Goal: Contribute content: Contribute content

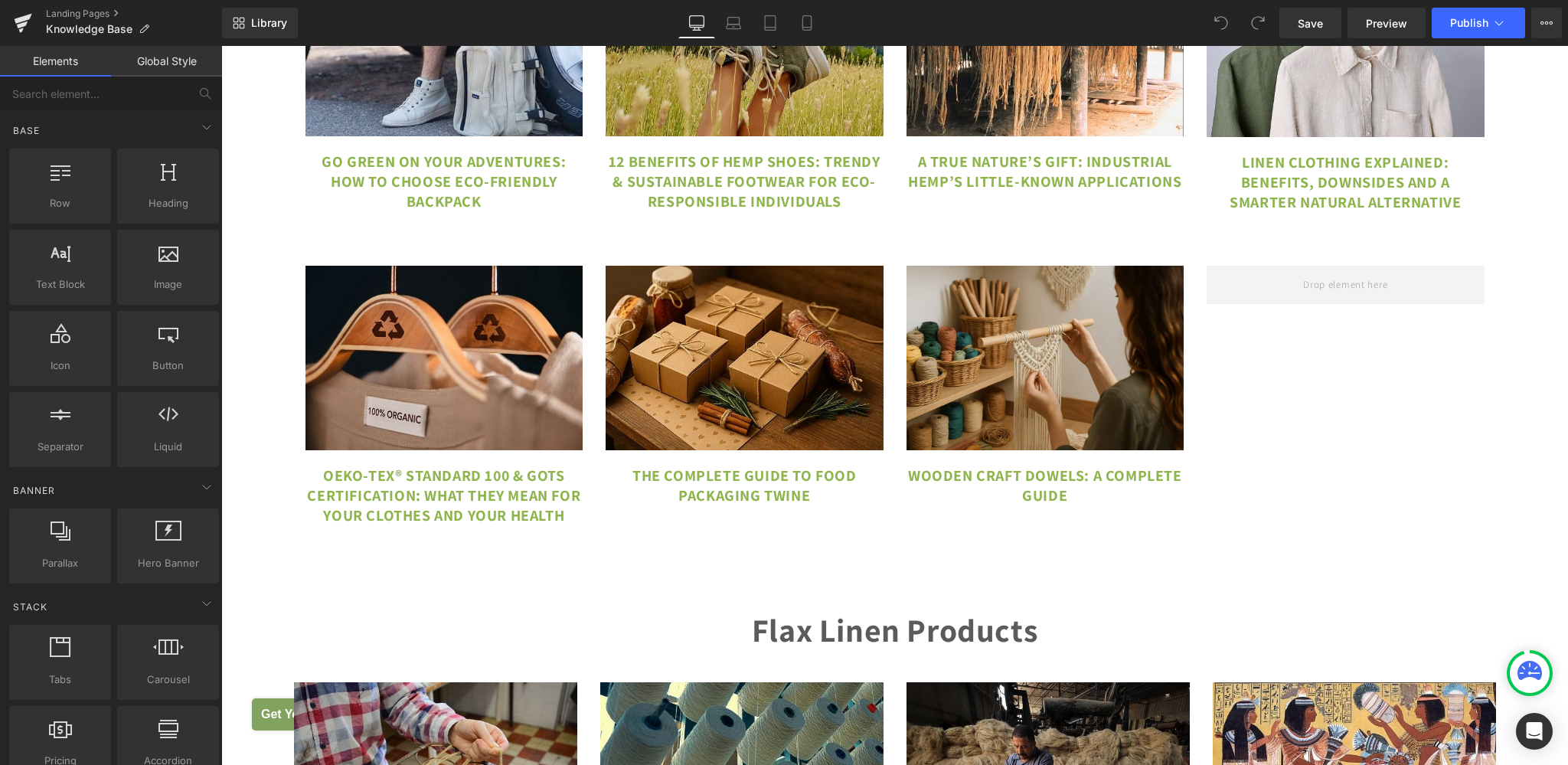
scroll to position [8730, 0]
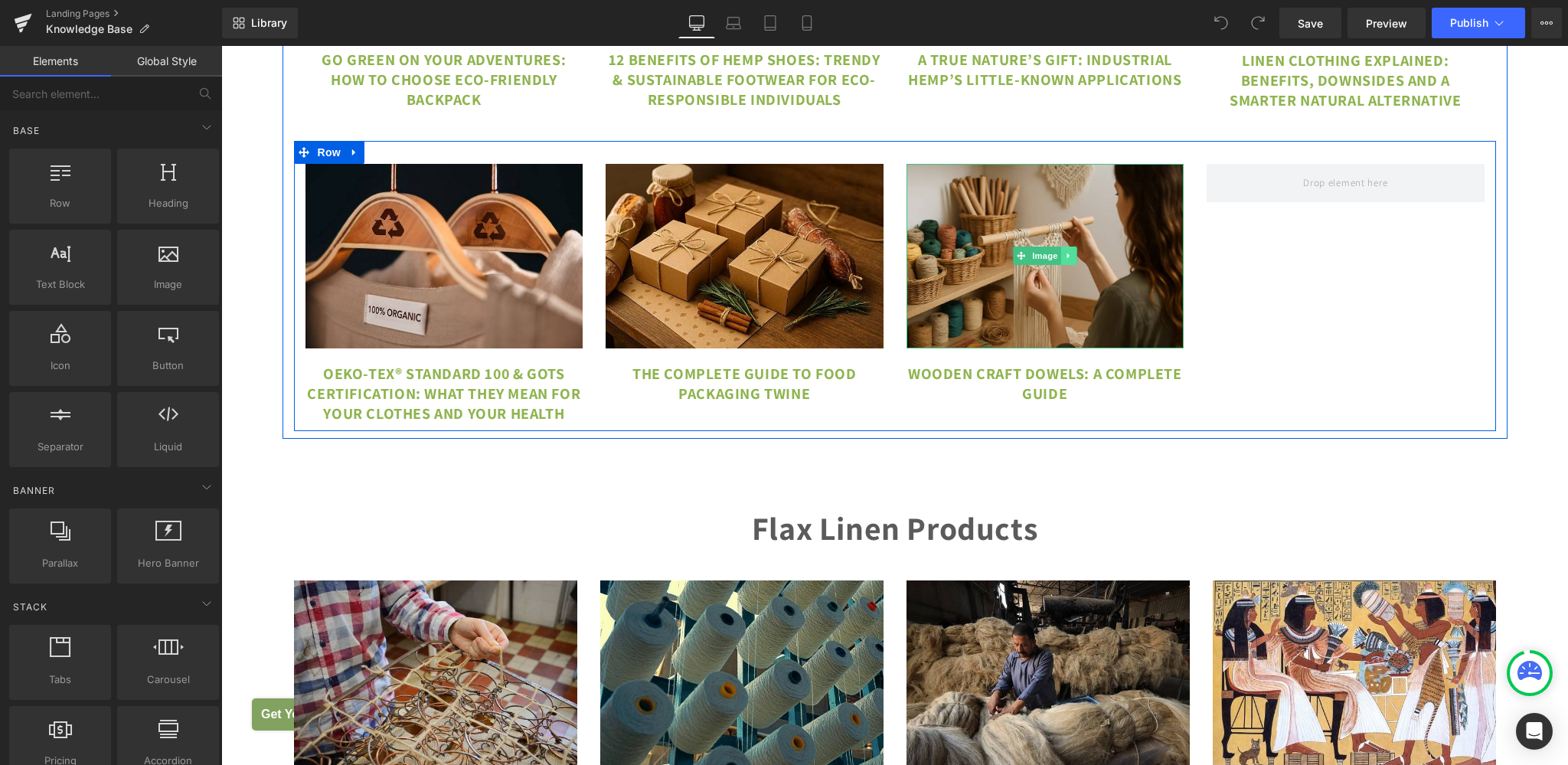
click at [1066, 265] on link at bounding box center [1068, 255] width 16 height 18
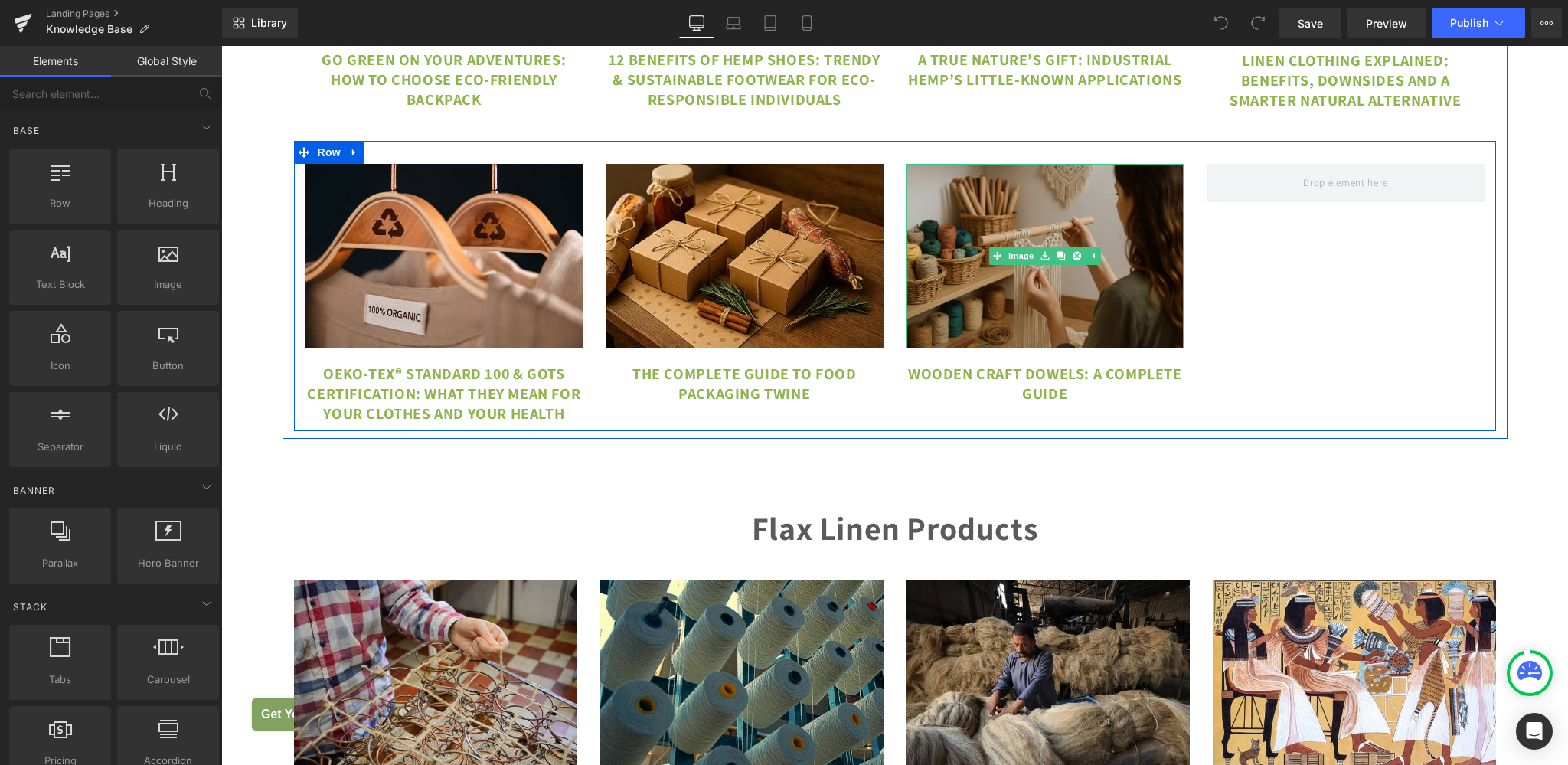
drag, startPoint x: 1057, startPoint y: 271, endPoint x: 1140, endPoint y: 245, distance: 87.0
click at [1140, 245] on div "Image" at bounding box center [1045, 257] width 278 height 186
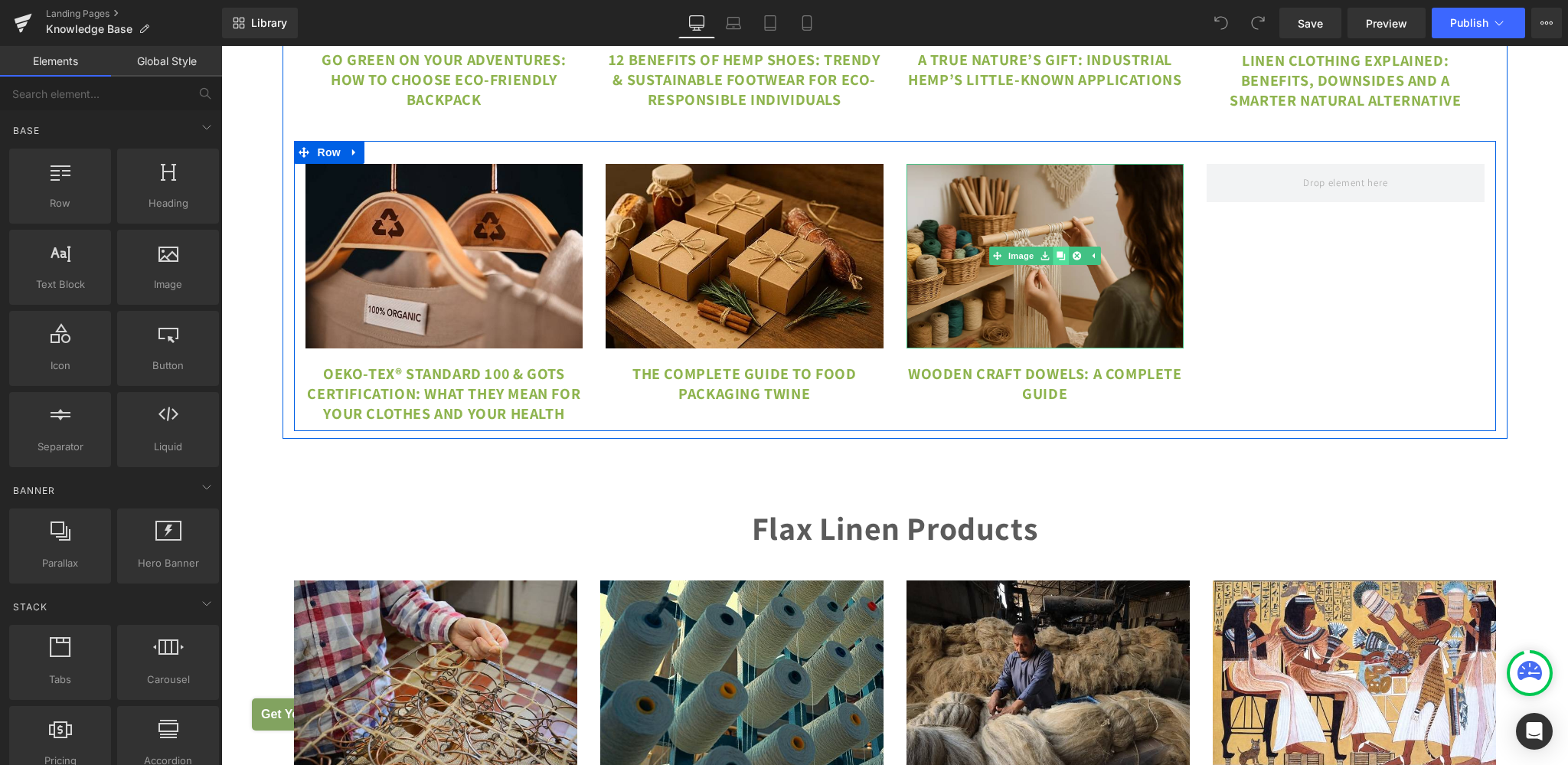
click at [1057, 260] on icon at bounding box center [1061, 256] width 8 height 8
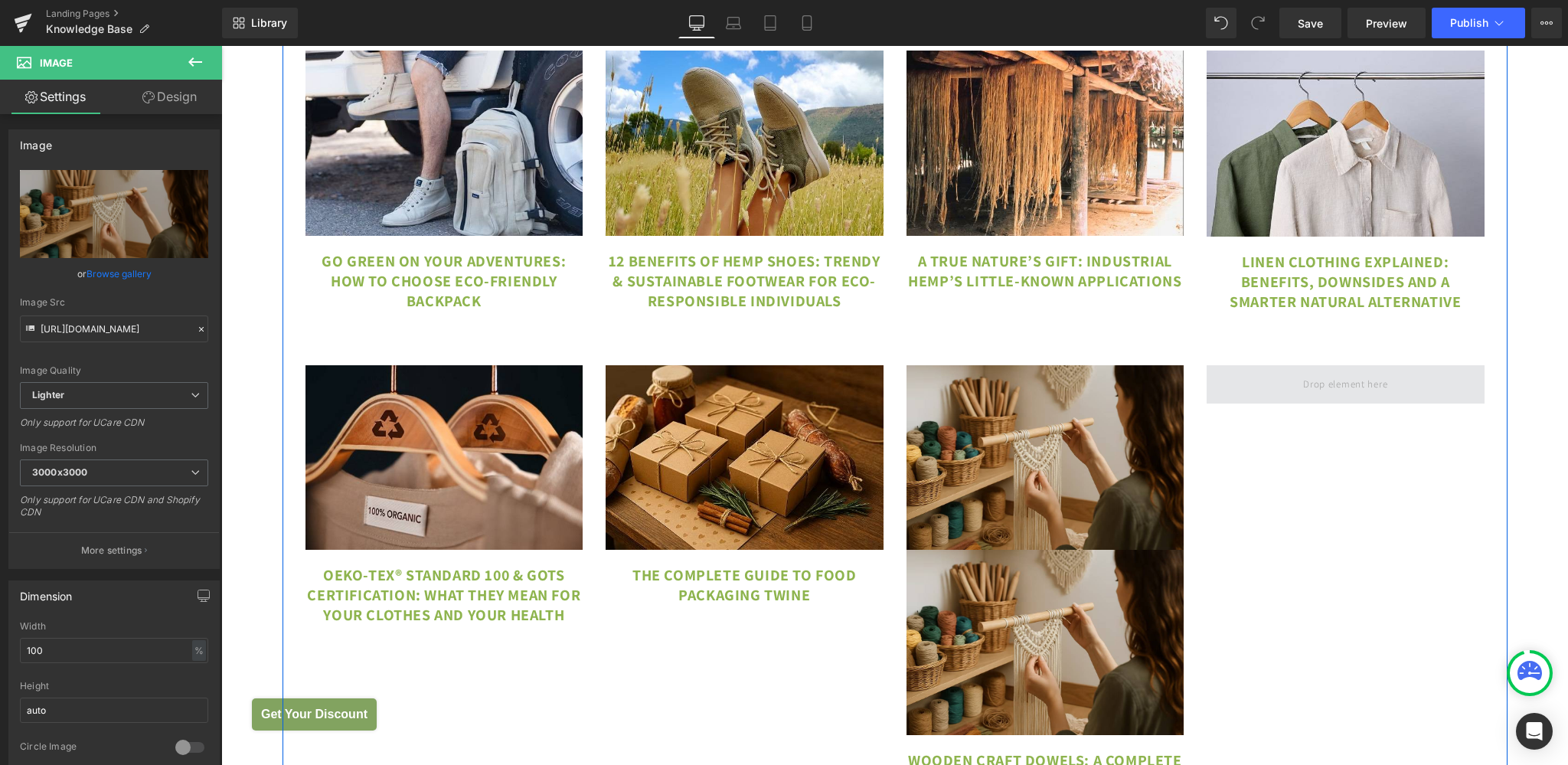
scroll to position [8489, 0]
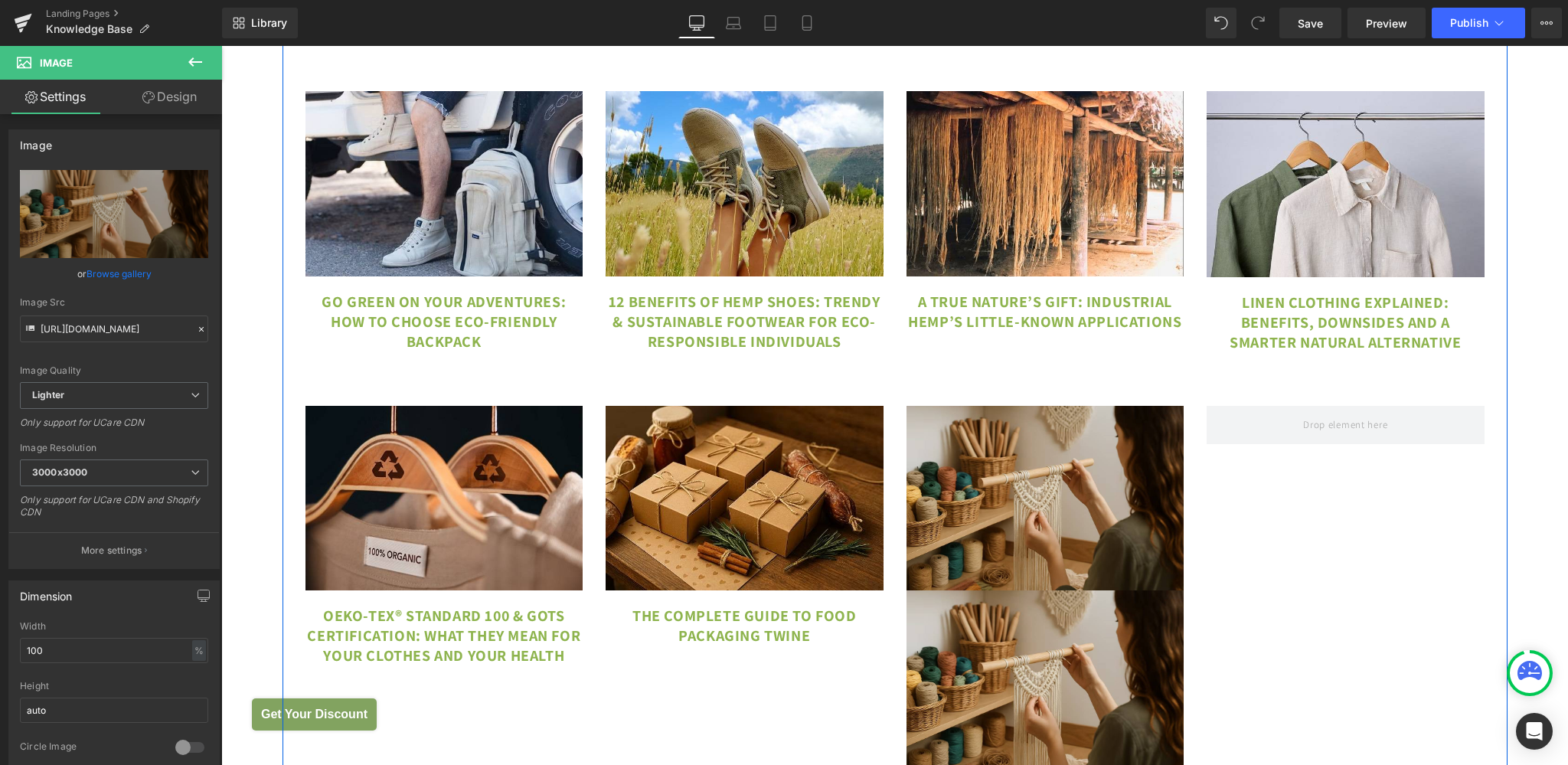
click at [1367, 544] on div "Image OEKO-TEX® Standard 100 & GOTS Certification: What They Mean for Your Clot…" at bounding box center [895, 611] width 1202 height 456
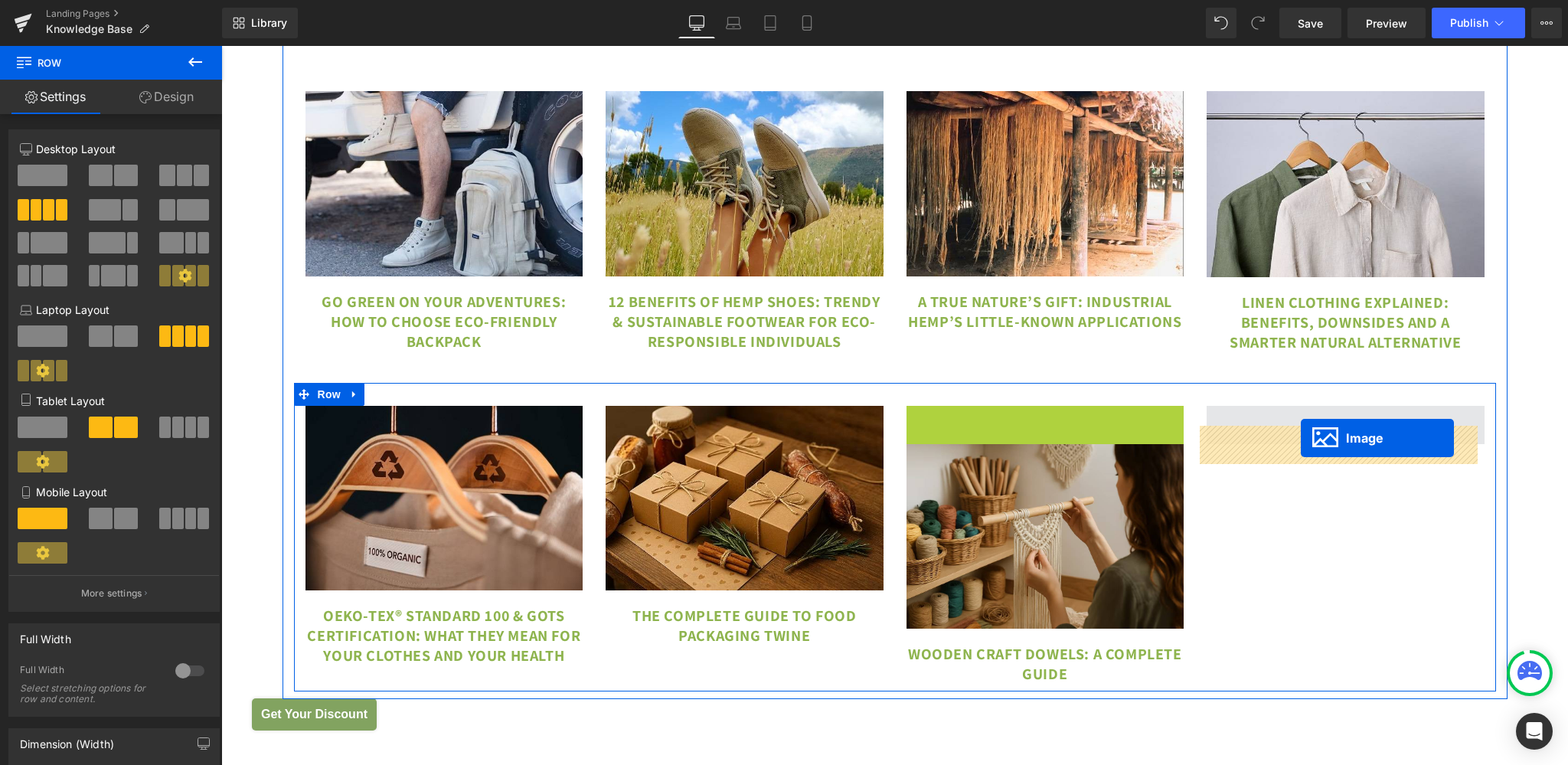
drag, startPoint x: 1031, startPoint y: 516, endPoint x: 1300, endPoint y: 438, distance: 280.1
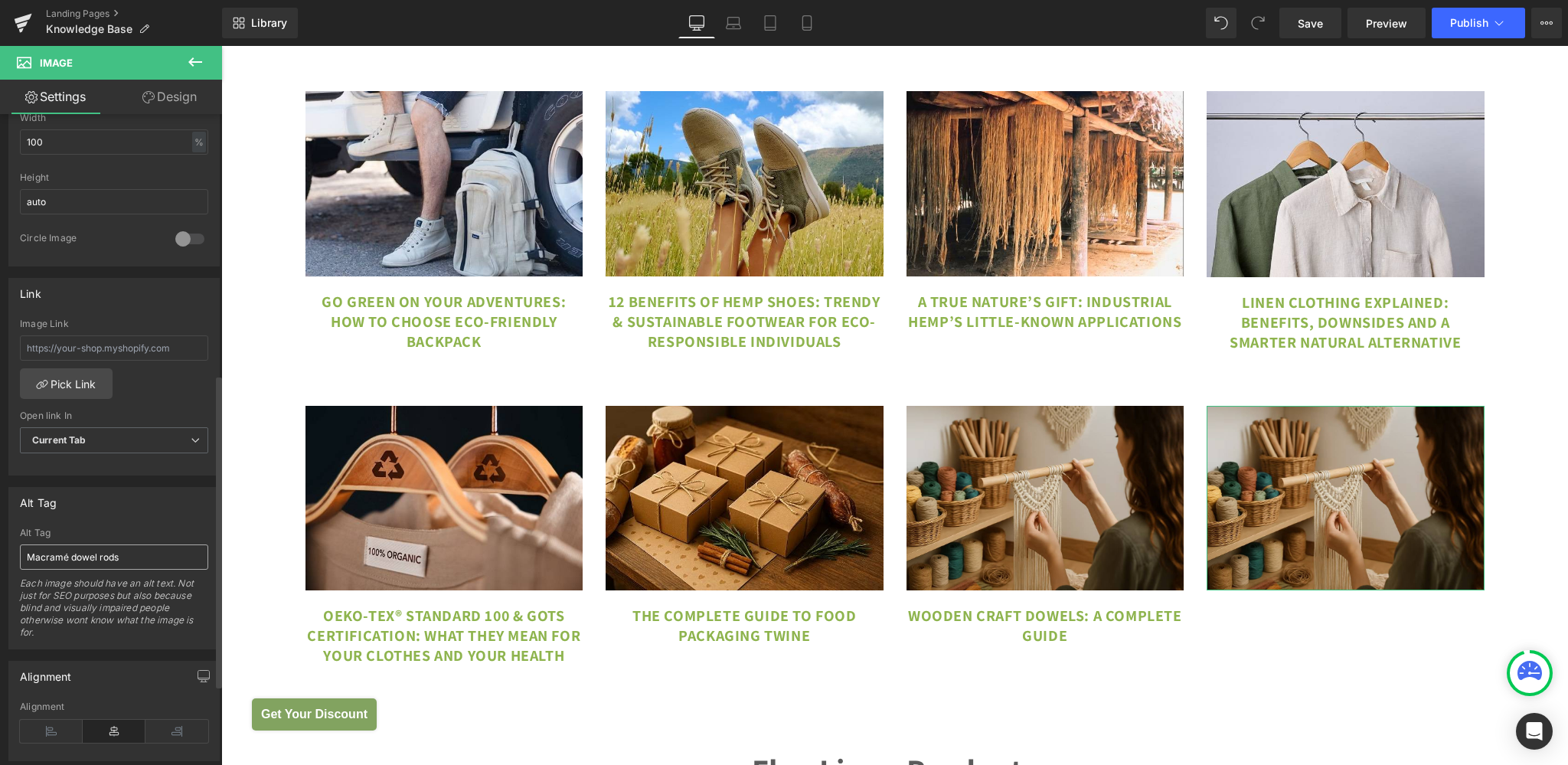
scroll to position [540, 0]
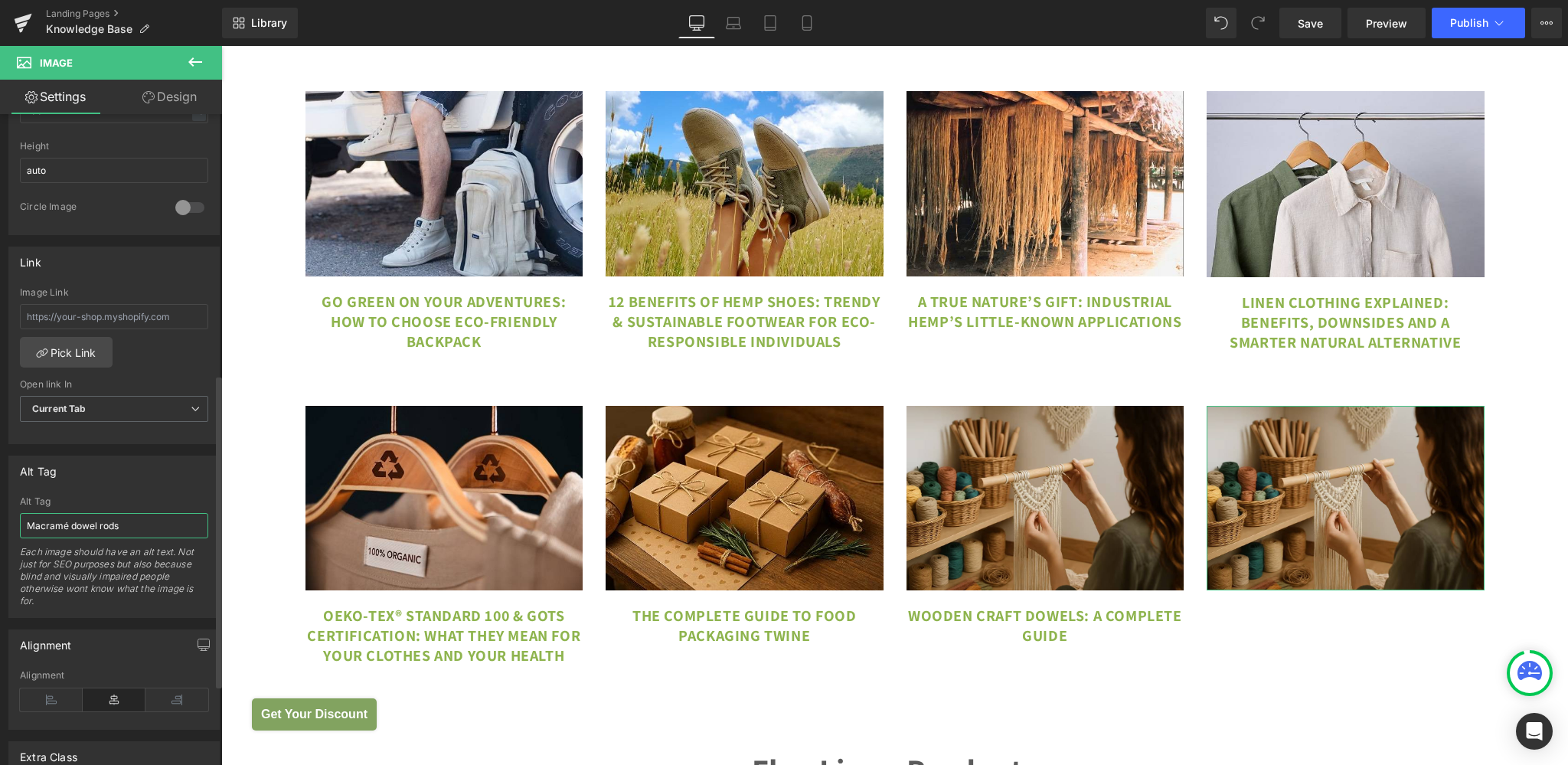
click at [112, 535] on input "Macramé dowel rods" at bounding box center [114, 525] width 188 height 25
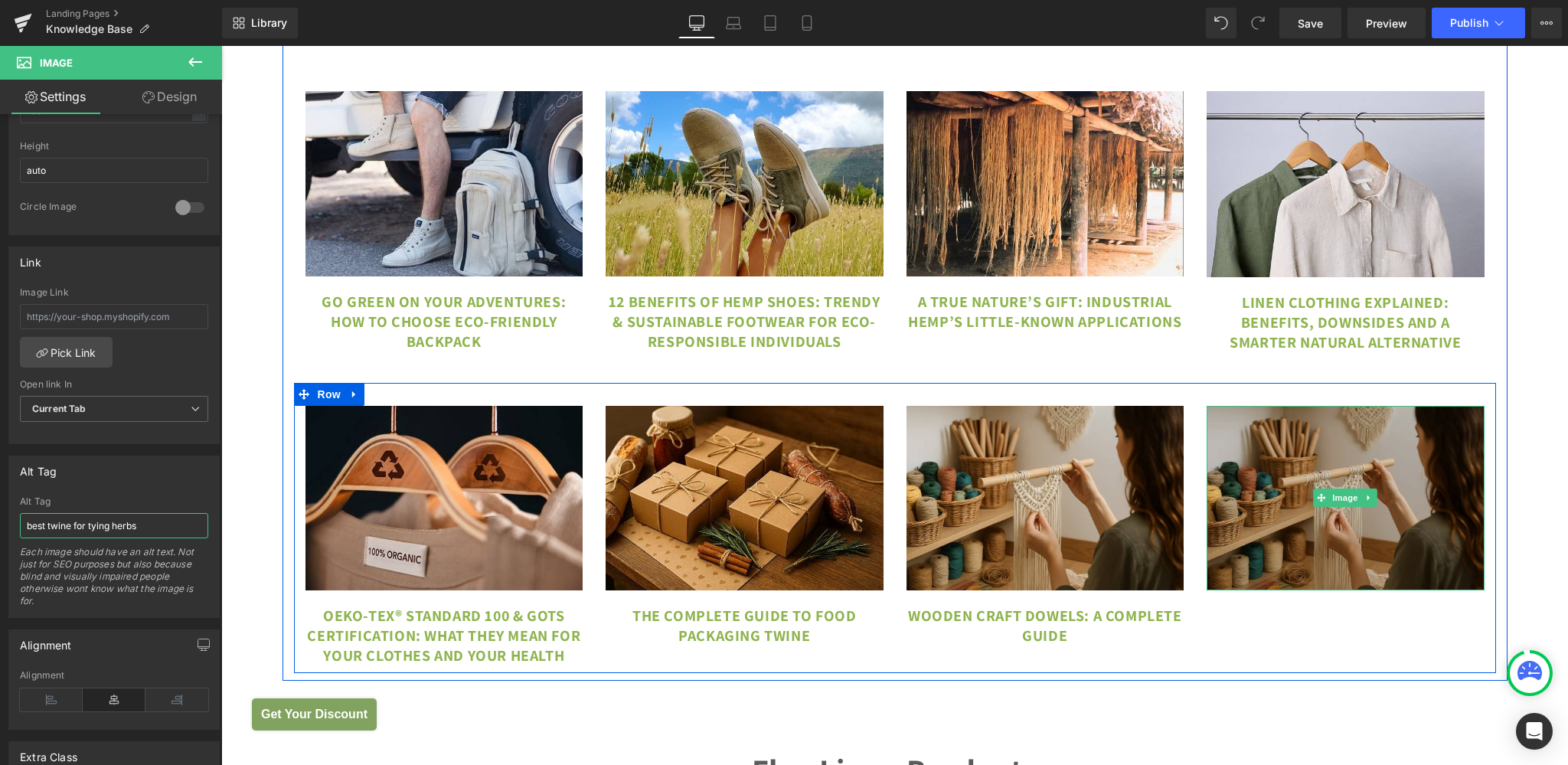
type input "best twine for tying herbs"
click at [1259, 479] on img at bounding box center [1345, 499] width 278 height 186
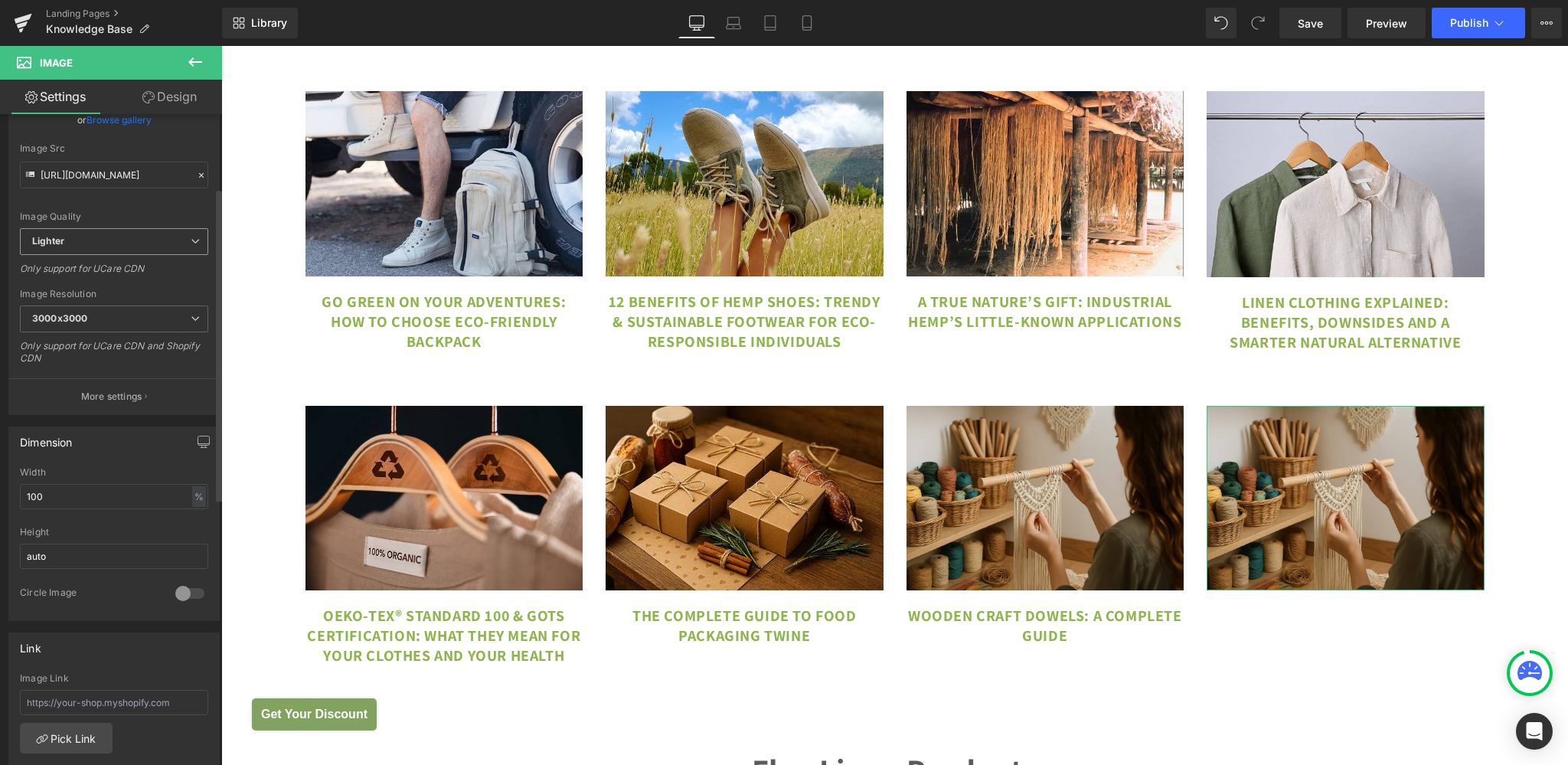
scroll to position [0, 0]
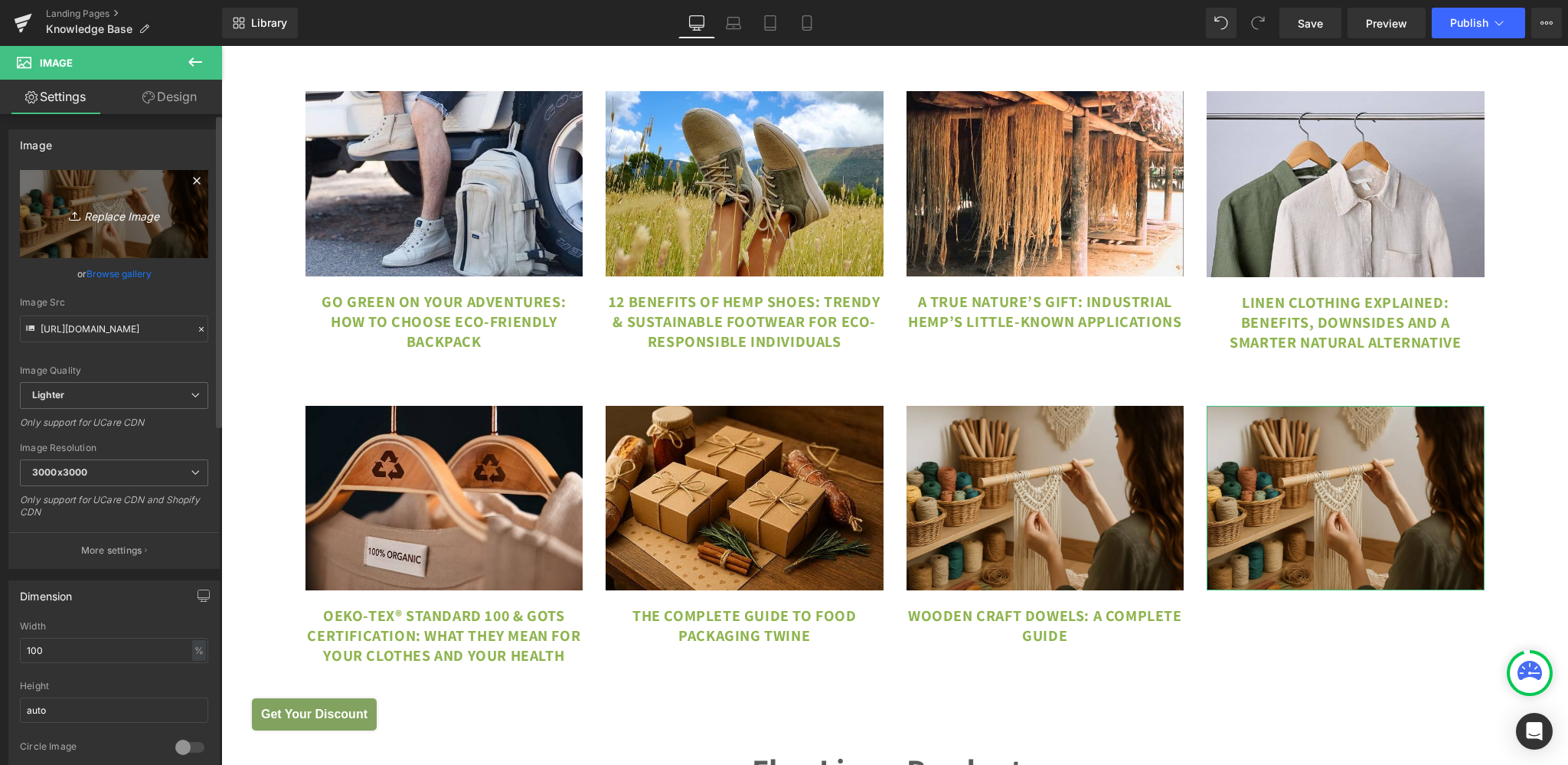
click at [79, 179] on link "Replace Image" at bounding box center [114, 214] width 188 height 88
type input "C:\fakepath\best twine for tying herbs.jpg"
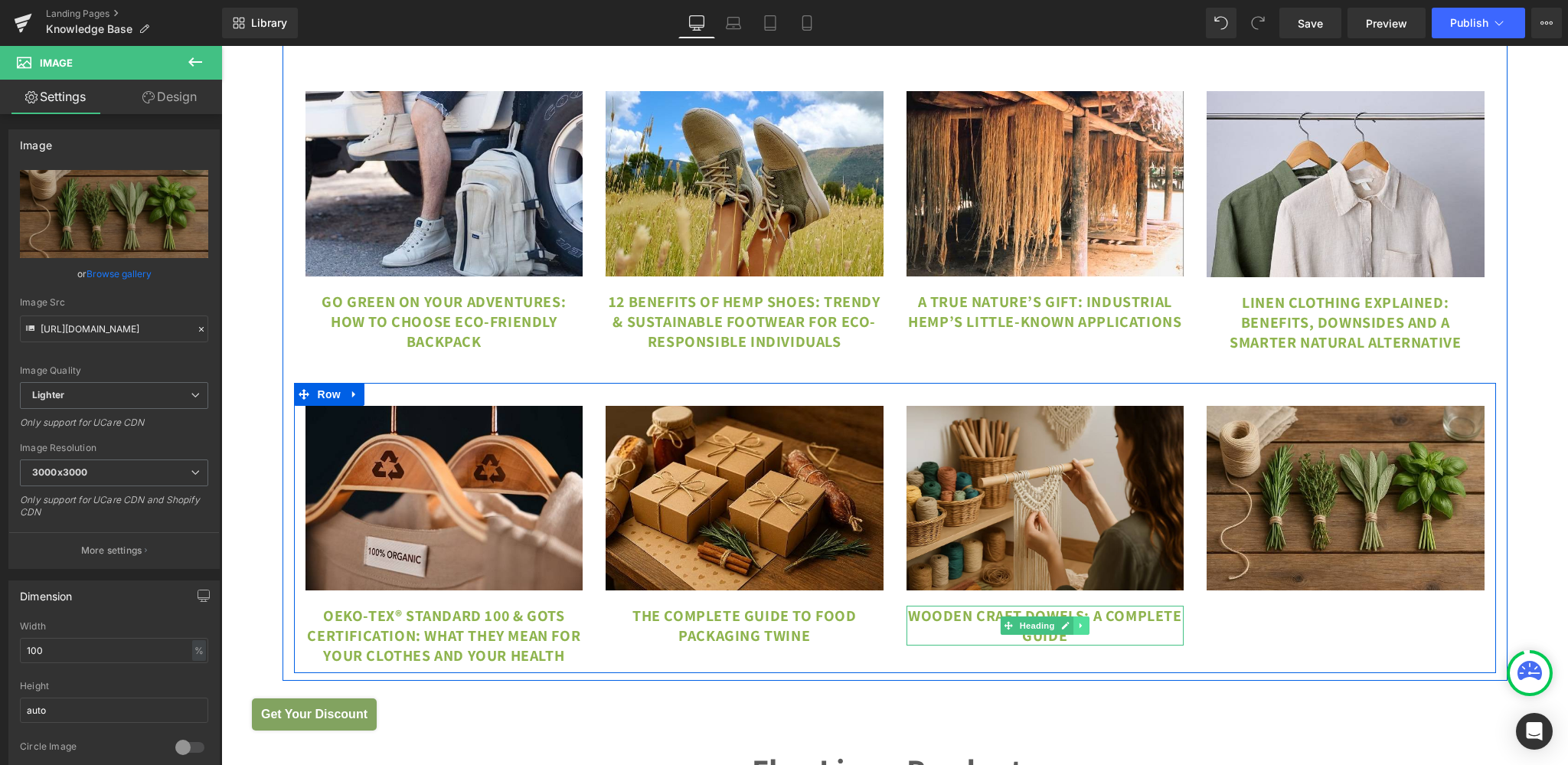
click at [1079, 635] on link at bounding box center [1081, 626] width 16 height 18
click at [1069, 630] on icon at bounding box center [1072, 626] width 8 height 8
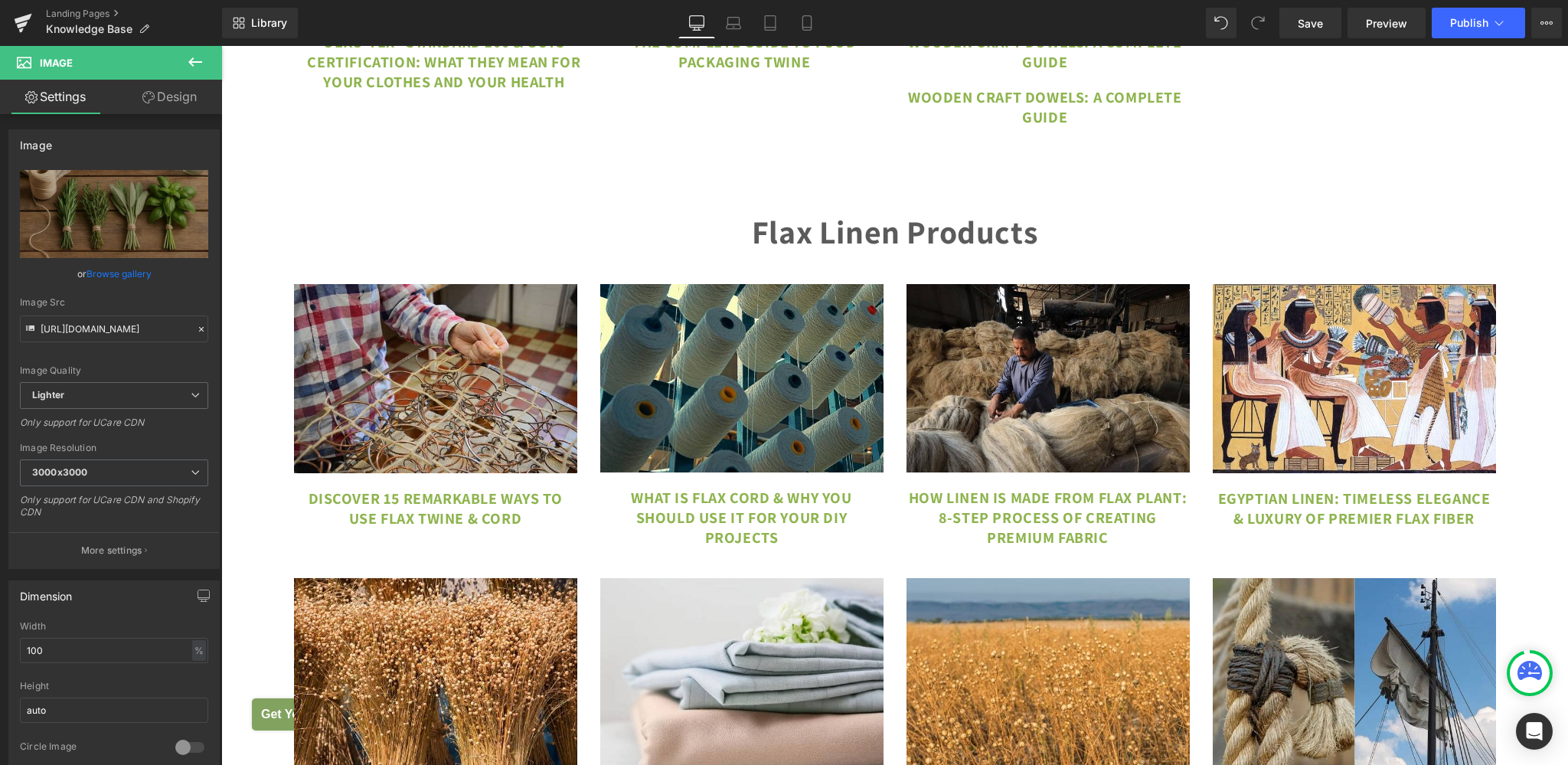
scroll to position [8739, 0]
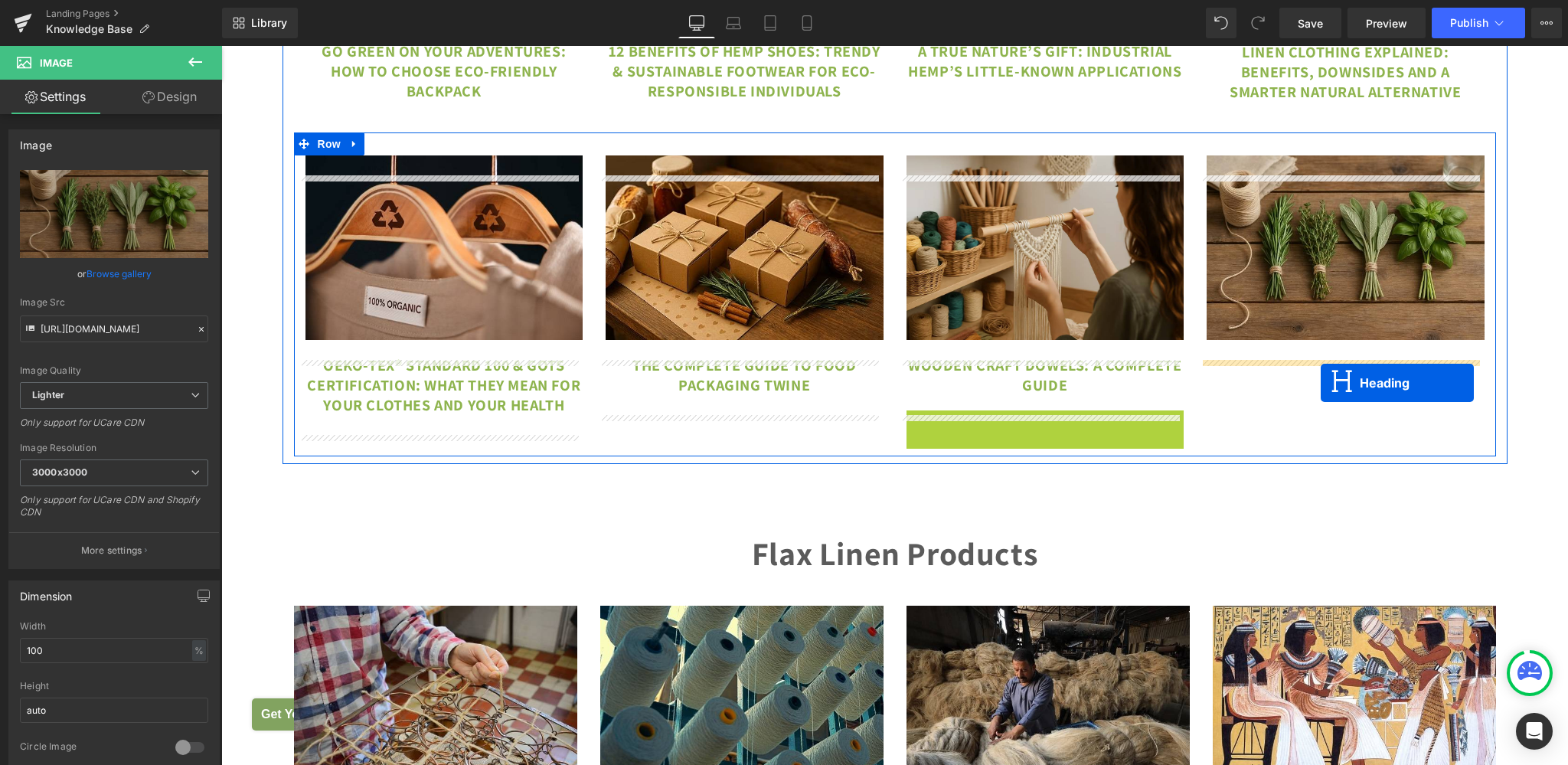
drag, startPoint x: 1037, startPoint y: 448, endPoint x: 1320, endPoint y: 383, distance: 290.4
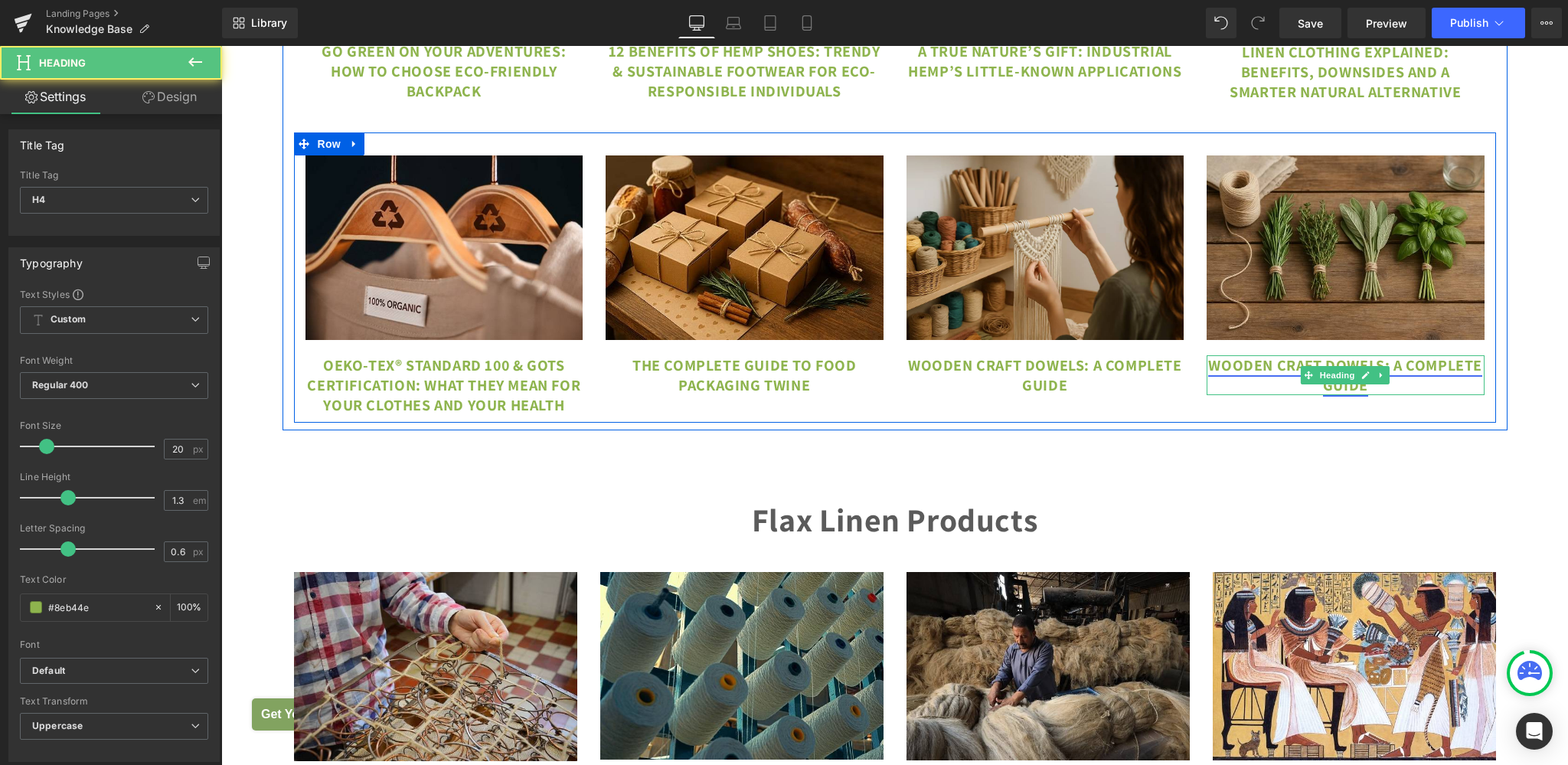
click at [1236, 393] on link "Wooden Craft Dowels: A Complete Guide" at bounding box center [1345, 375] width 274 height 40
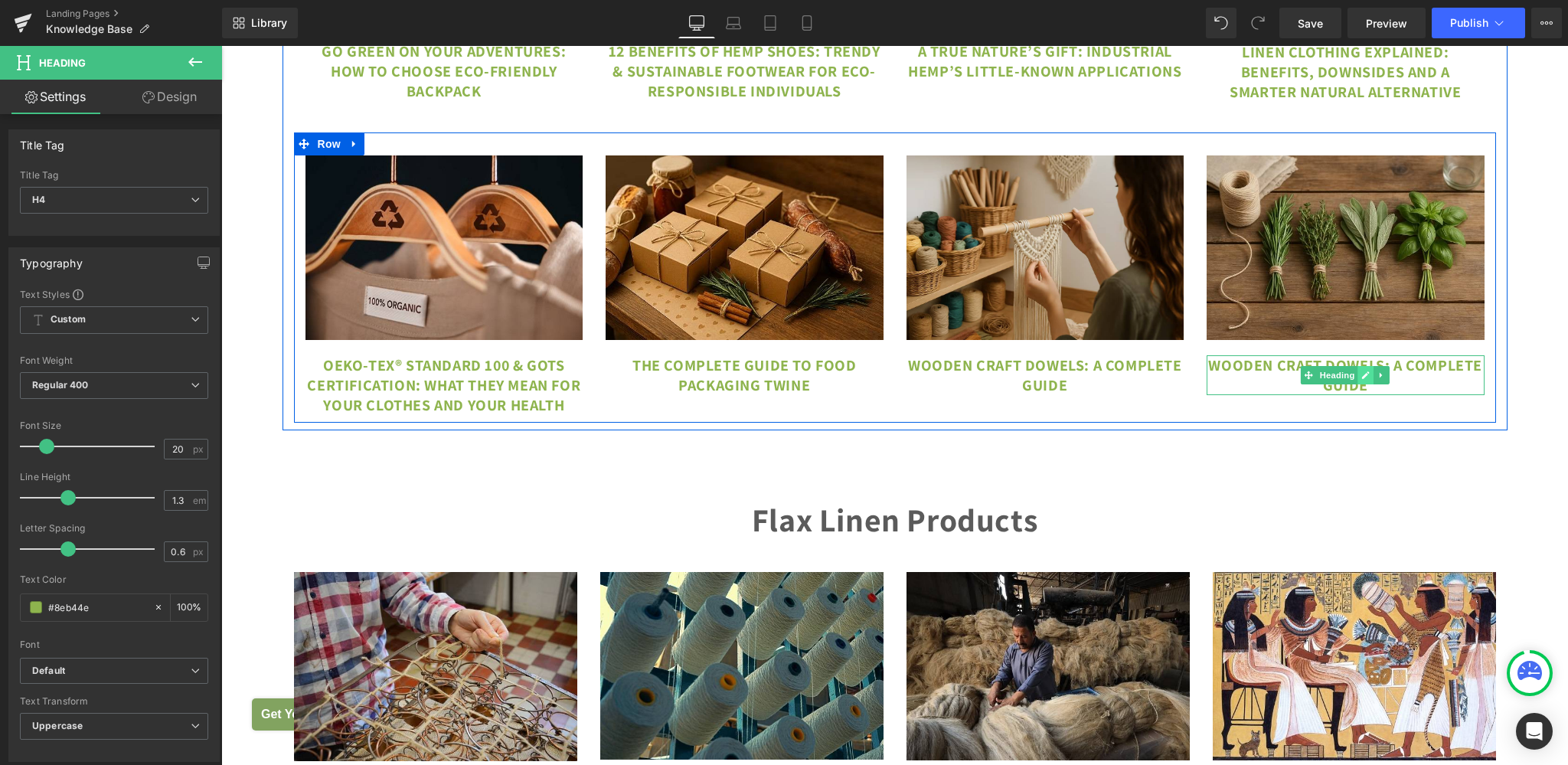
click at [1362, 380] on icon at bounding box center [1366, 375] width 8 height 9
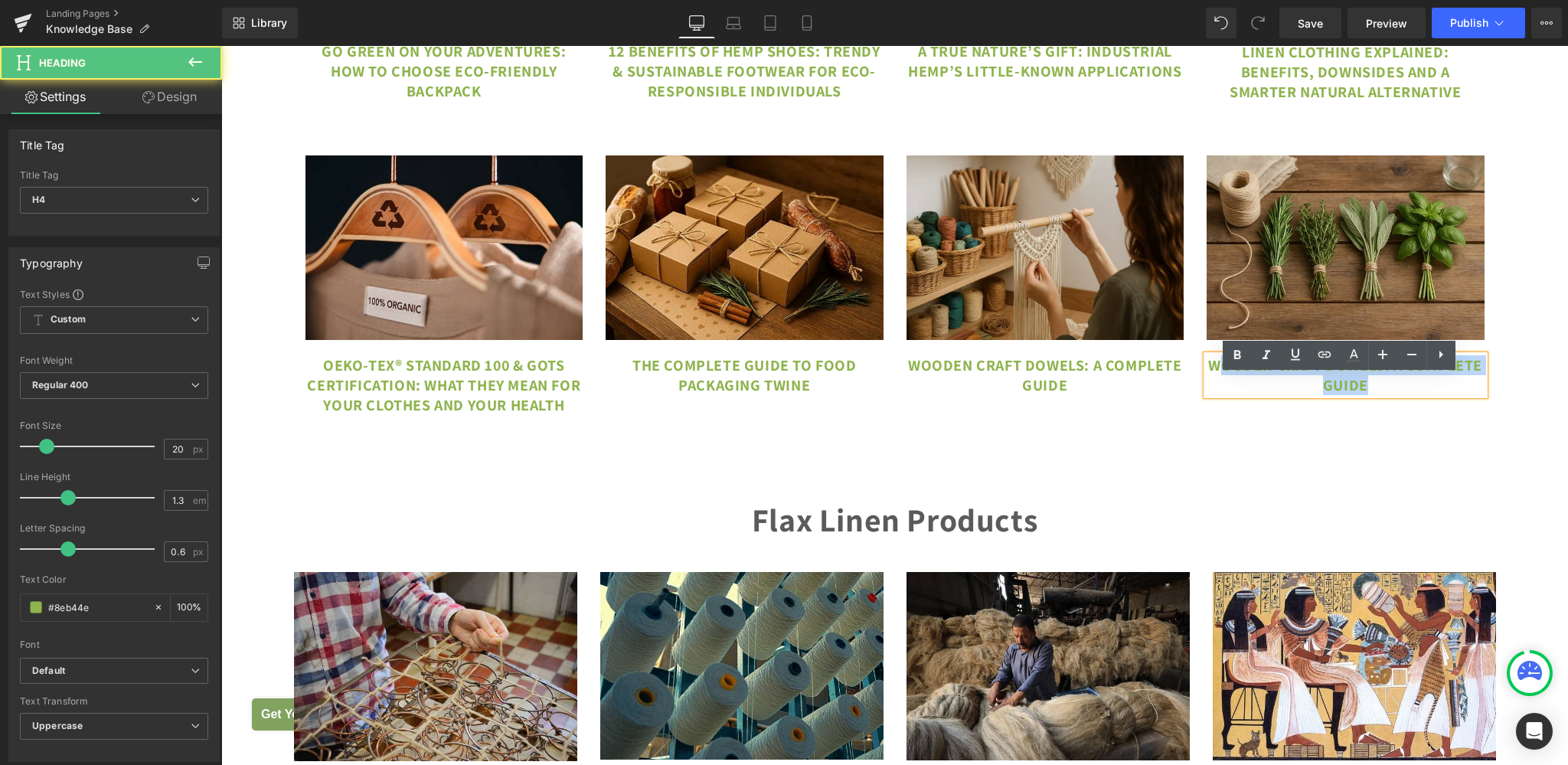
drag, startPoint x: 1217, startPoint y: 385, endPoint x: 1420, endPoint y: 425, distance: 206.9
click at [1420, 424] on div "Image OEKO-TEX® Standard 100 & GOTS Certification: What They Mean for Your Clot…" at bounding box center [895, 278] width 1202 height 291
paste div
click at [1222, 386] on link "WBest Twine for Tying Herbs and Flowers" at bounding box center [1345, 375] width 262 height 40
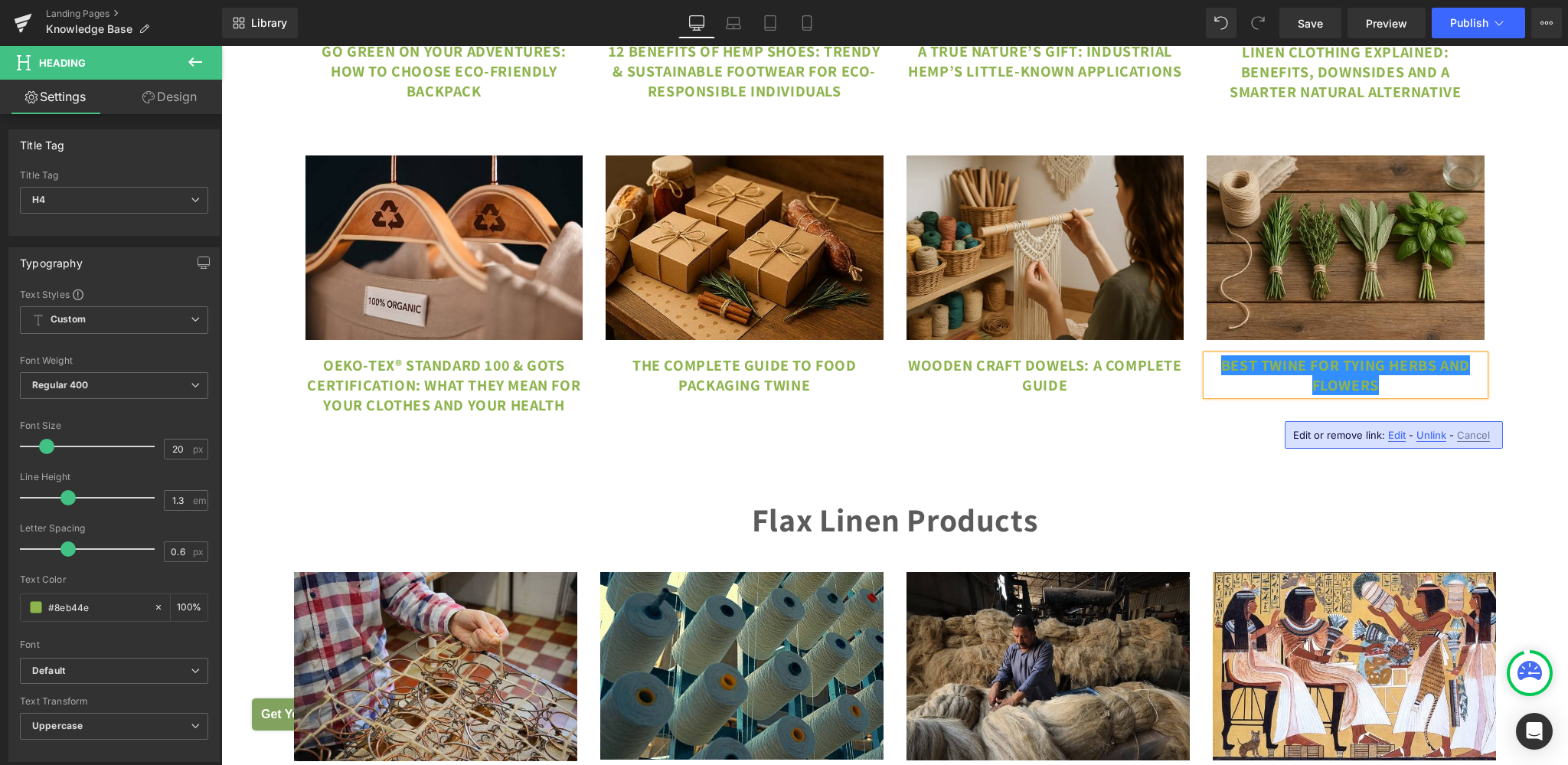
click at [1400, 434] on span "Edit" at bounding box center [1396, 435] width 17 height 13
click at [1333, 441] on input "[URL][DOMAIN_NAME]" at bounding box center [1289, 440] width 235 height 38
paste input "twine-for-tying-herbs-flowers"
type input "[URL][DOMAIN_NAME]"
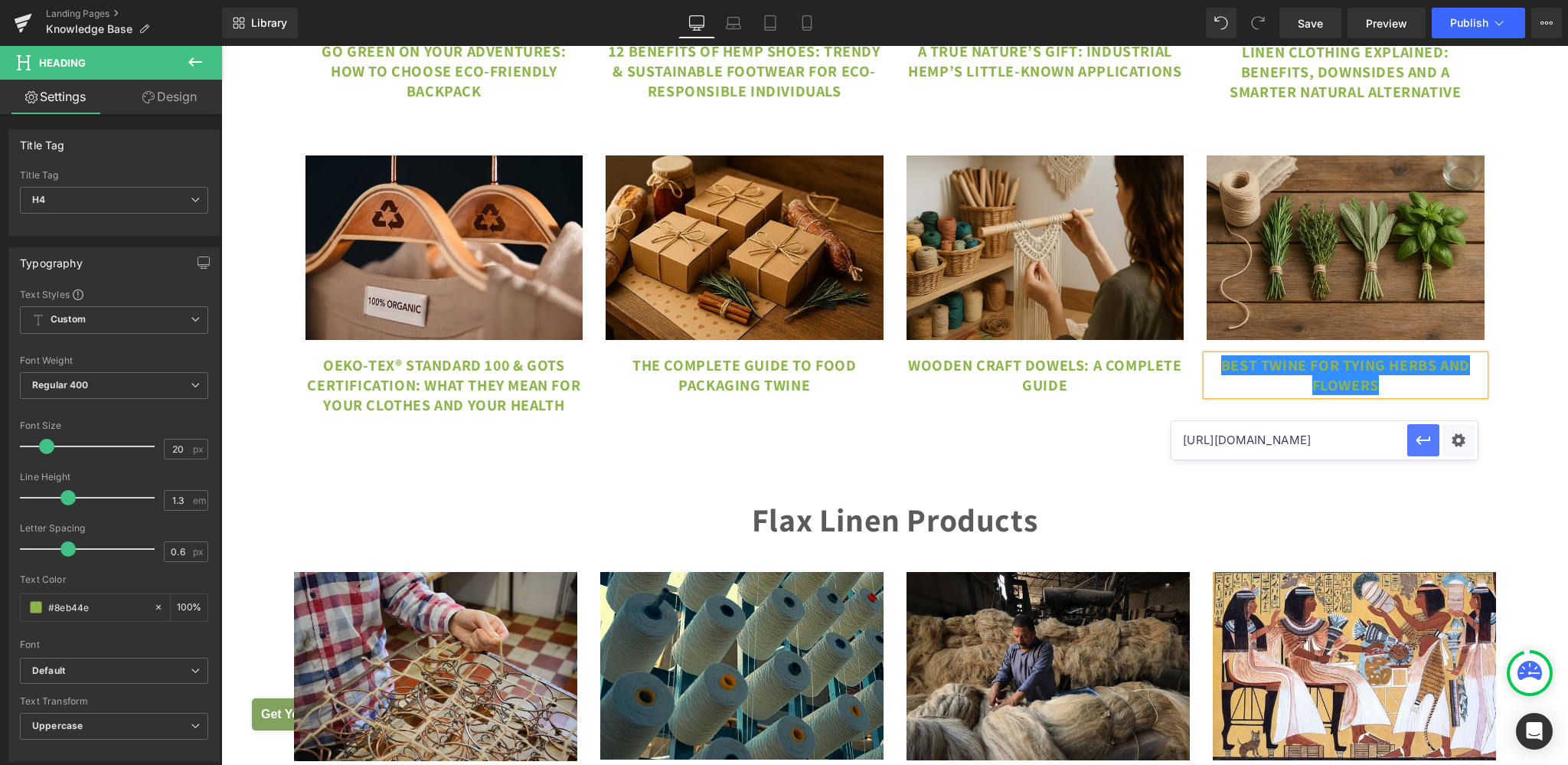
click at [1423, 439] on icon "button" at bounding box center [1423, 440] width 18 height 18
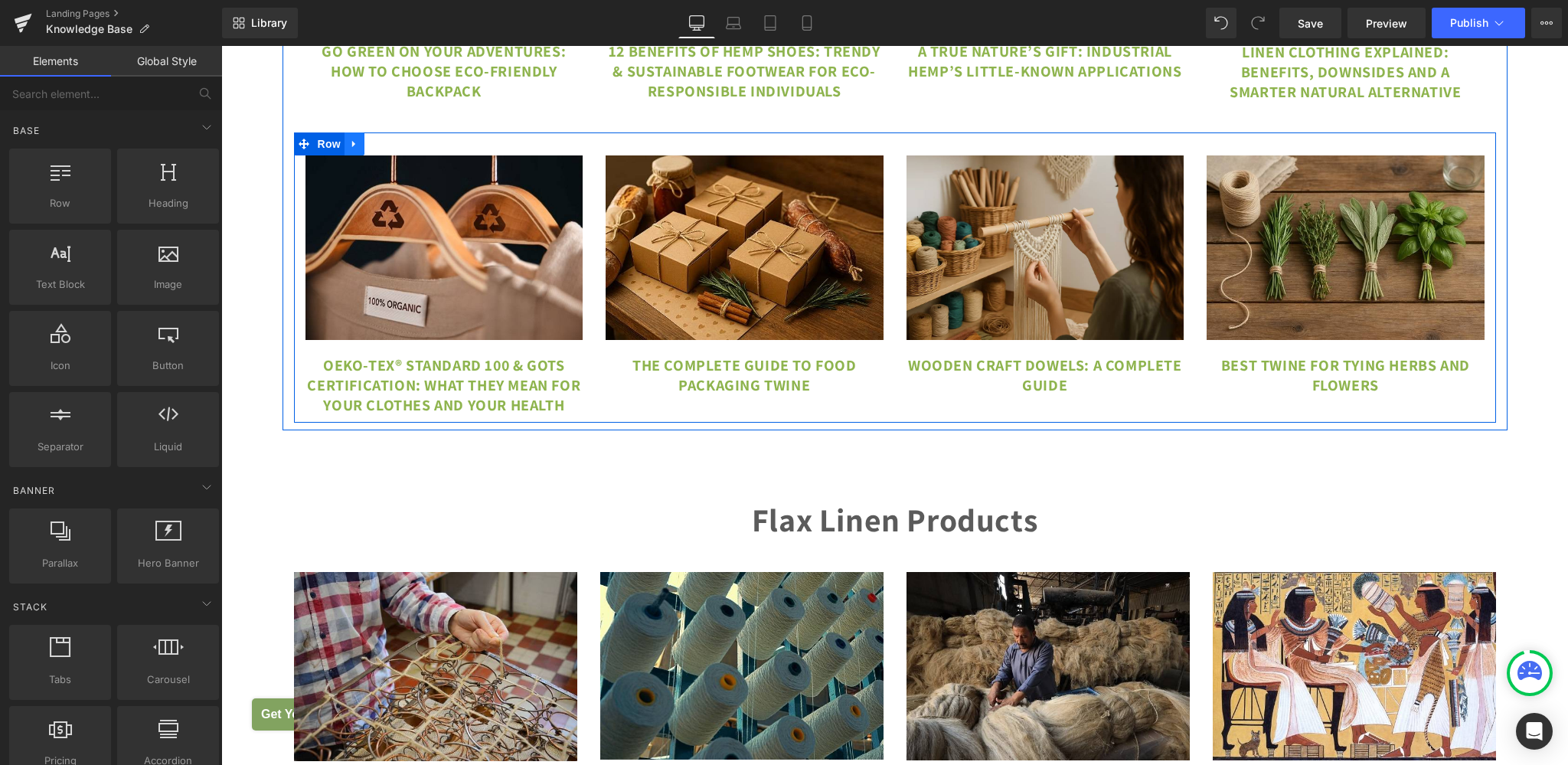
click at [356, 156] on link at bounding box center [355, 144] width 20 height 23
click at [369, 149] on icon at bounding box center [374, 143] width 11 height 11
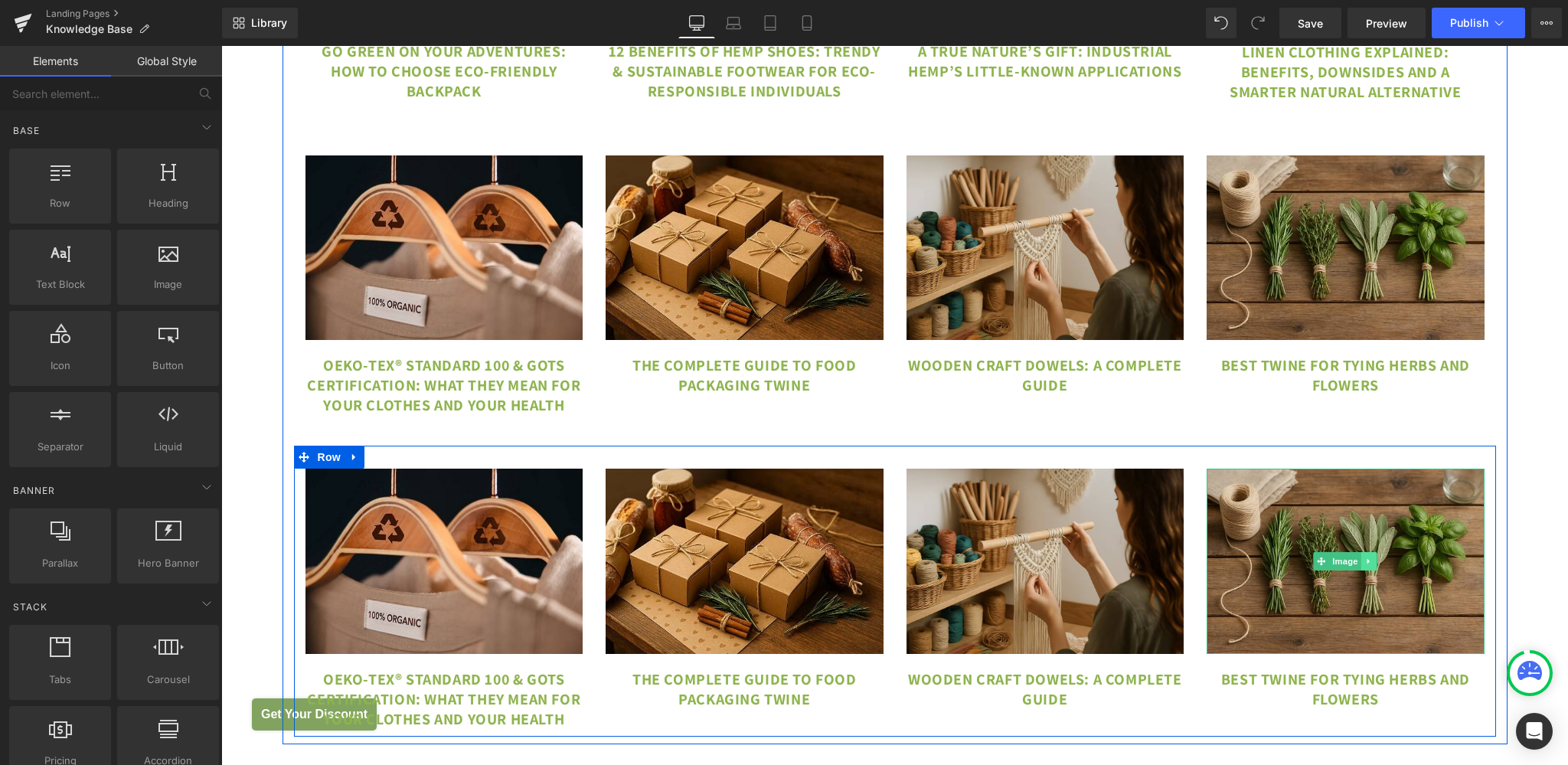
click at [1366, 566] on icon at bounding box center [1369, 560] width 8 height 9
click at [1372, 565] on icon at bounding box center [1377, 560] width 8 height 8
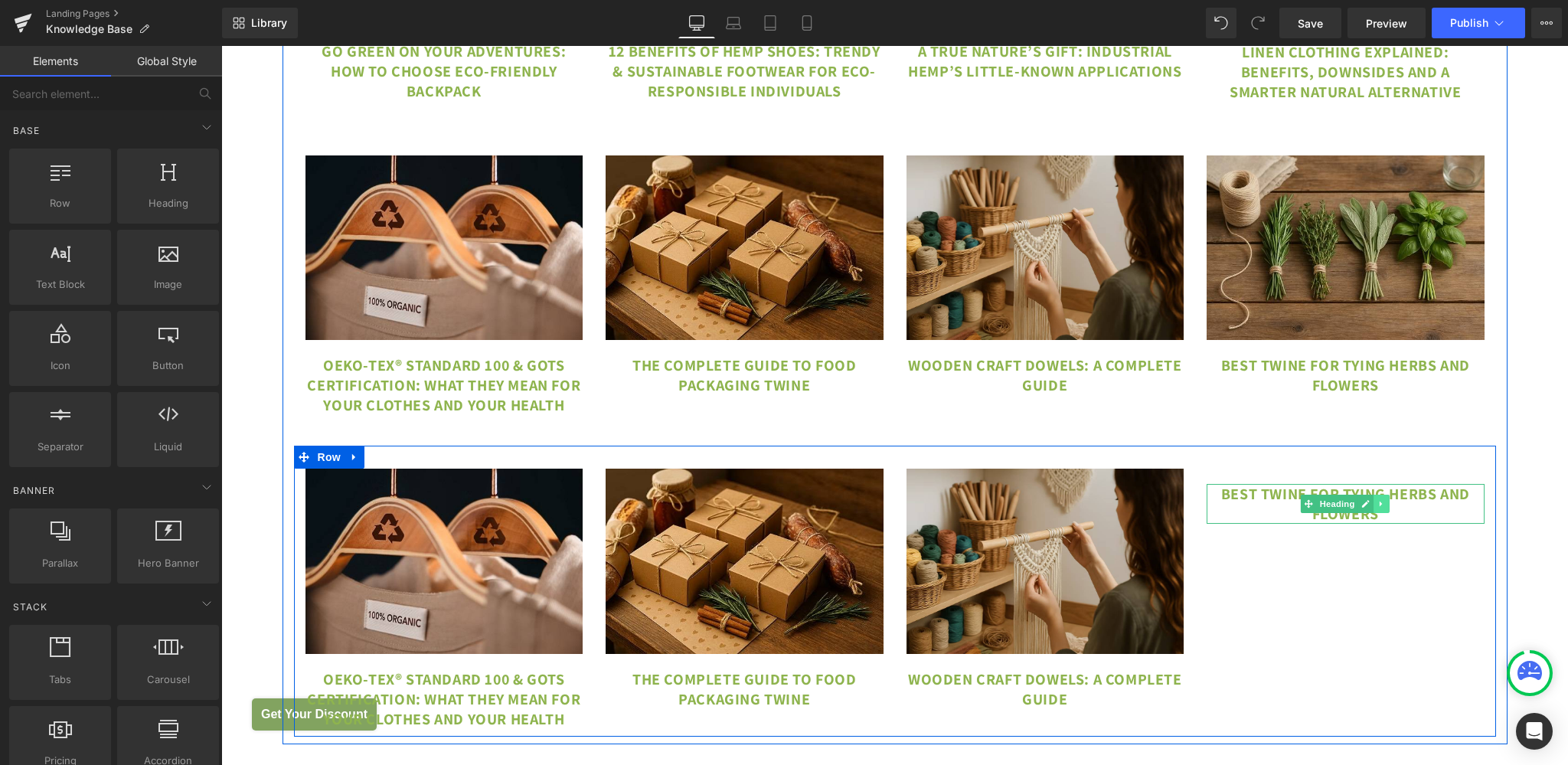
click at [1379, 506] on icon at bounding box center [1380, 504] width 2 height 5
click at [1388, 513] on link at bounding box center [1389, 504] width 16 height 18
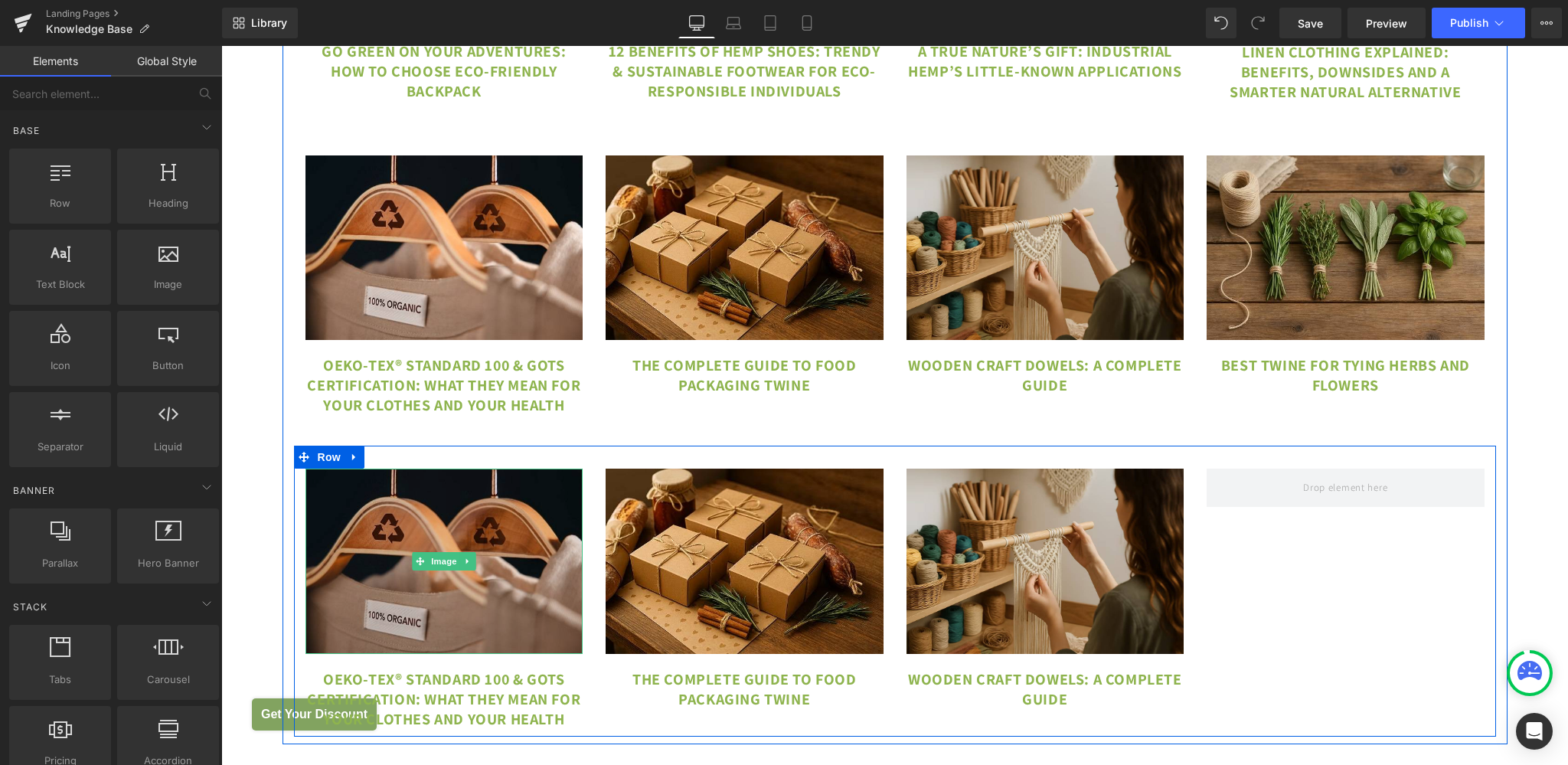
click at [394, 575] on img at bounding box center [444, 561] width 278 height 186
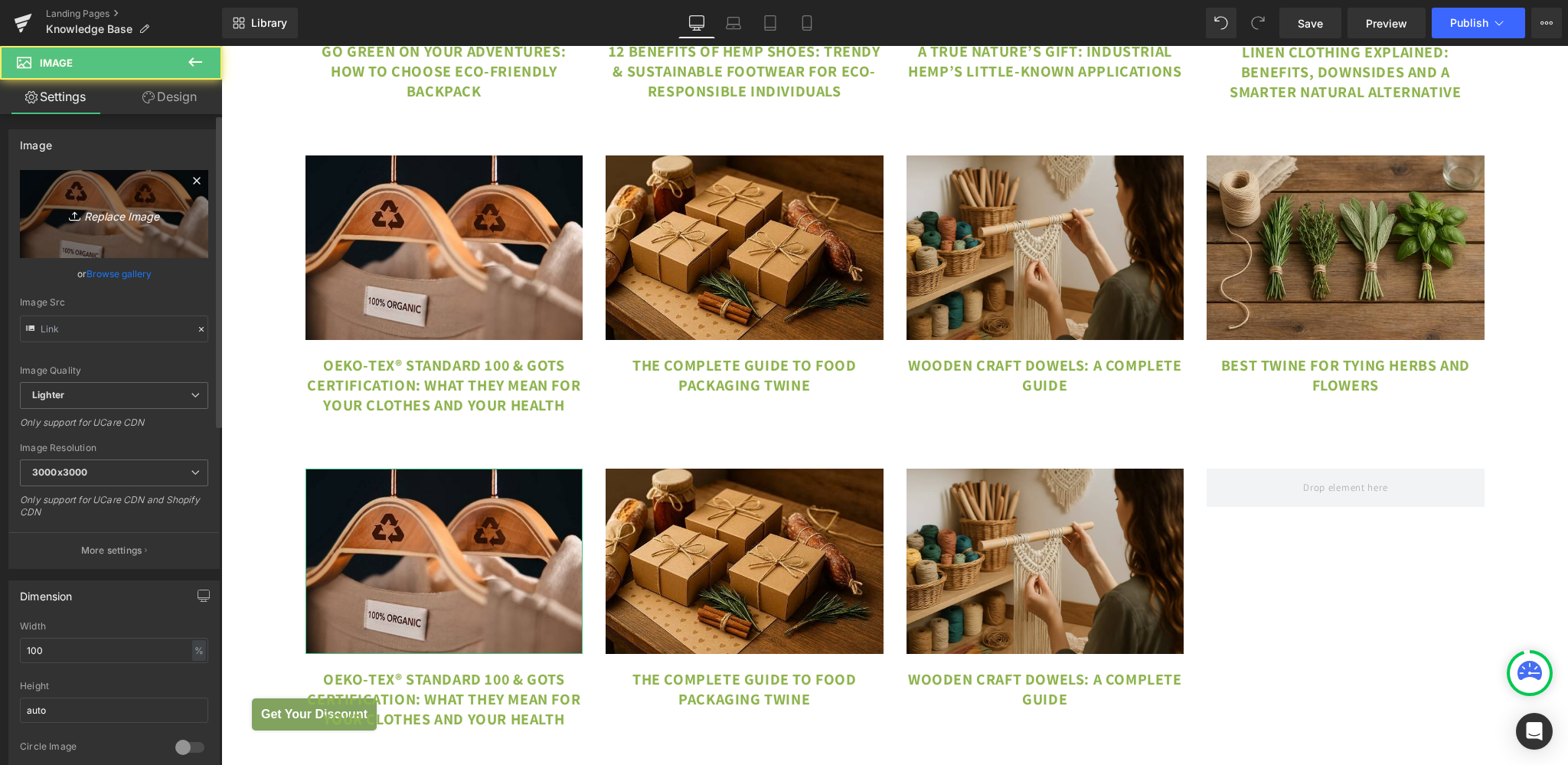
click at [72, 179] on link "Replace Image" at bounding box center [114, 214] width 188 height 88
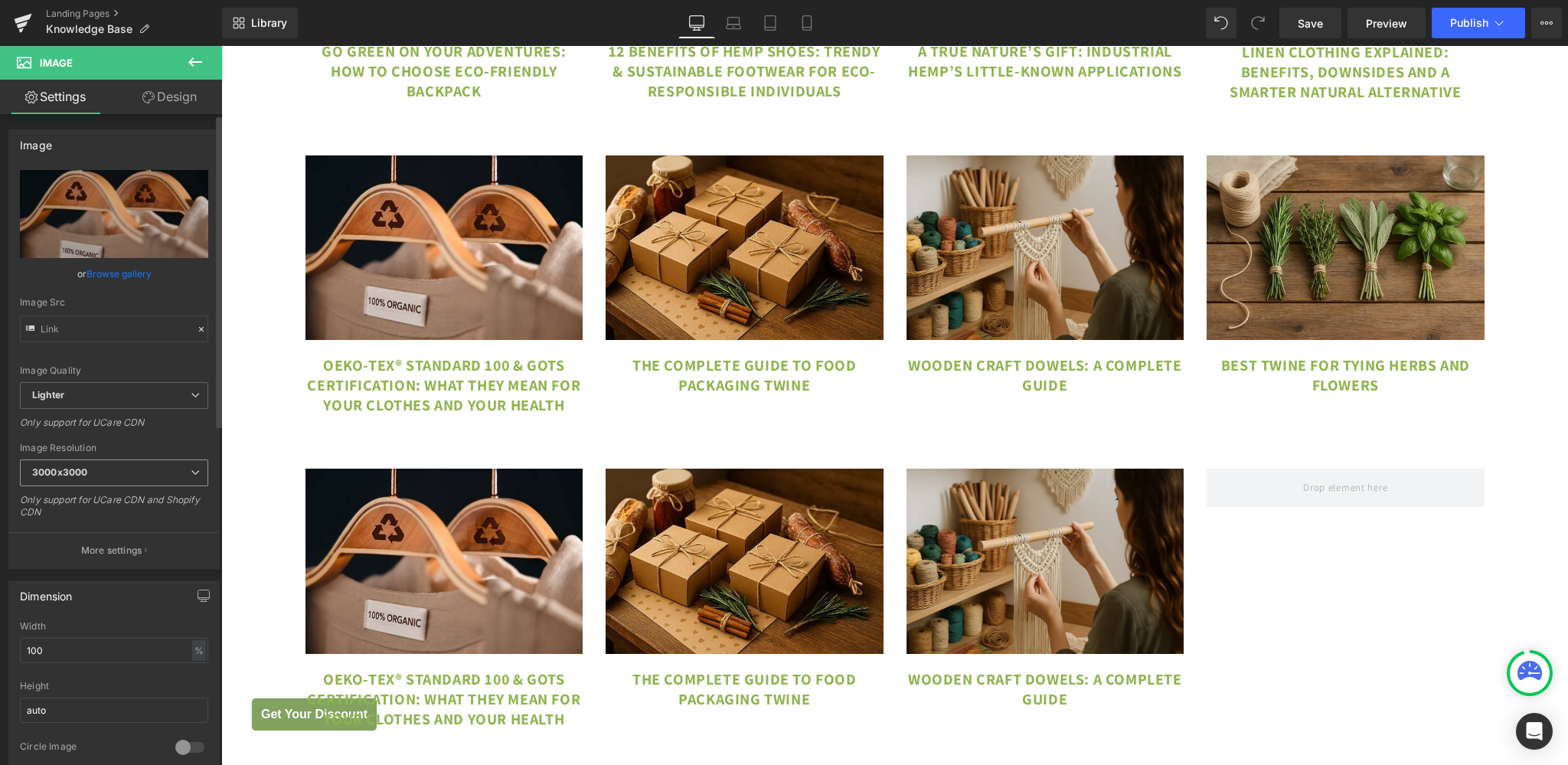
type input "C:\fakepath\Best Twine for [PERSON_NAME].png"
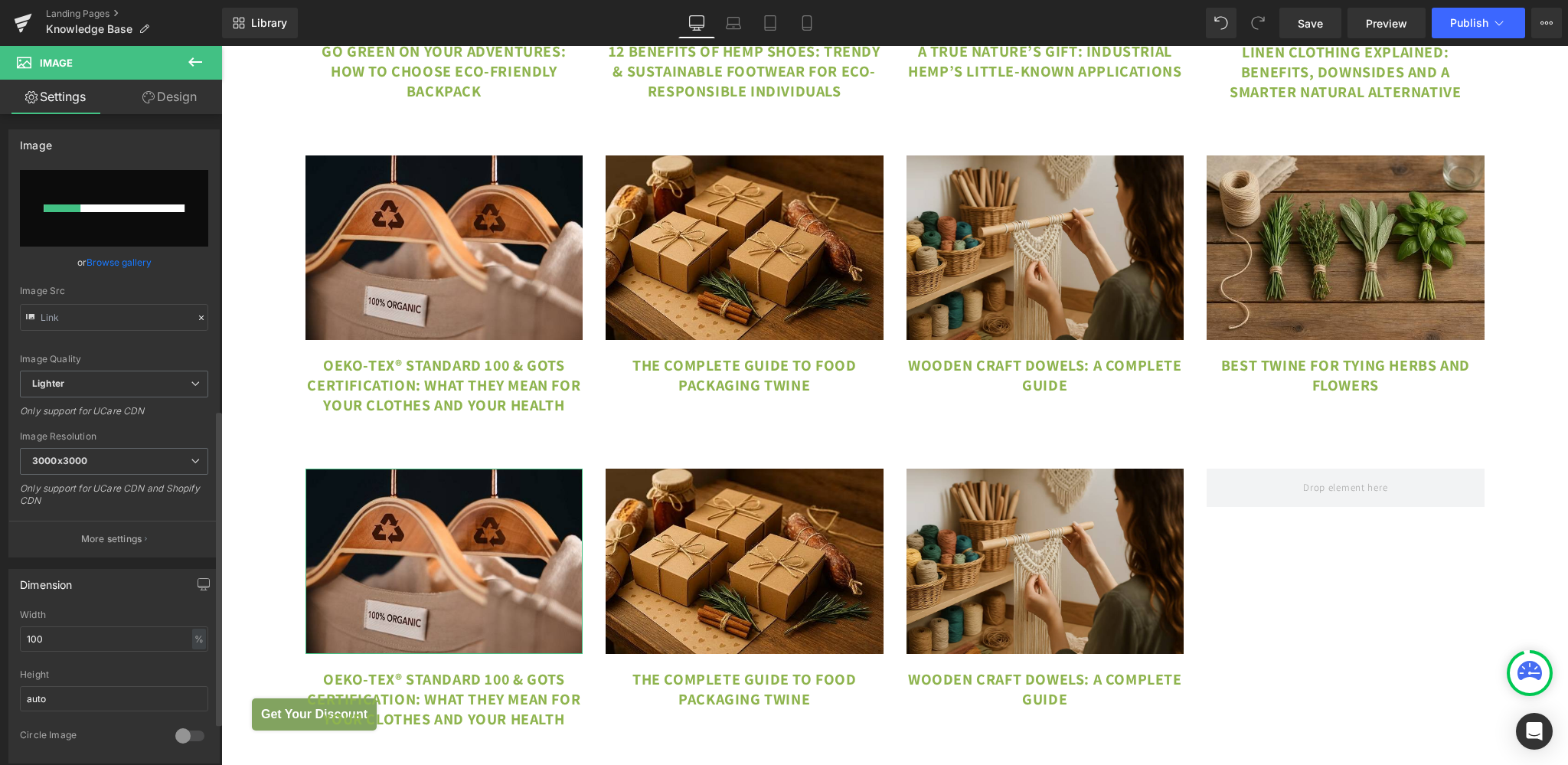
scroll to position [695, 0]
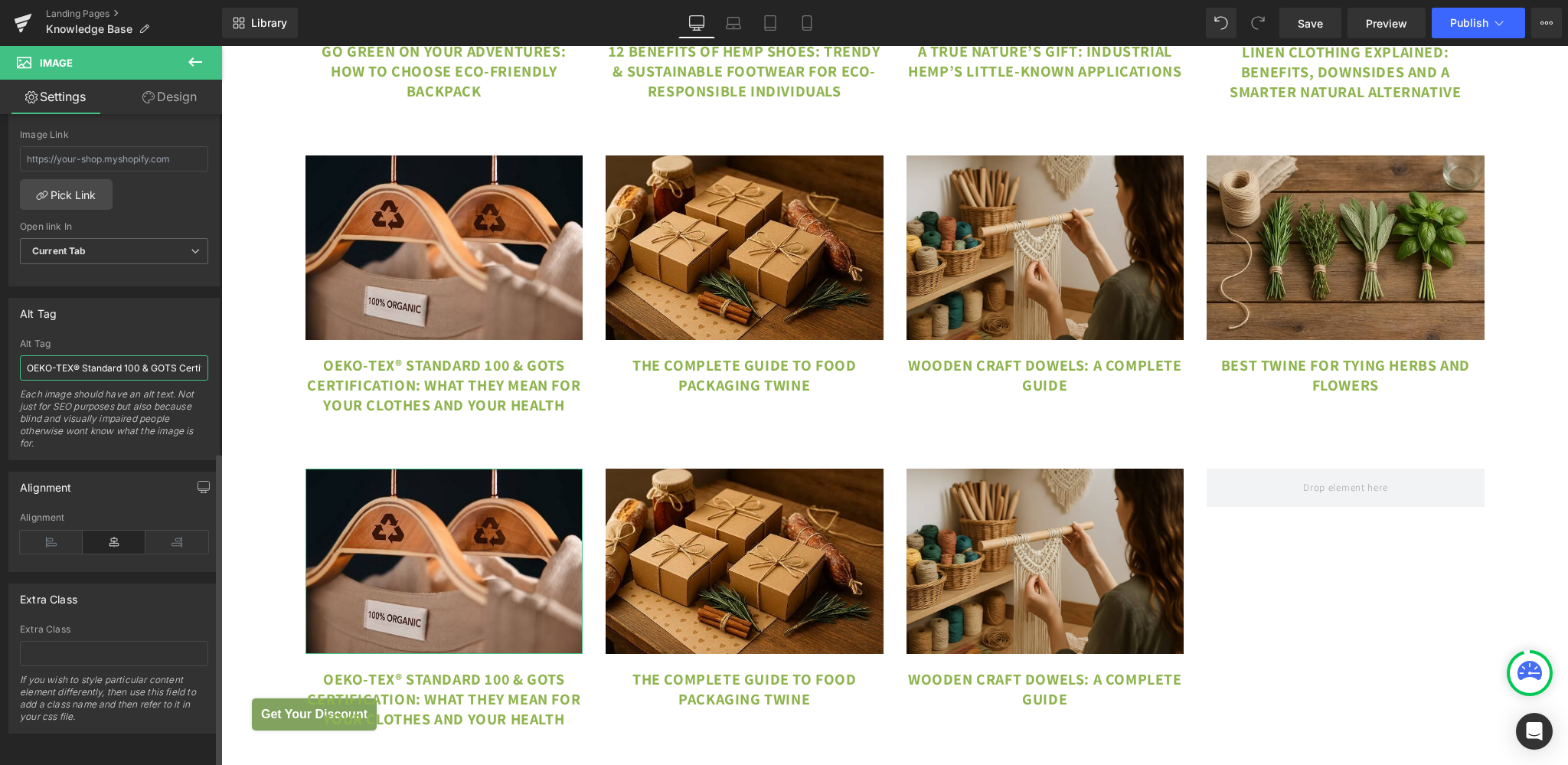
click at [105, 366] on input "OEKO-TEX® Standard 100 & GOTS Certification Guide" at bounding box center [114, 368] width 188 height 25
paste input "Best Twine for [PERSON_NAME]"
type input "Best Twine for [PERSON_NAME]"
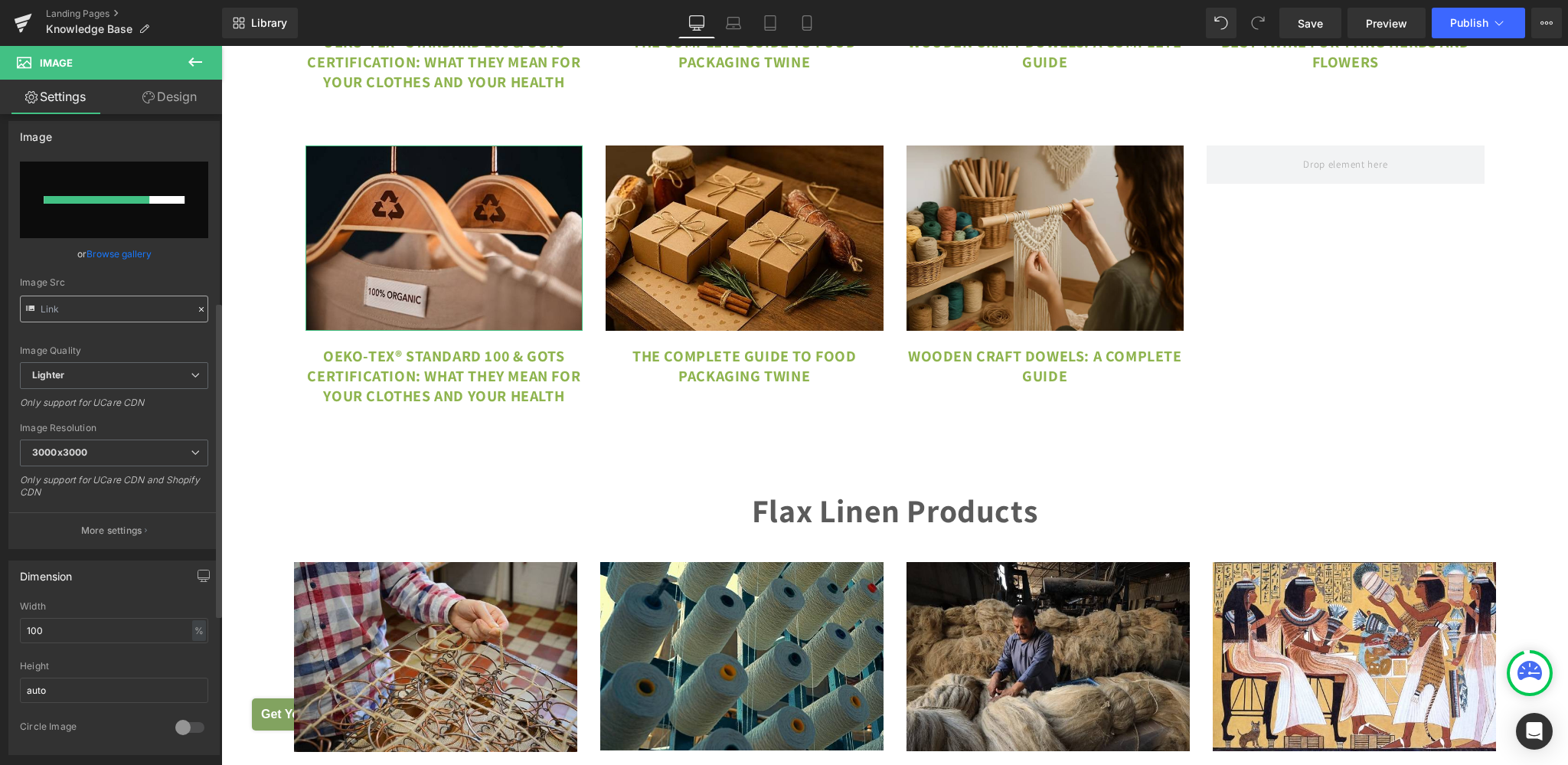
scroll to position [0, 0]
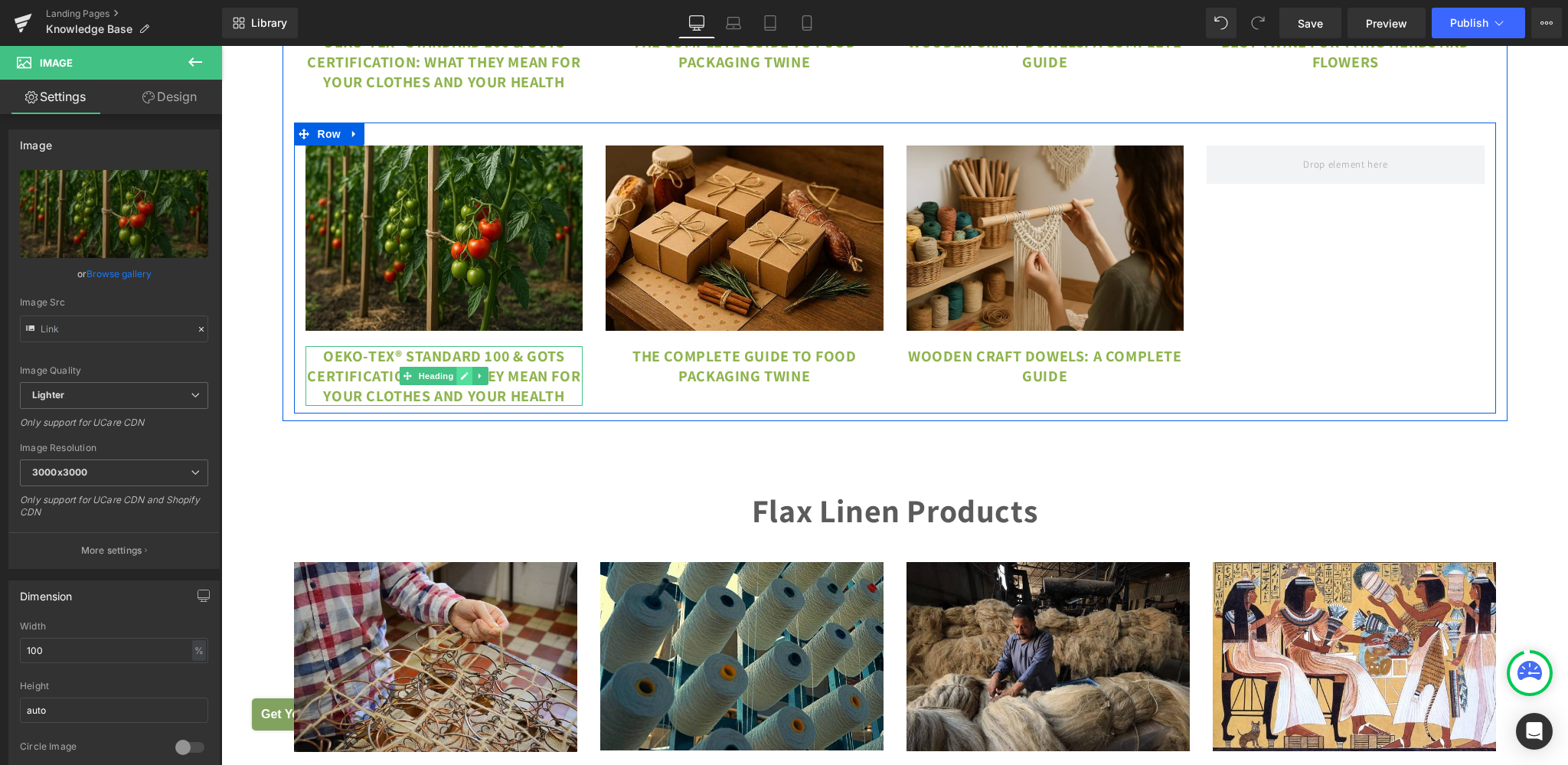
click at [456, 385] on link at bounding box center [463, 375] width 16 height 18
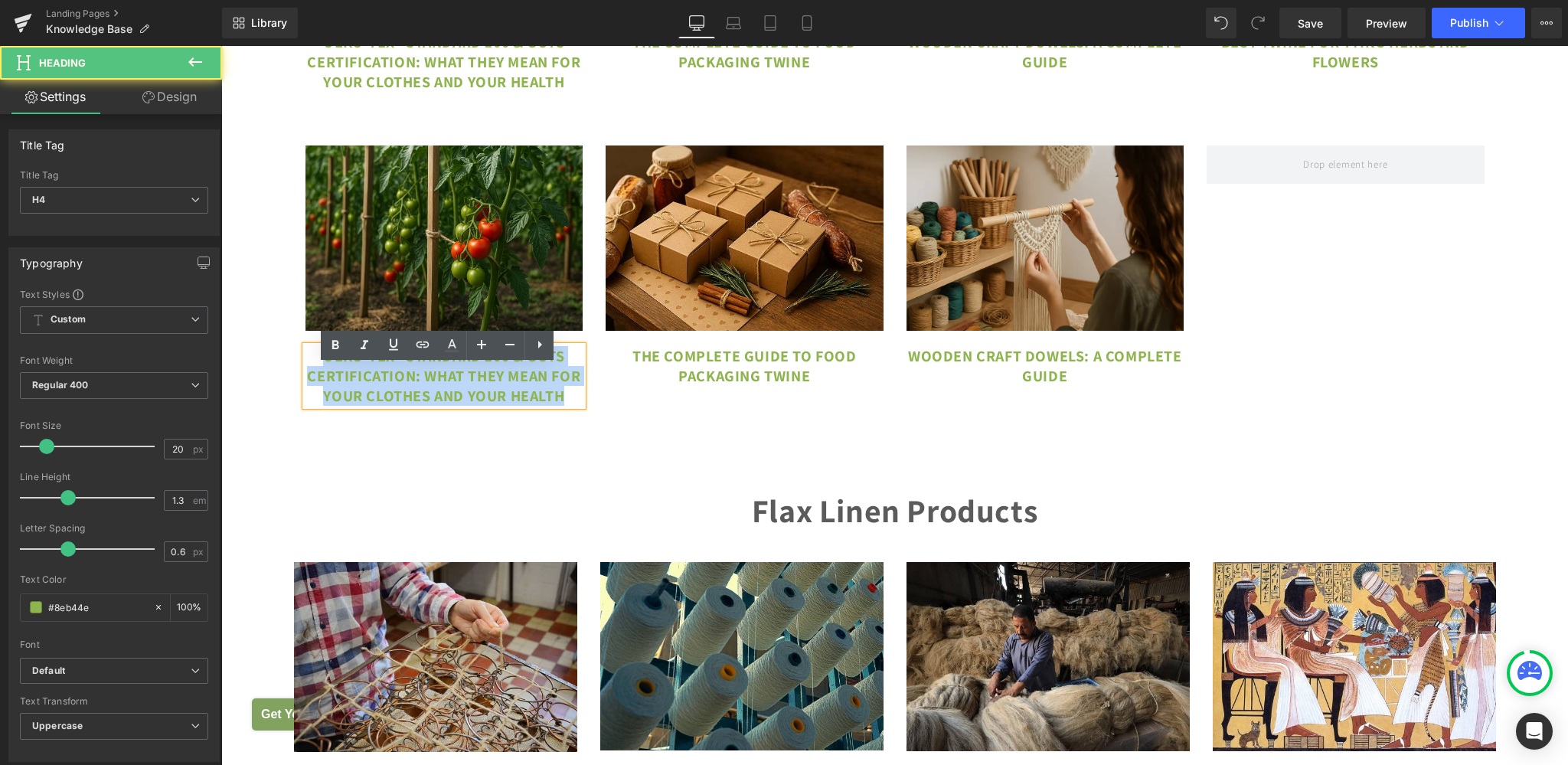
drag, startPoint x: 320, startPoint y: 372, endPoint x: 614, endPoint y: 423, distance: 298.4
click at [614, 414] on div "Image OEKO-TEX® Standard 100 & GOTS Certification: What They Mean for Your Clot…" at bounding box center [895, 268] width 1202 height 291
paste div
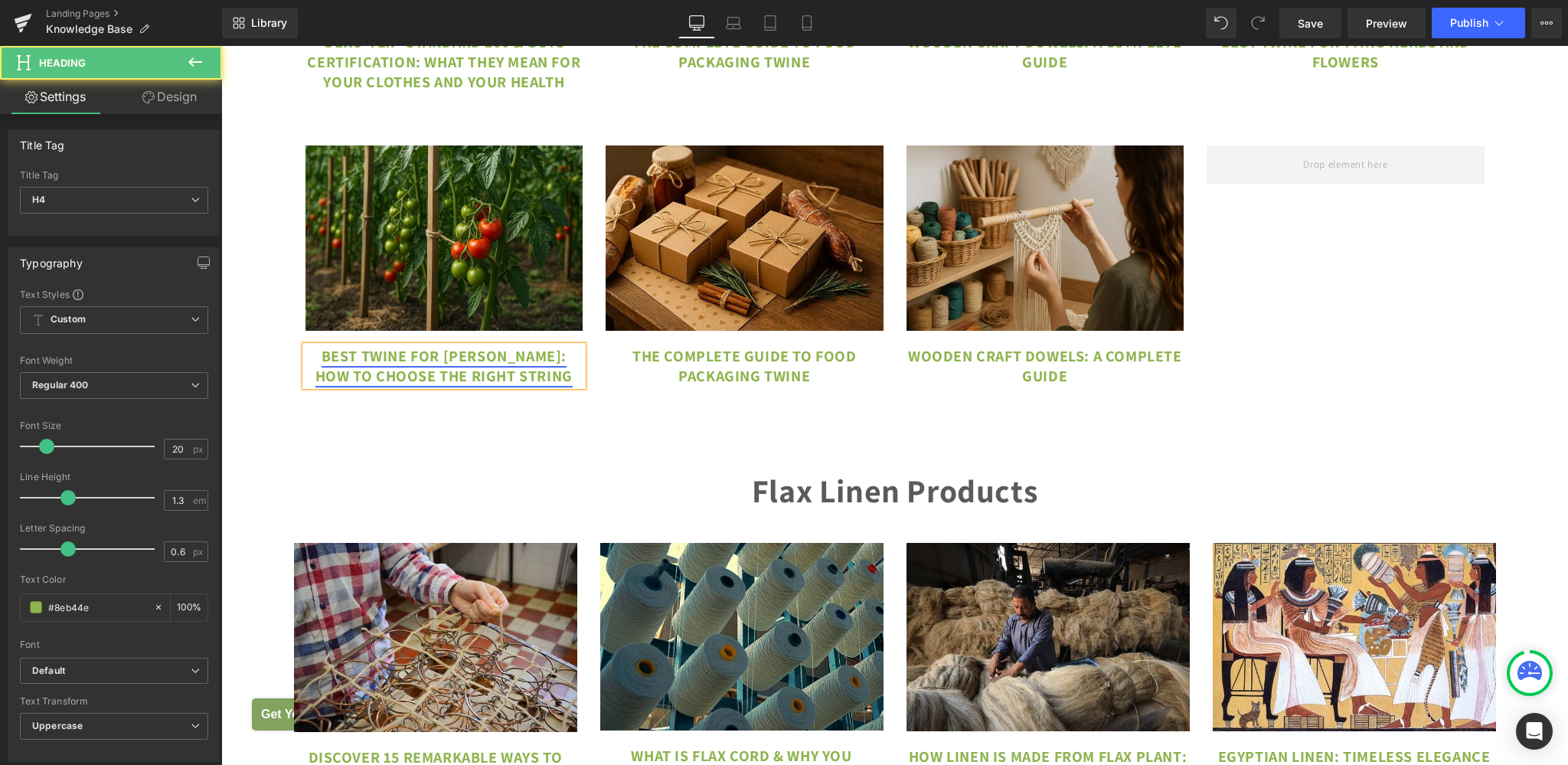
click at [477, 380] on link "Best Twine for [PERSON_NAME]: How to Choose the Right String" at bounding box center [444, 366] width 257 height 40
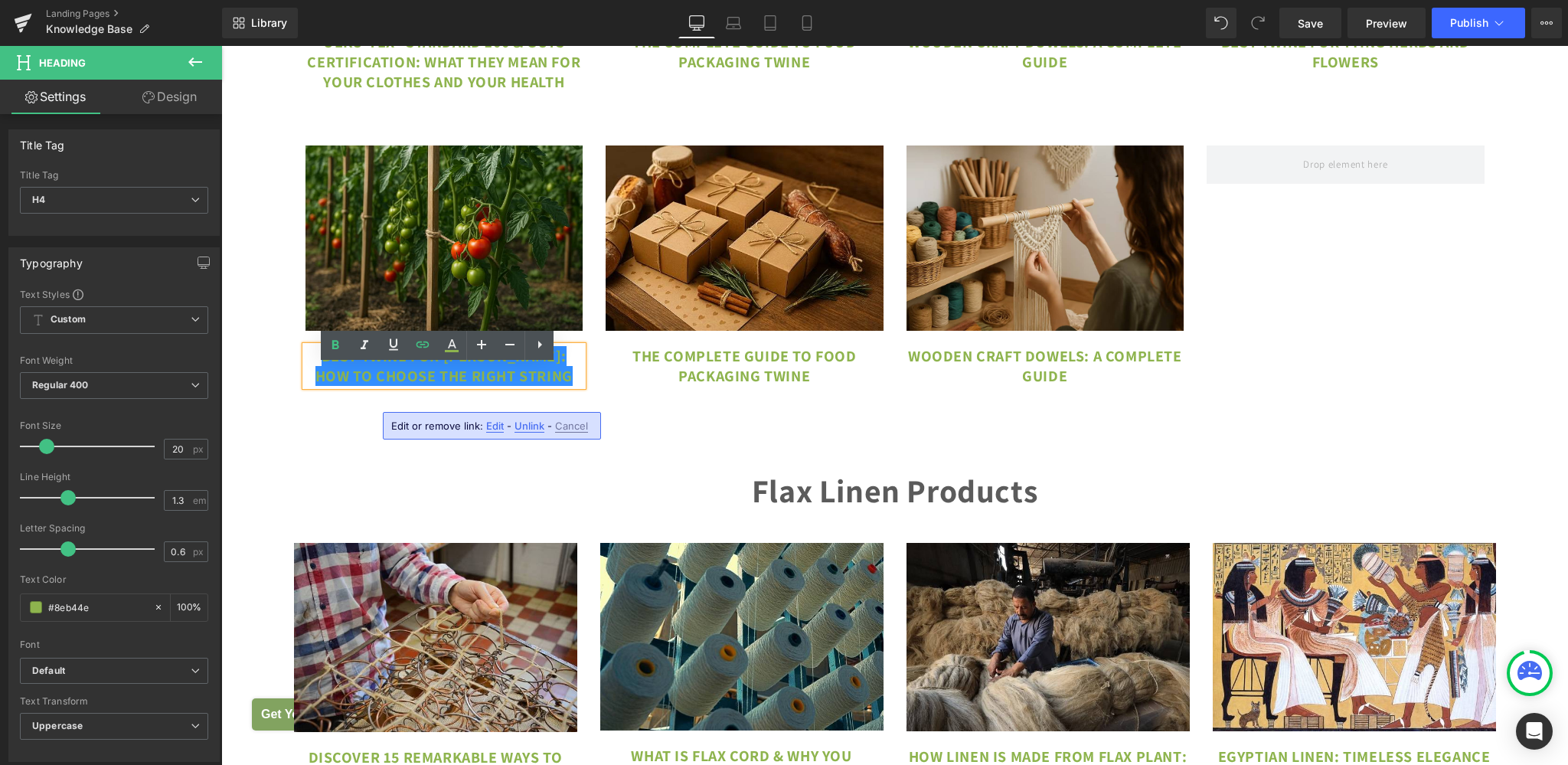
click at [496, 430] on span "Edit" at bounding box center [495, 426] width 17 height 13
click at [435, 436] on input "[URL][DOMAIN_NAME]" at bounding box center [388, 431] width 235 height 38
paste input "best-twine-for-tomato-trellis"
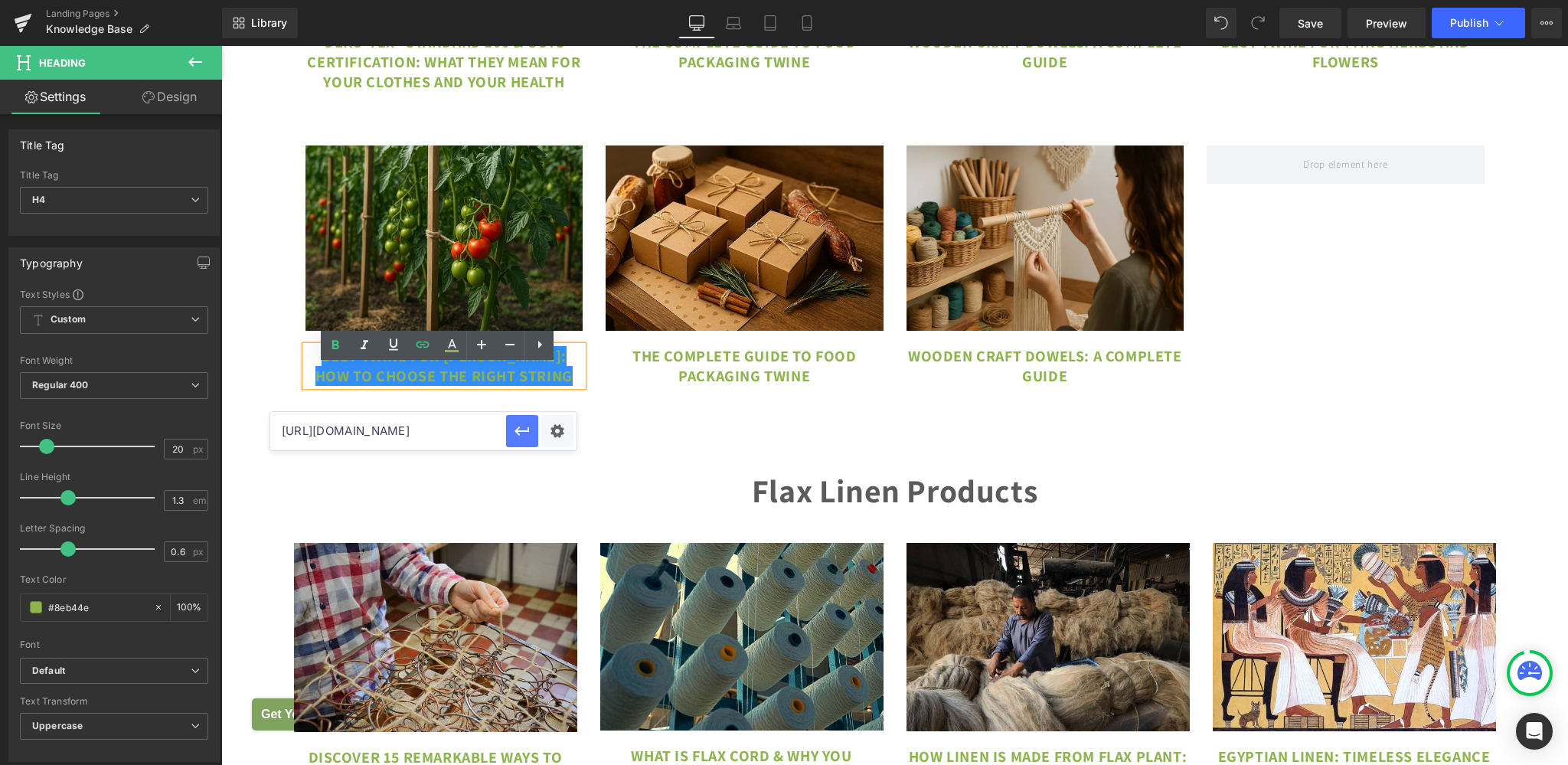
type input "[URL][DOMAIN_NAME]"
click at [523, 438] on icon "button" at bounding box center [522, 431] width 18 height 18
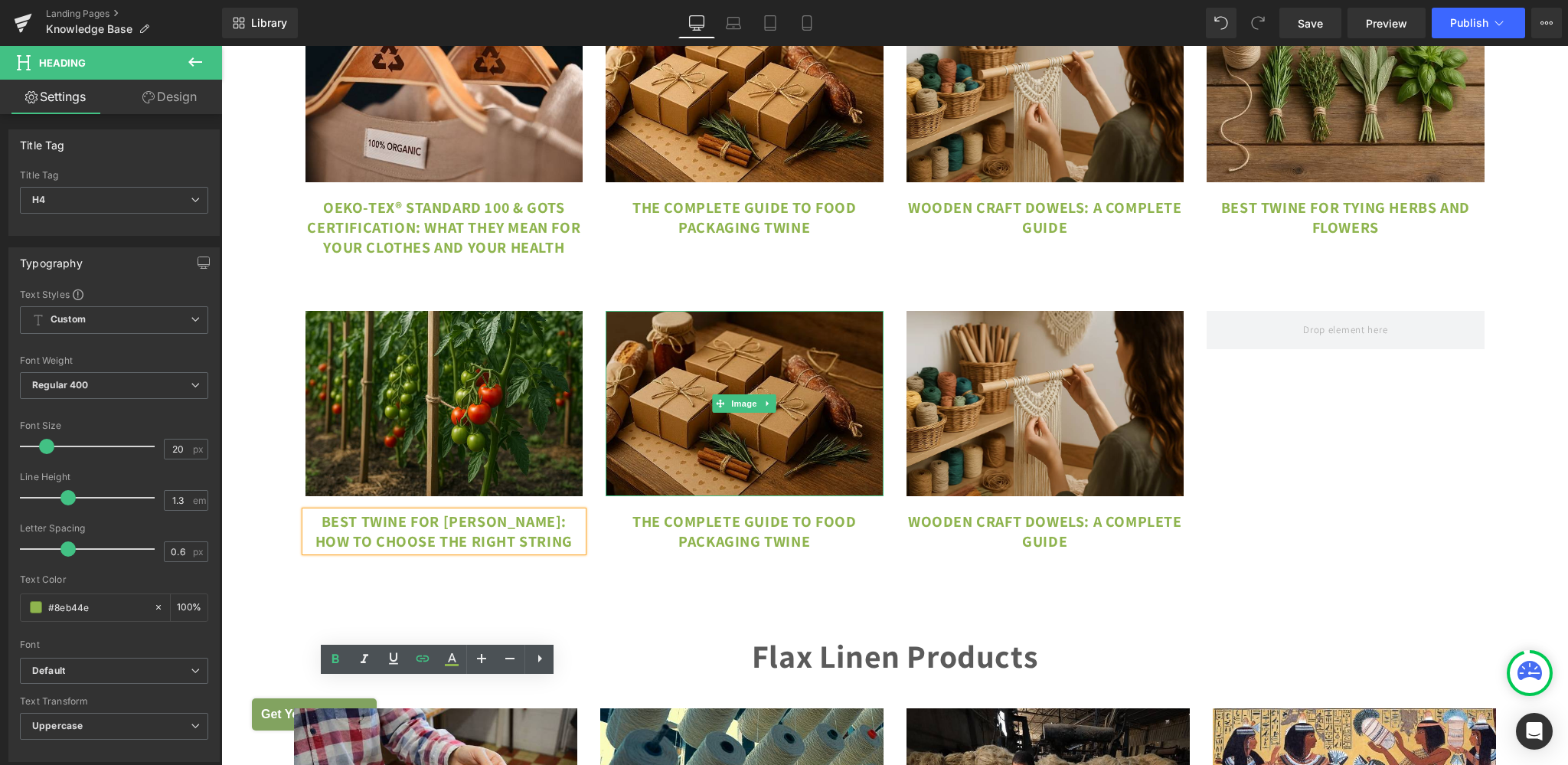
scroll to position [8900, 0]
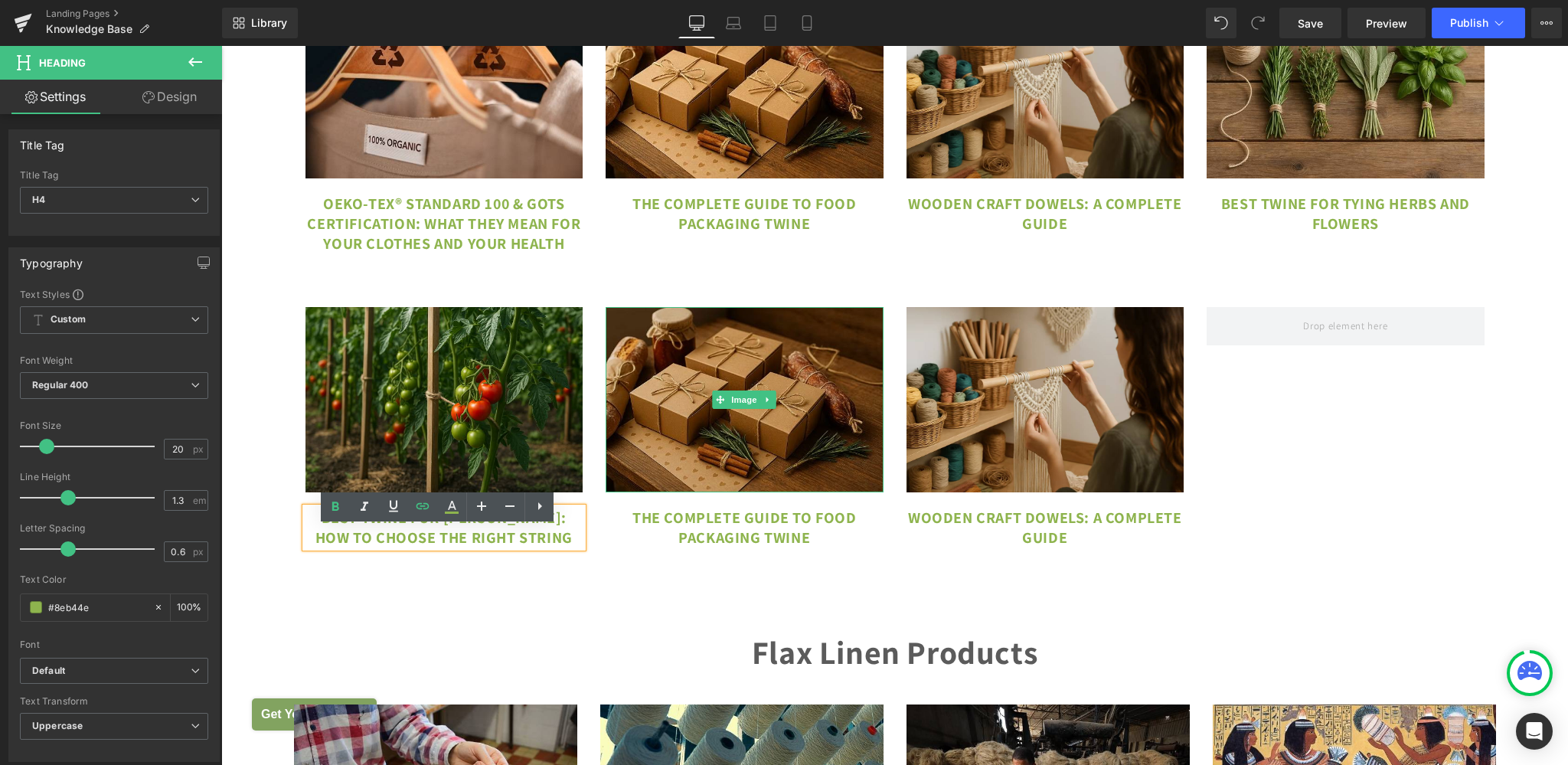
click at [681, 370] on img at bounding box center [744, 399] width 278 height 186
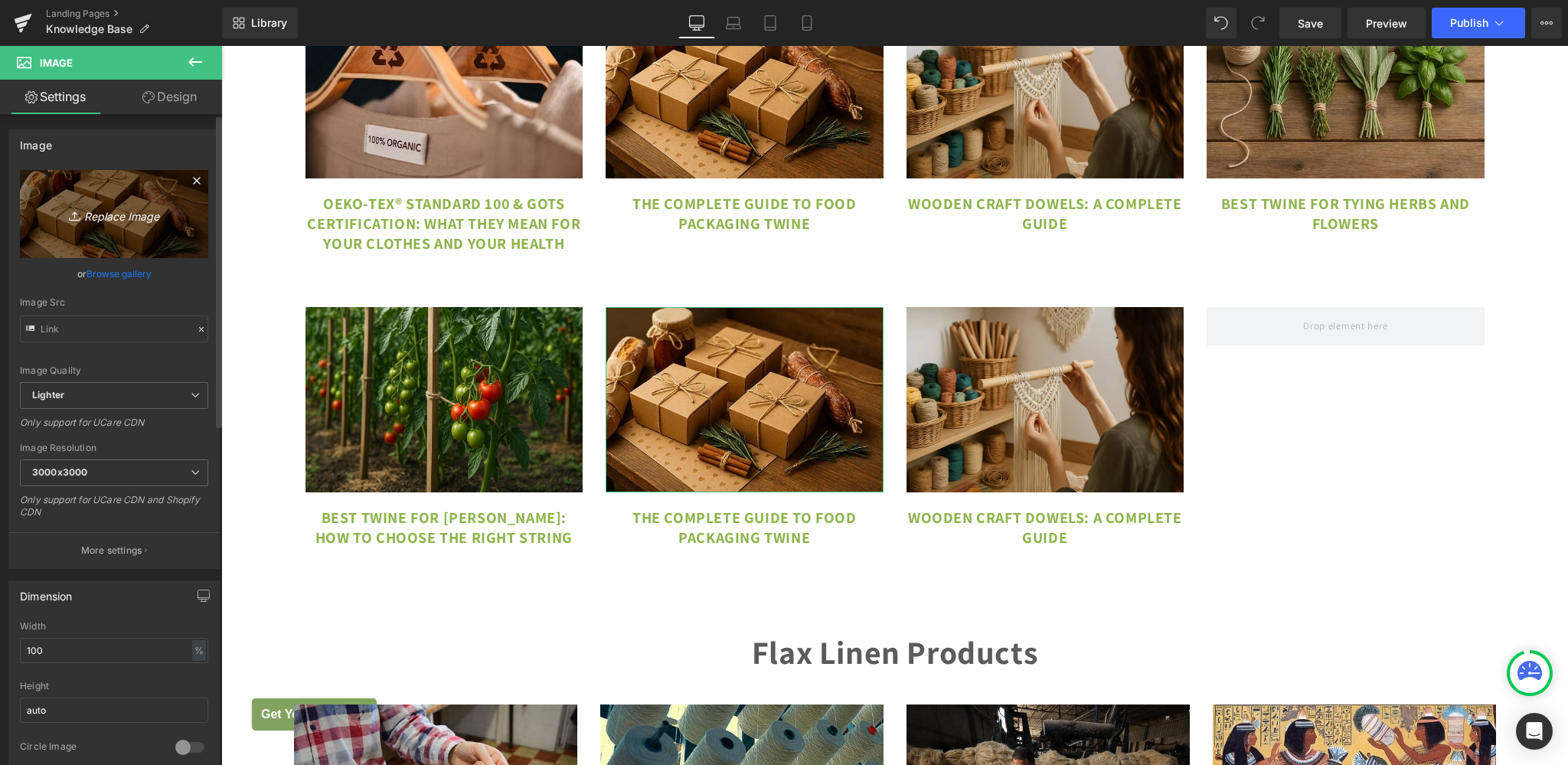
click at [138, 211] on icon "Replace Image" at bounding box center [114, 214] width 123 height 19
type input "C:\fakepath\how to tie up tomato plants.png"
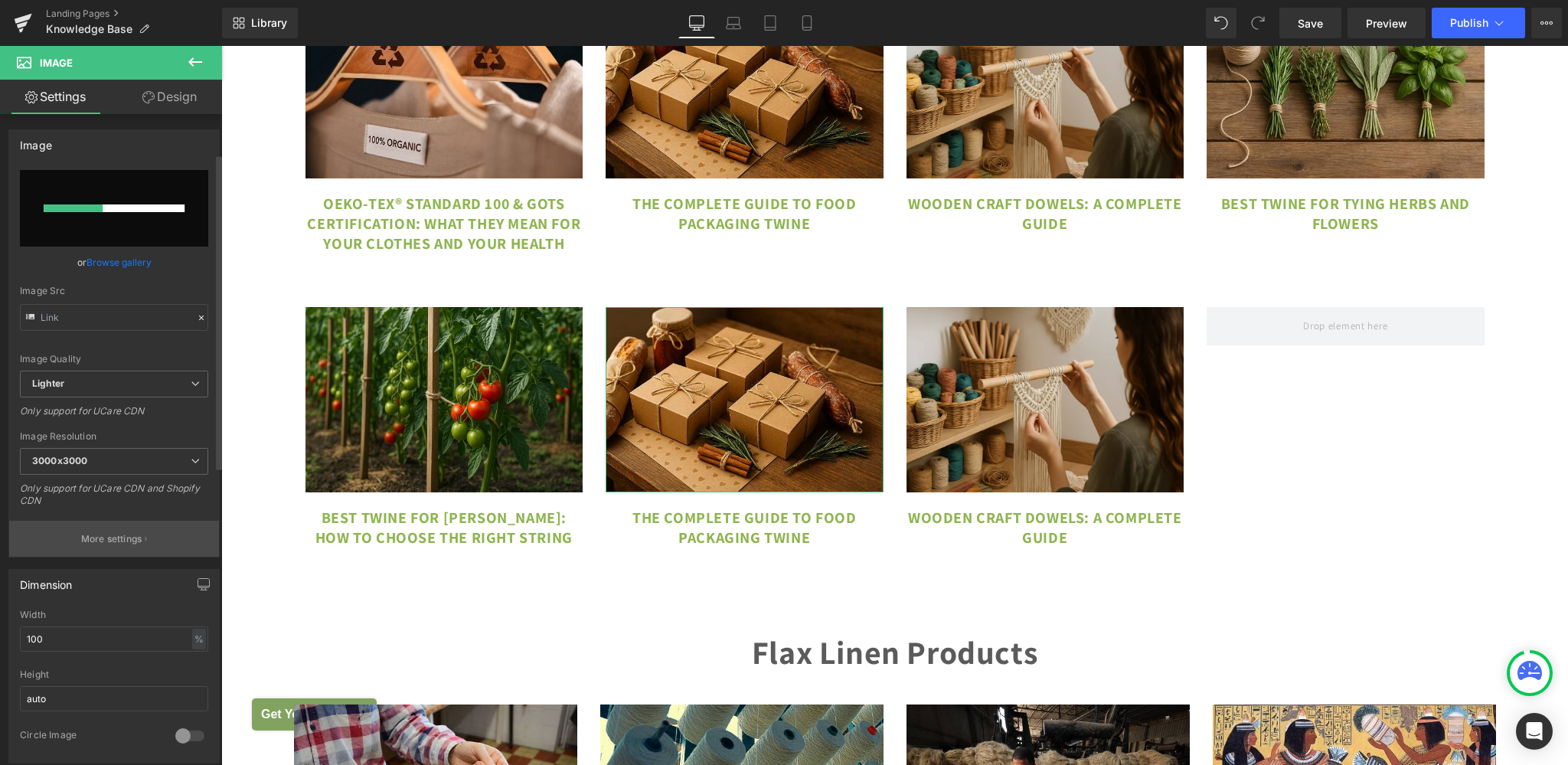
scroll to position [308, 0]
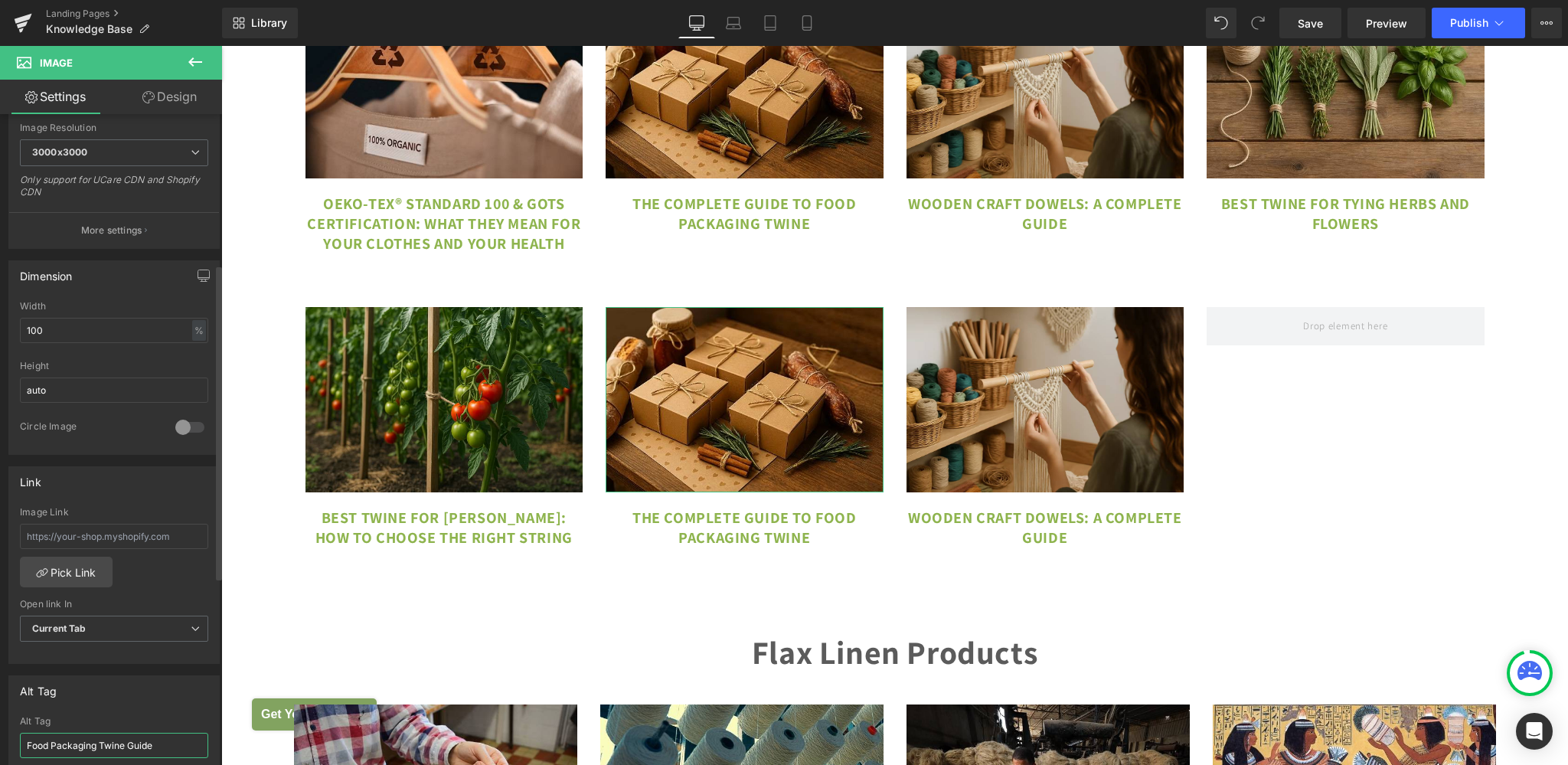
click at [115, 749] on input "Food Packaging Twine Guide" at bounding box center [114, 745] width 188 height 25
click at [85, 739] on input "Food Packaging Twine Guide" at bounding box center [114, 745] width 188 height 25
paste input "How to Tie Tomato Plants (Step-by-[PERSON_NAME])"
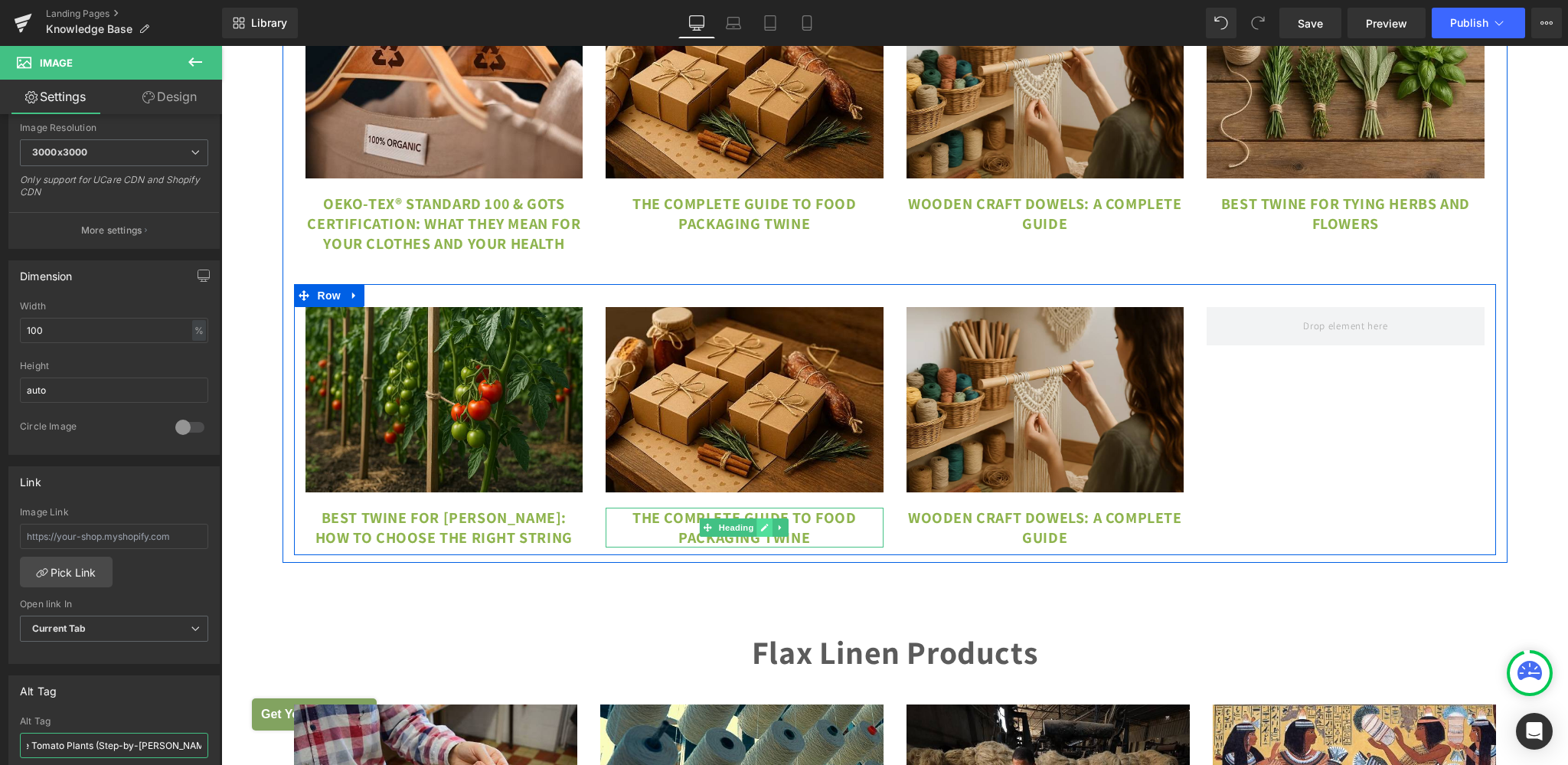
type input "How to Tie Tomato Plants (Step-by-[PERSON_NAME])"
click at [757, 536] on link at bounding box center [764, 527] width 16 height 18
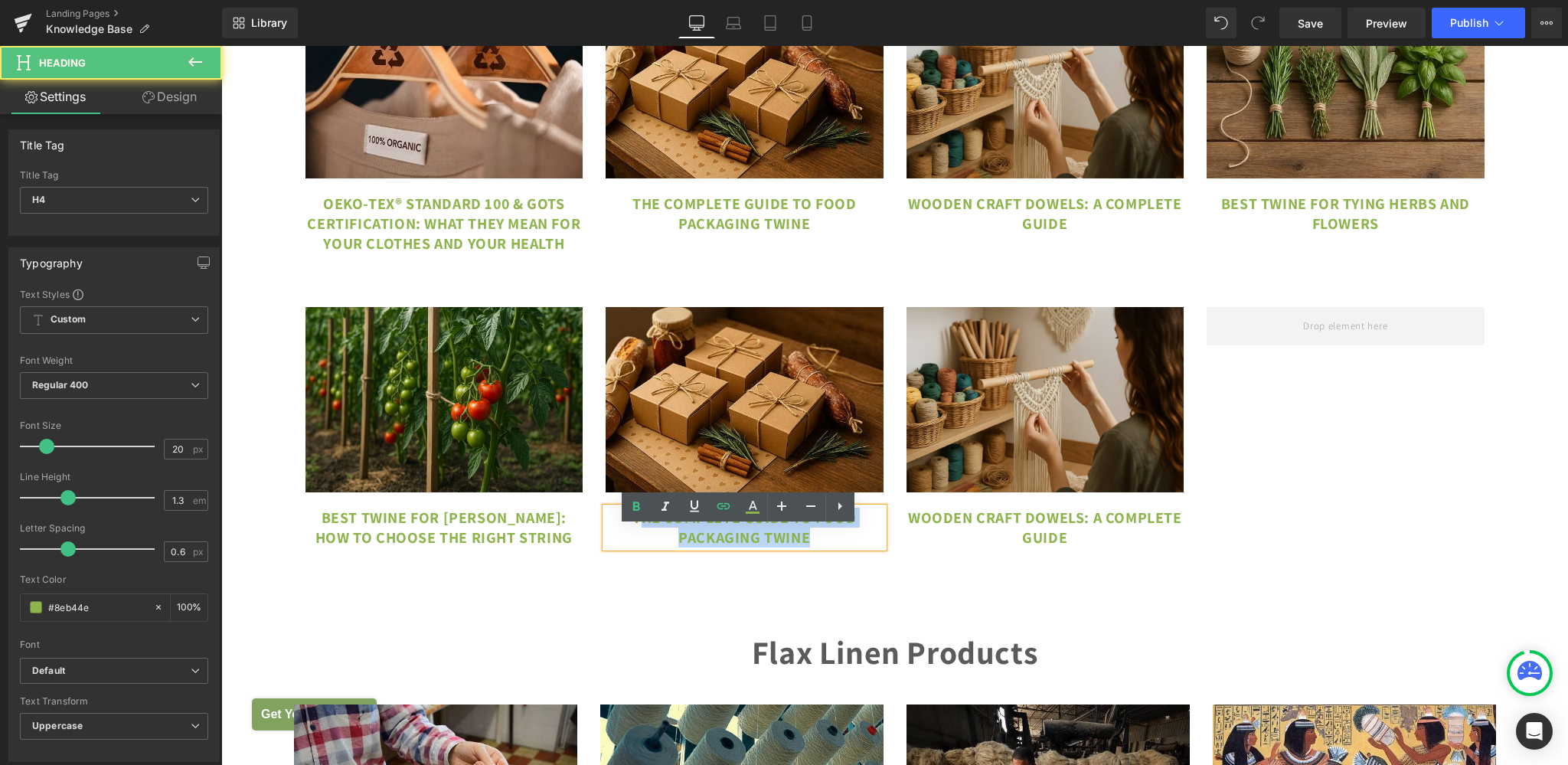
drag, startPoint x: 663, startPoint y: 533, endPoint x: 885, endPoint y: 584, distance: 227.8
paste div
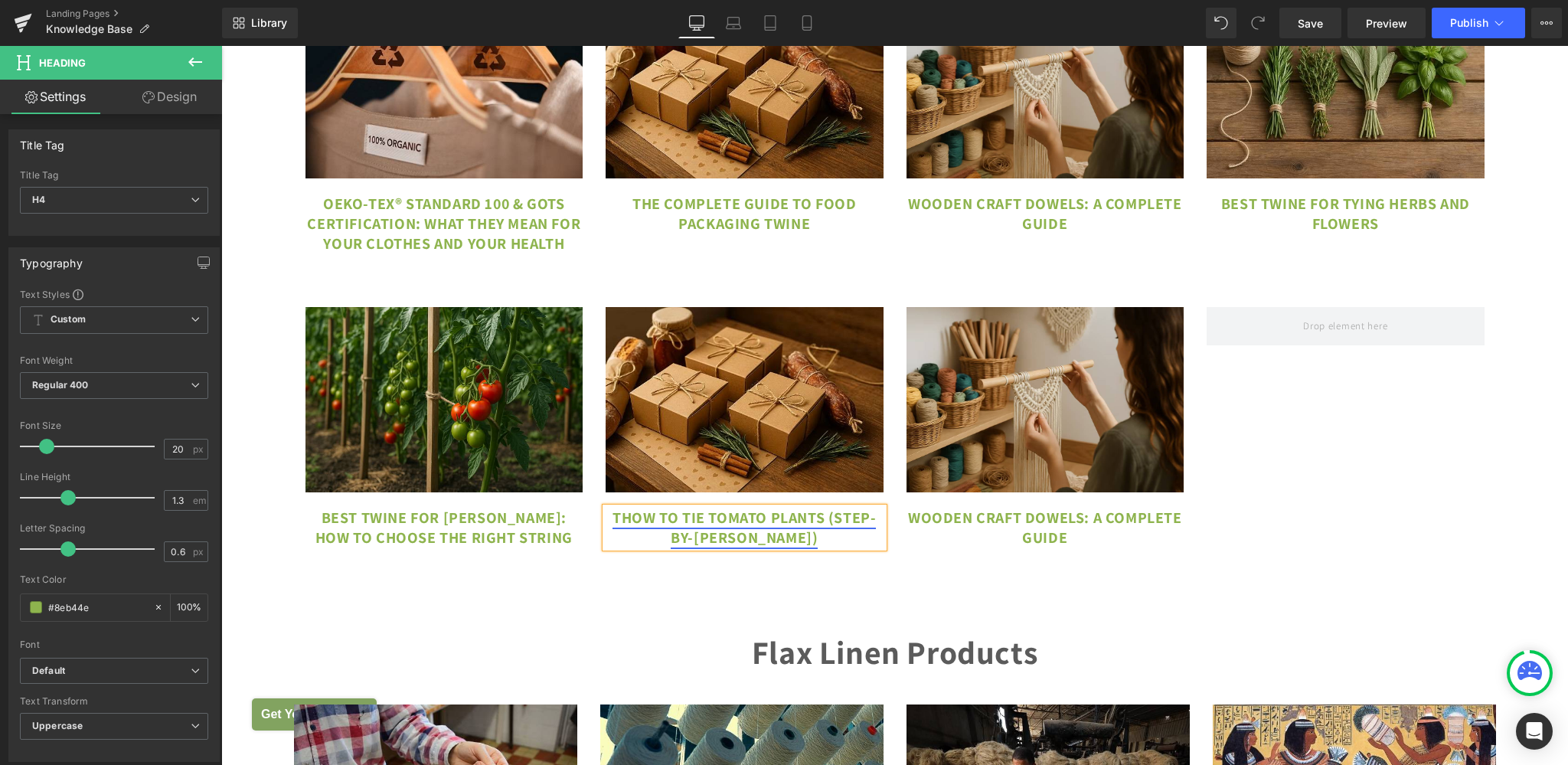
click at [616, 539] on link "THow to Tie Tomato Plants (Step-by-[PERSON_NAME])" at bounding box center [744, 527] width 264 height 40
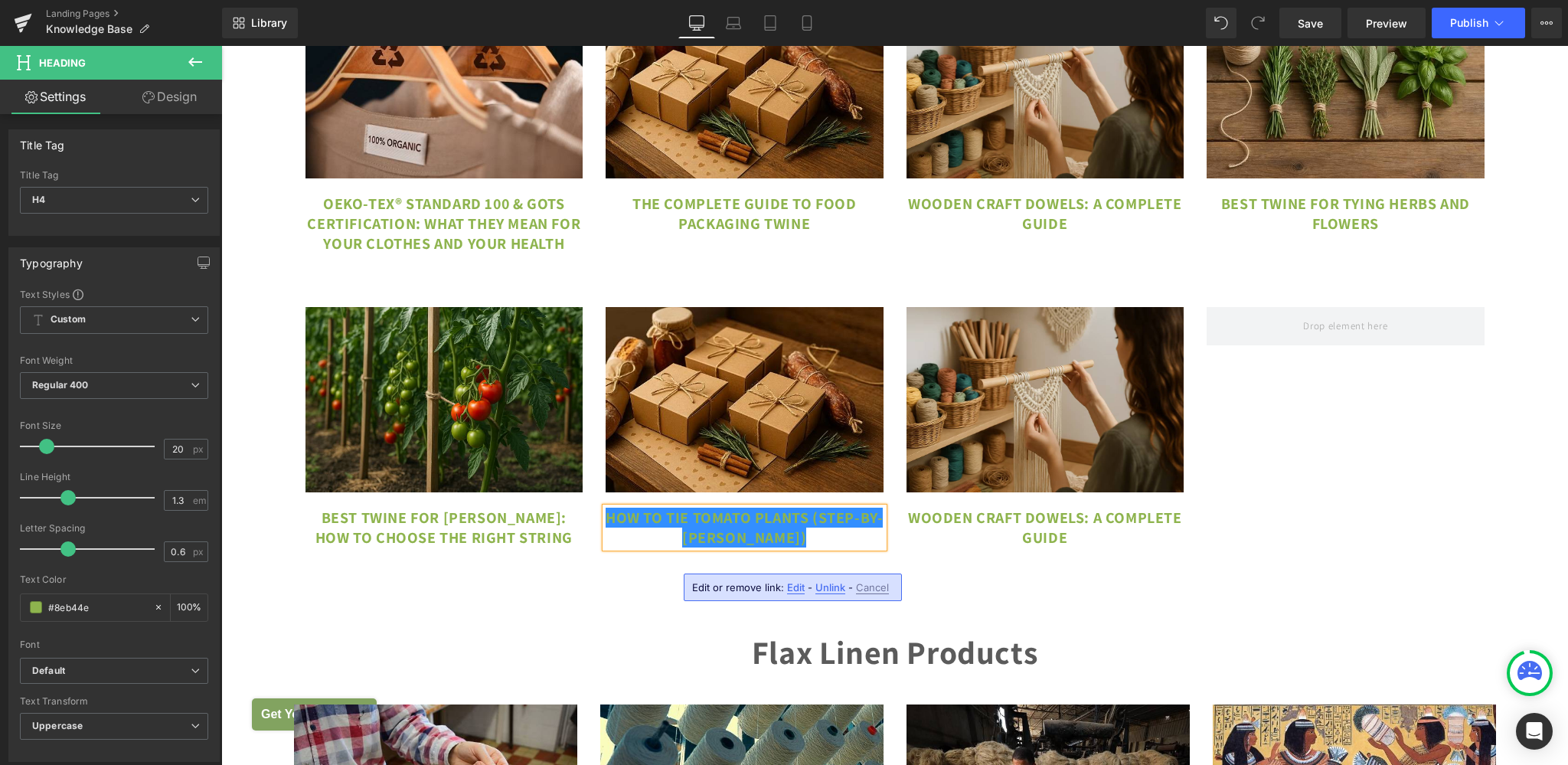
click at [795, 585] on span "Edit" at bounding box center [796, 588] width 17 height 13
click at [704, 589] on input "[URL][DOMAIN_NAME]" at bounding box center [688, 593] width 235 height 38
paste input "how-to-tie-tomato-plants"
type input "[URL][DOMAIN_NAME]"
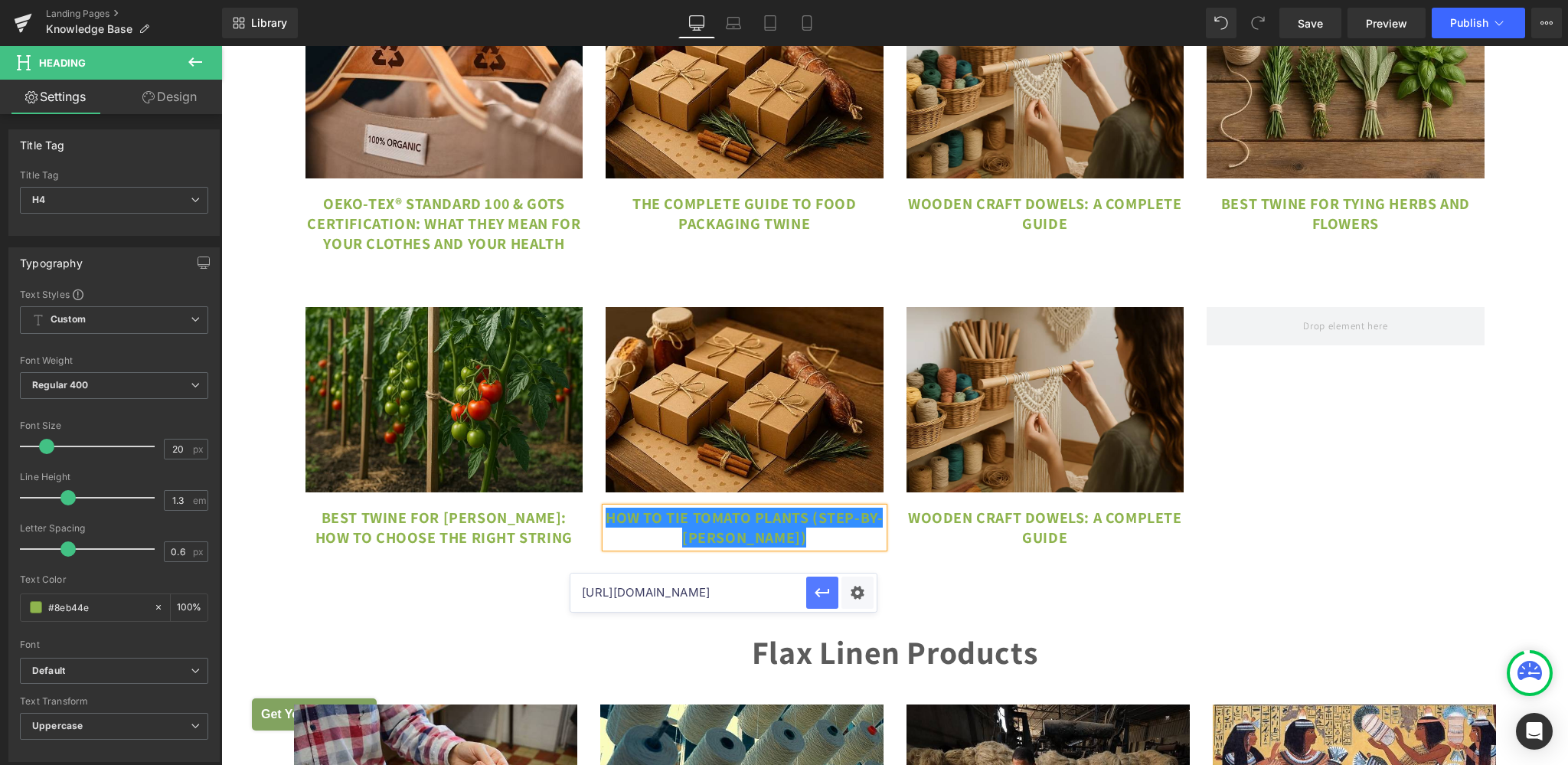
click at [827, 596] on icon "button" at bounding box center [822, 593] width 18 height 18
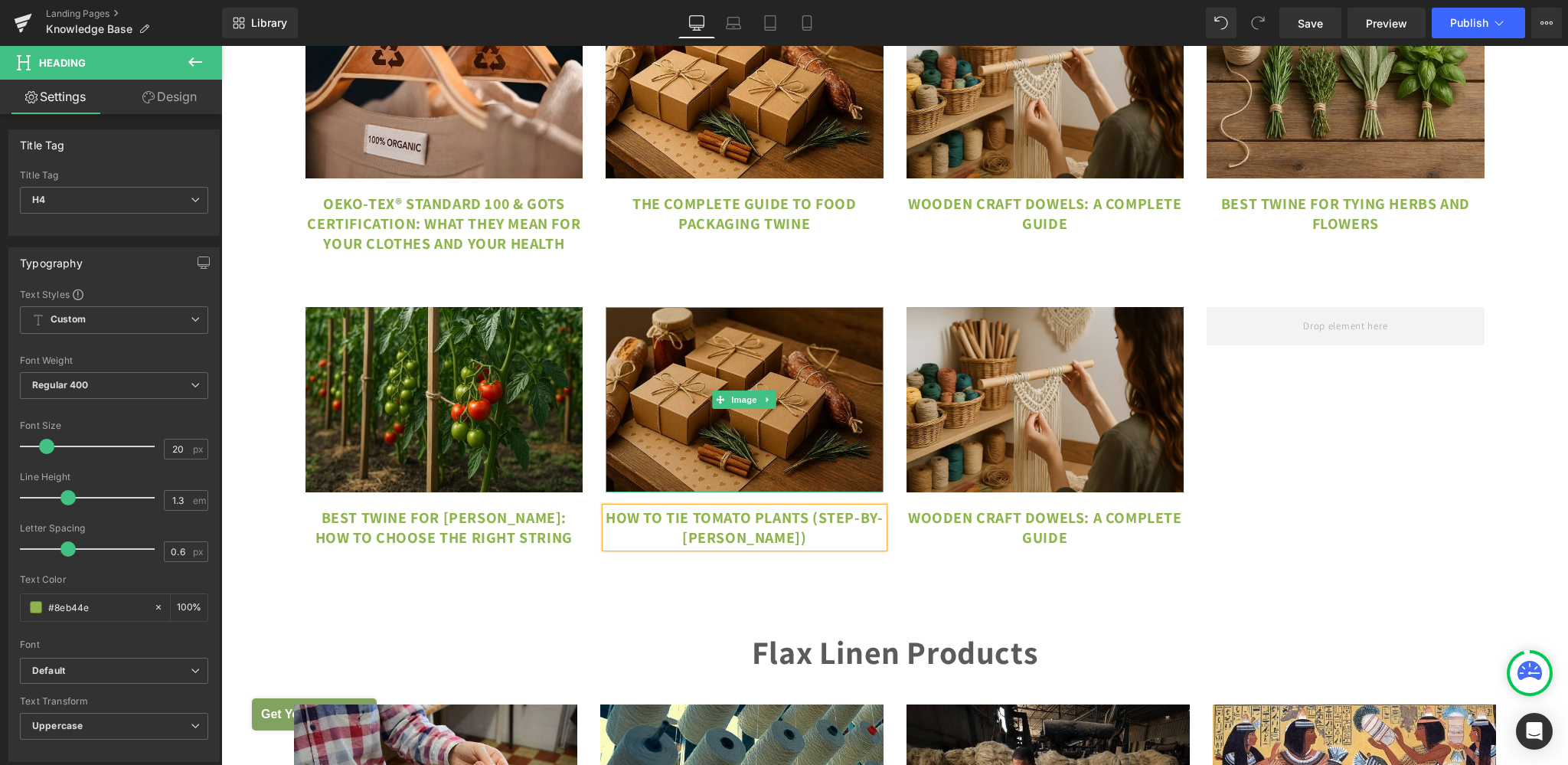
click at [709, 428] on img at bounding box center [744, 399] width 278 height 186
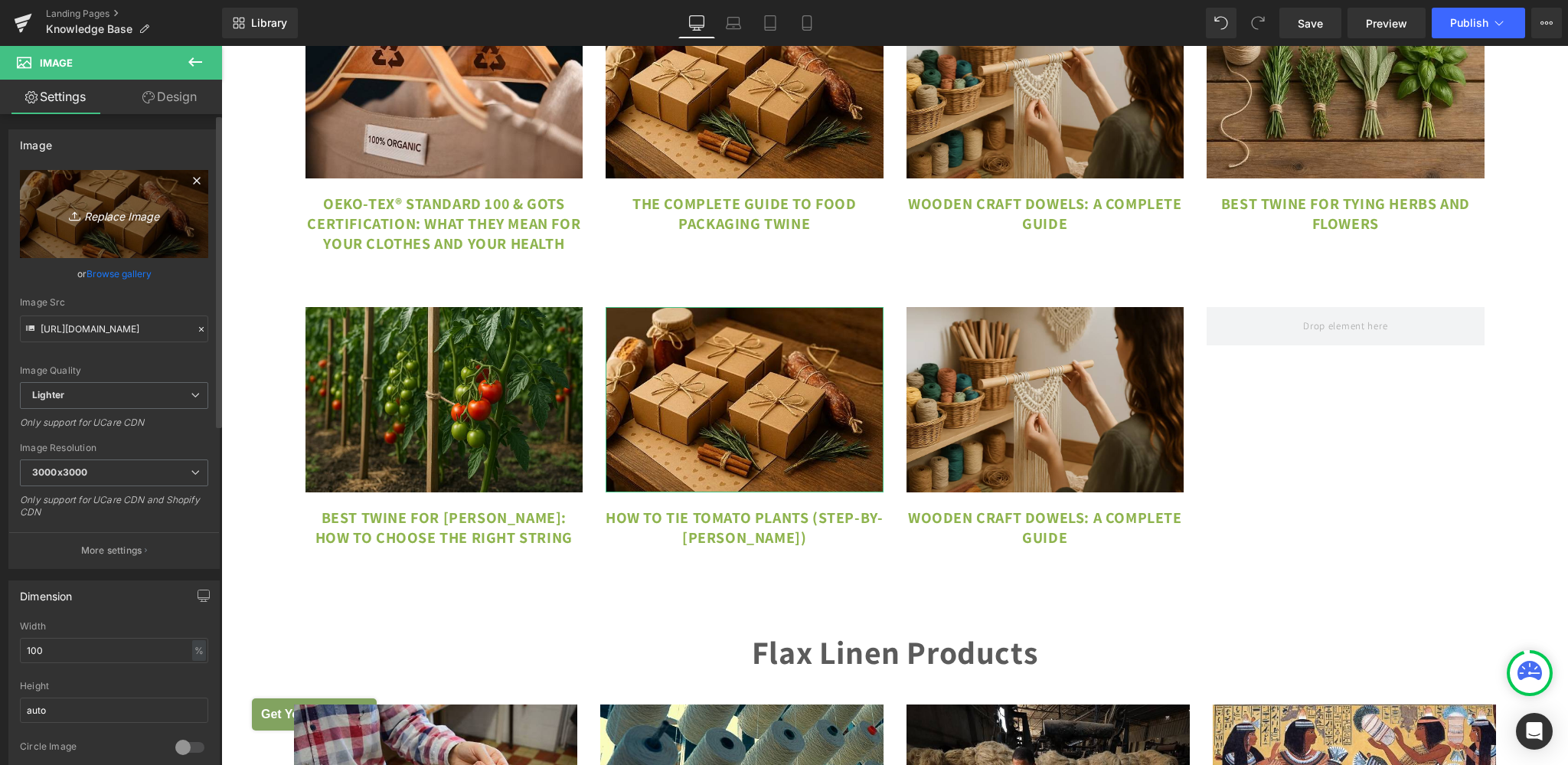
click at [45, 177] on link "Replace Image" at bounding box center [114, 214] width 188 height 88
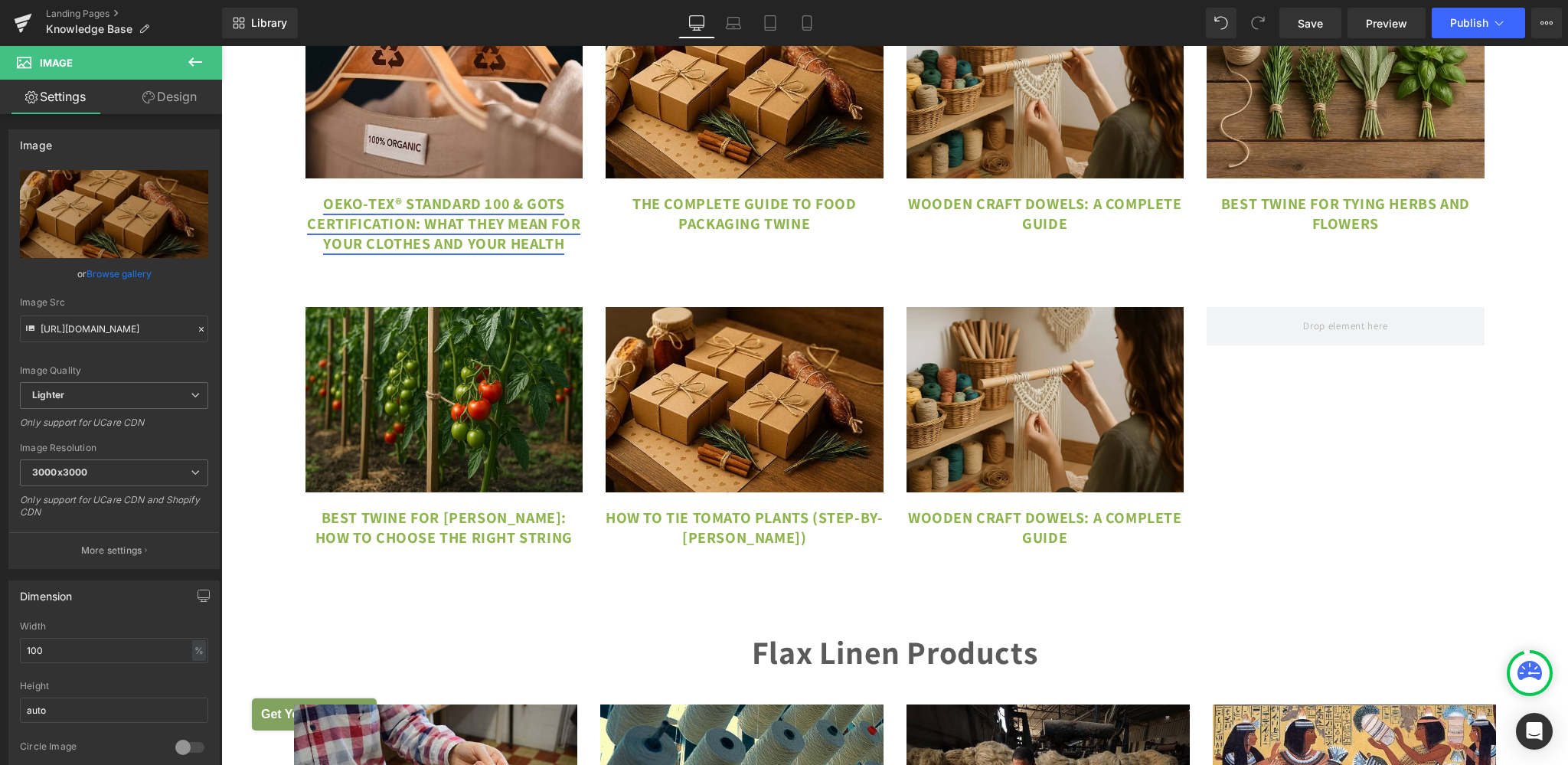
type input "C:\fakepath\how to tie up tomato plants.png"
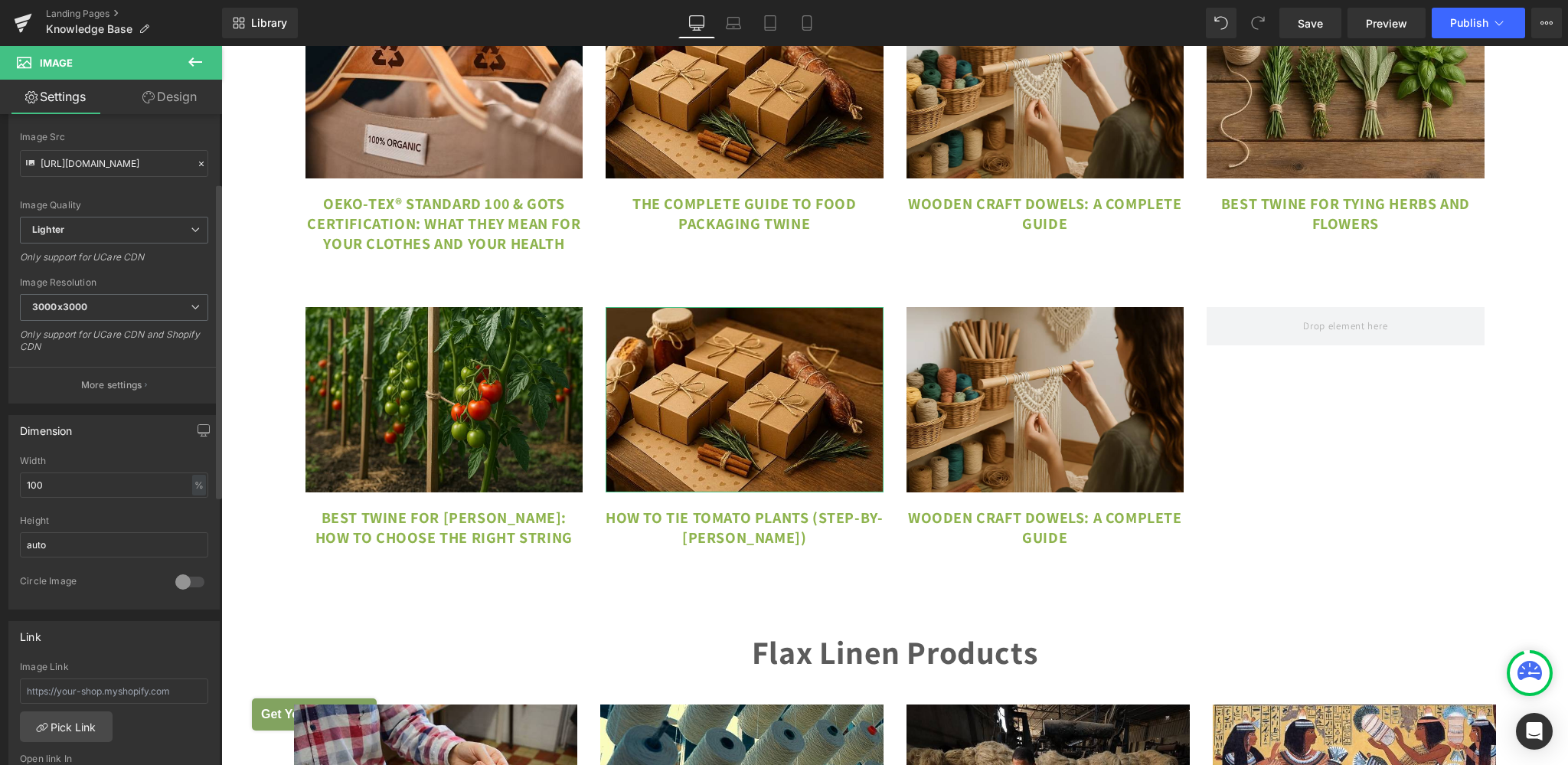
scroll to position [0, 0]
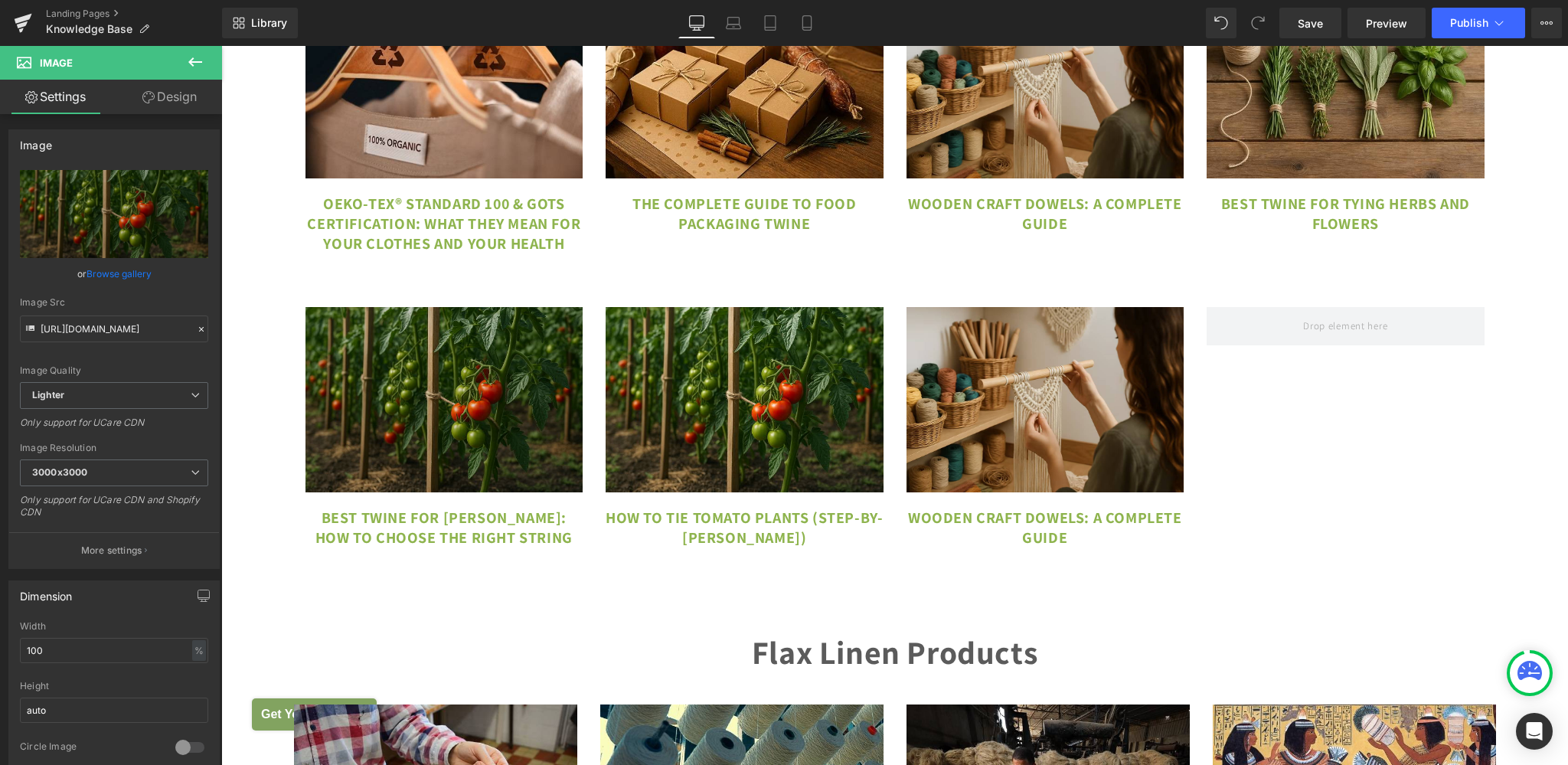
click at [375, 400] on img at bounding box center [444, 399] width 278 height 186
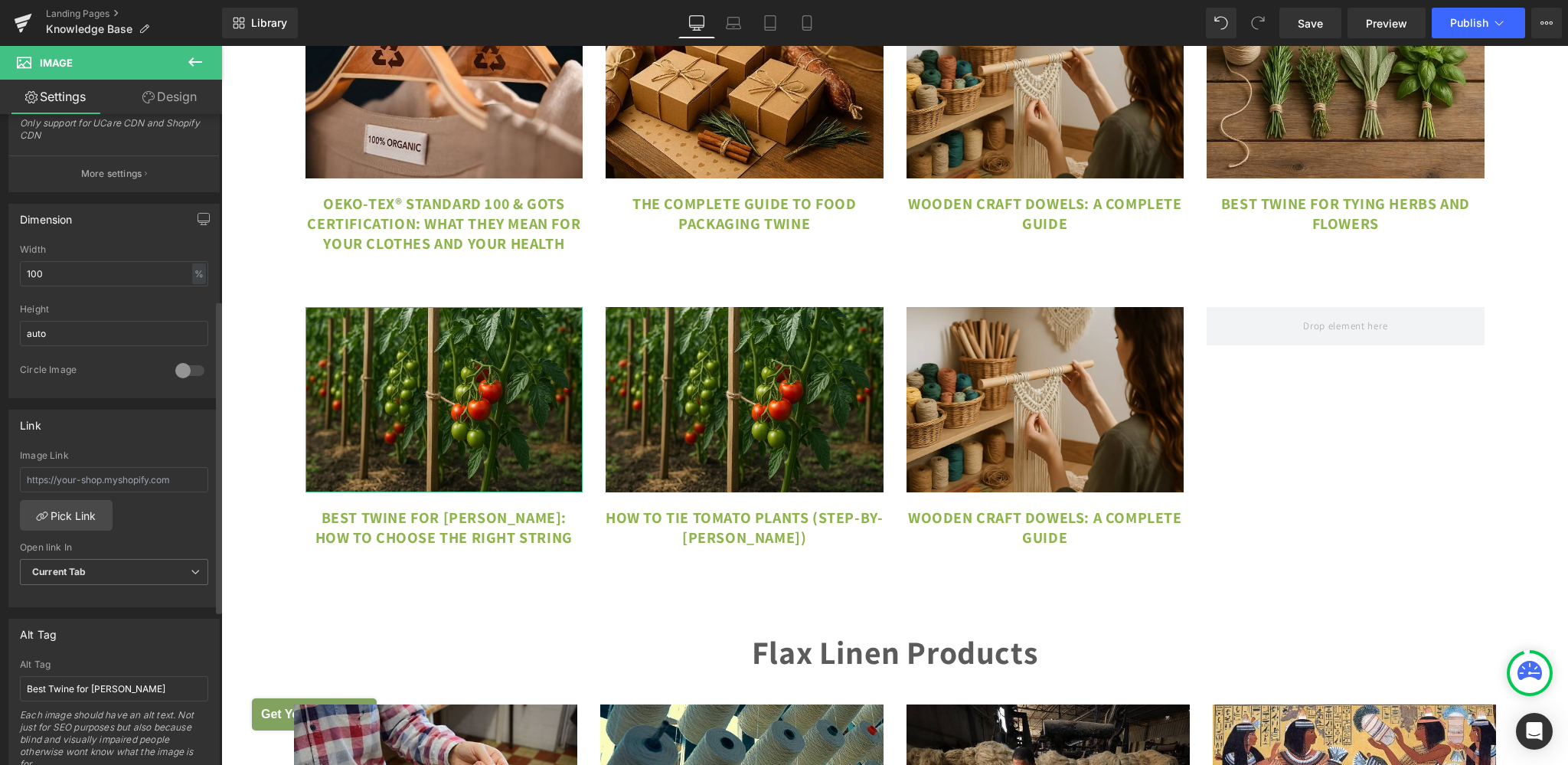
scroll to position [386, 0]
click at [156, 682] on input "Best Twine for [PERSON_NAME]" at bounding box center [114, 680] width 188 height 25
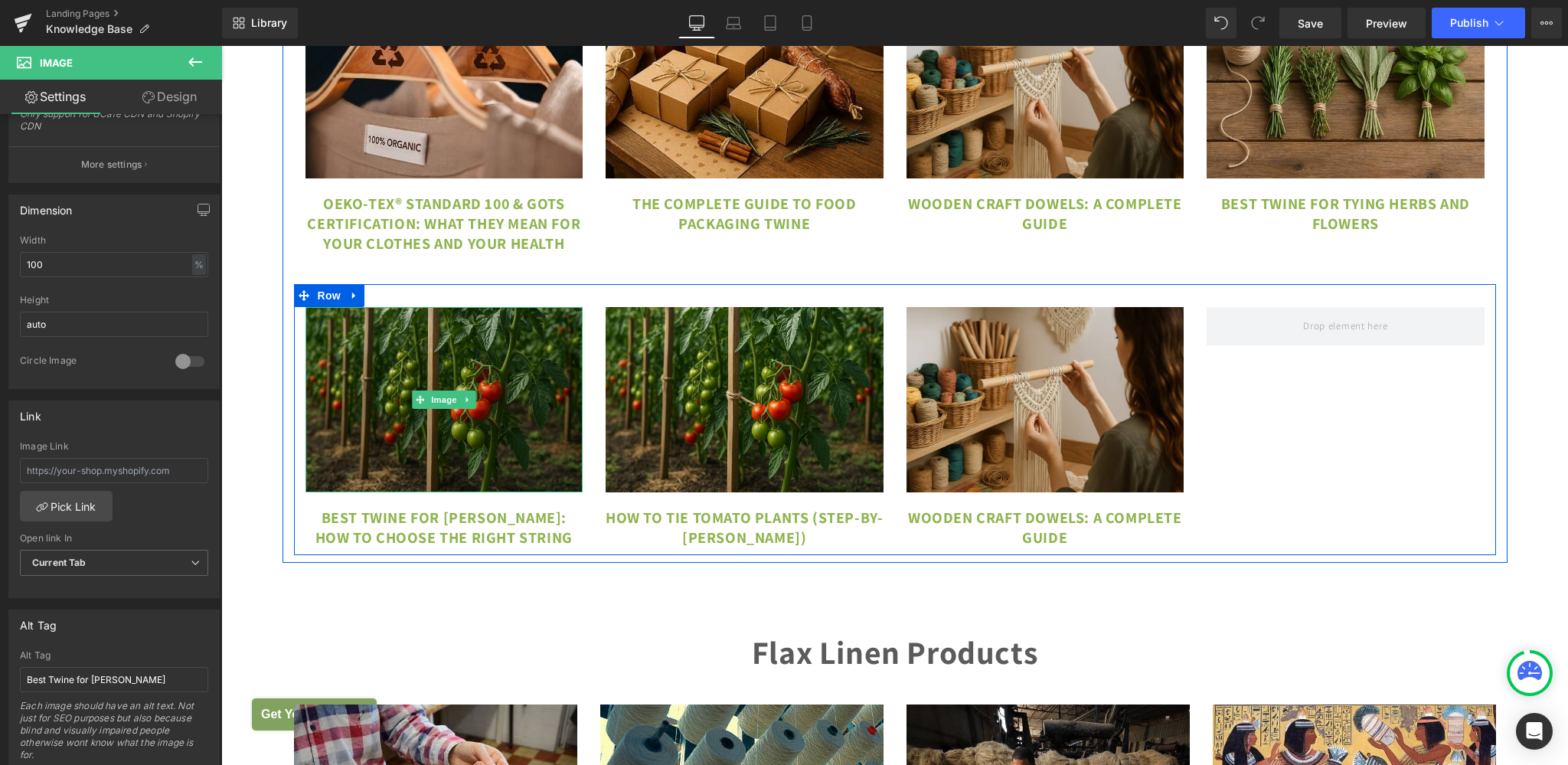
click at [404, 372] on img at bounding box center [444, 399] width 278 height 186
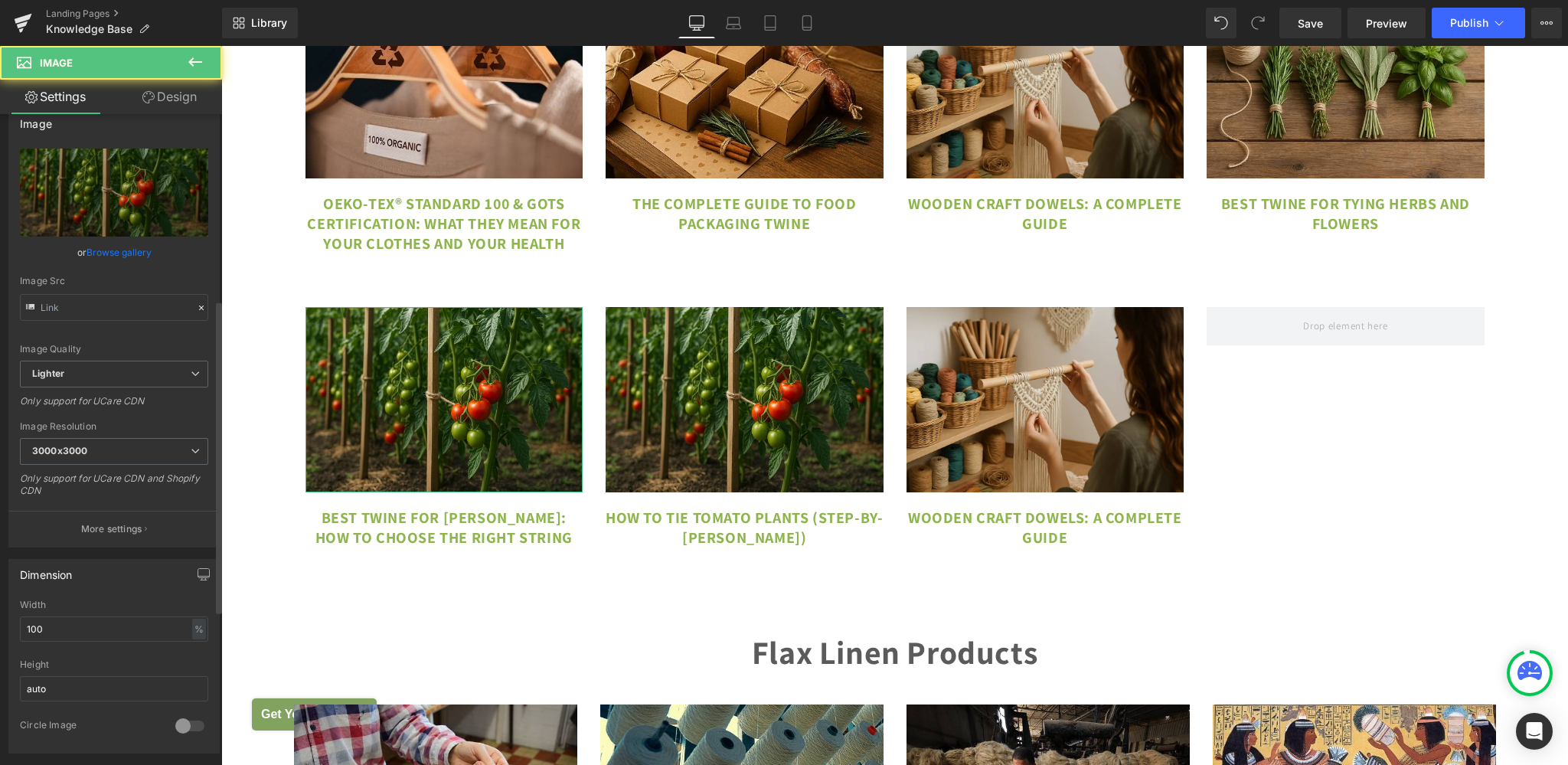
scroll to position [0, 0]
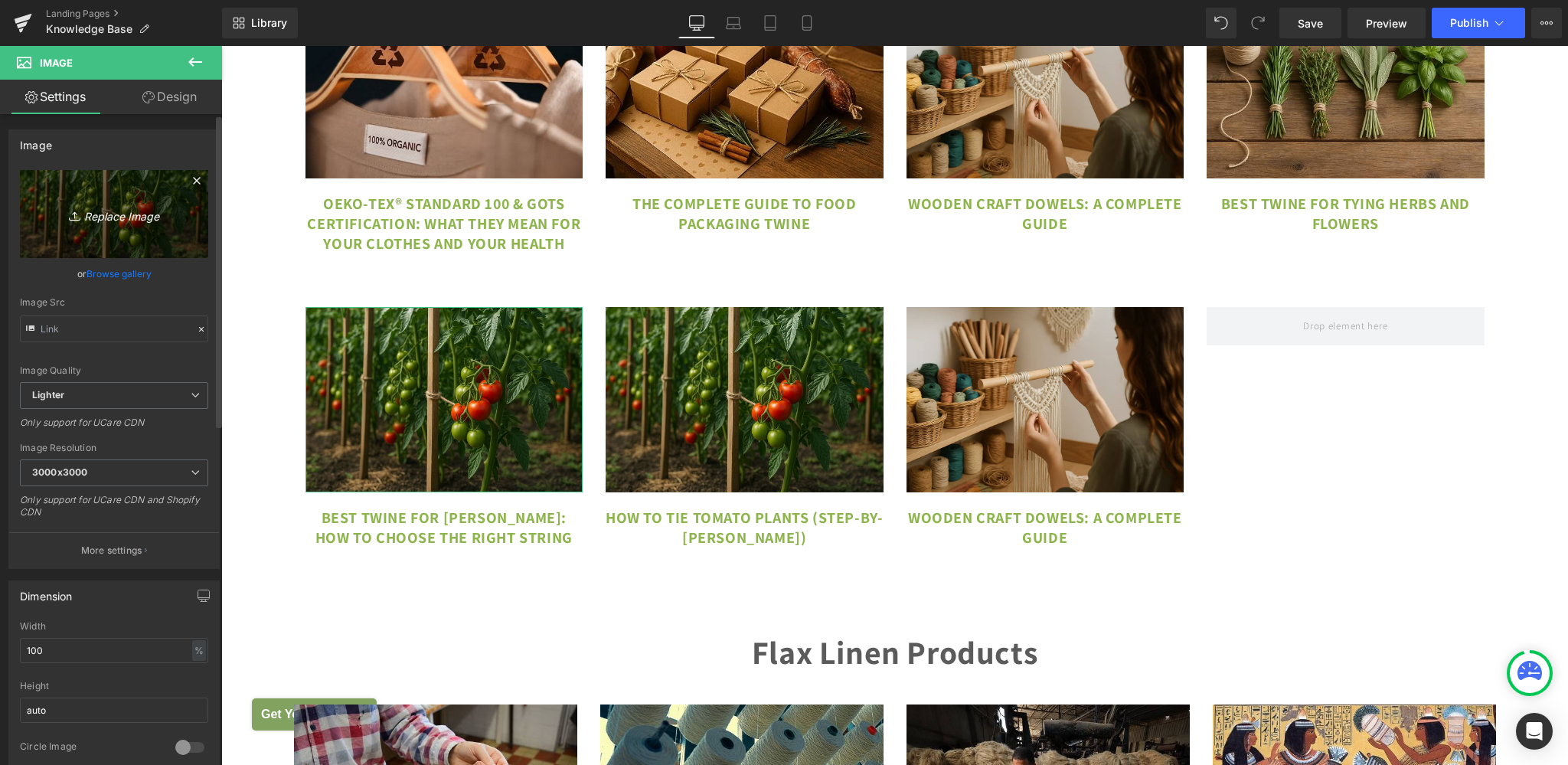
click at [78, 225] on link "Replace Image" at bounding box center [114, 214] width 188 height 88
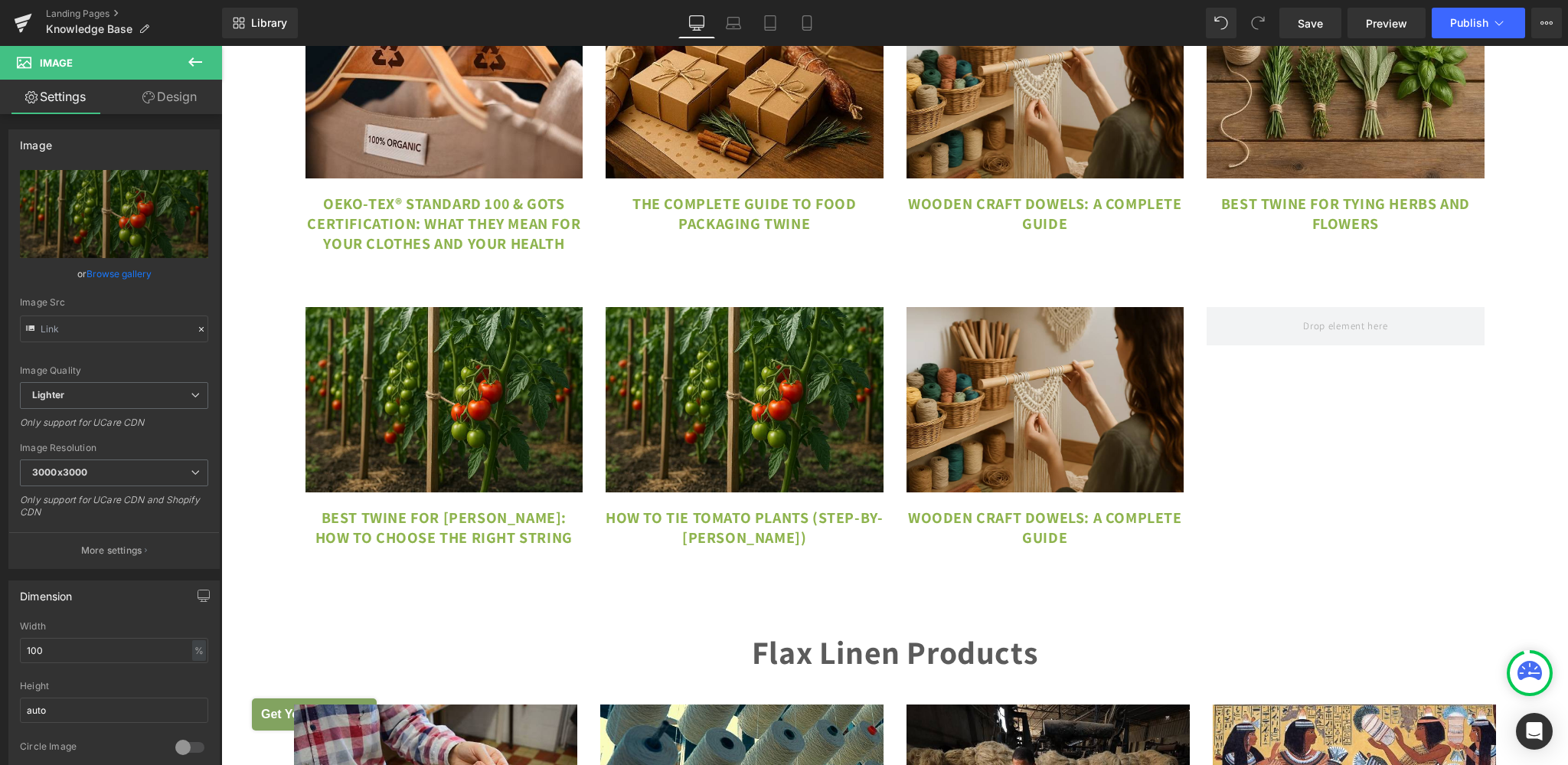
type input "C:\fakepath\Best Twine for [PERSON_NAME].jpg"
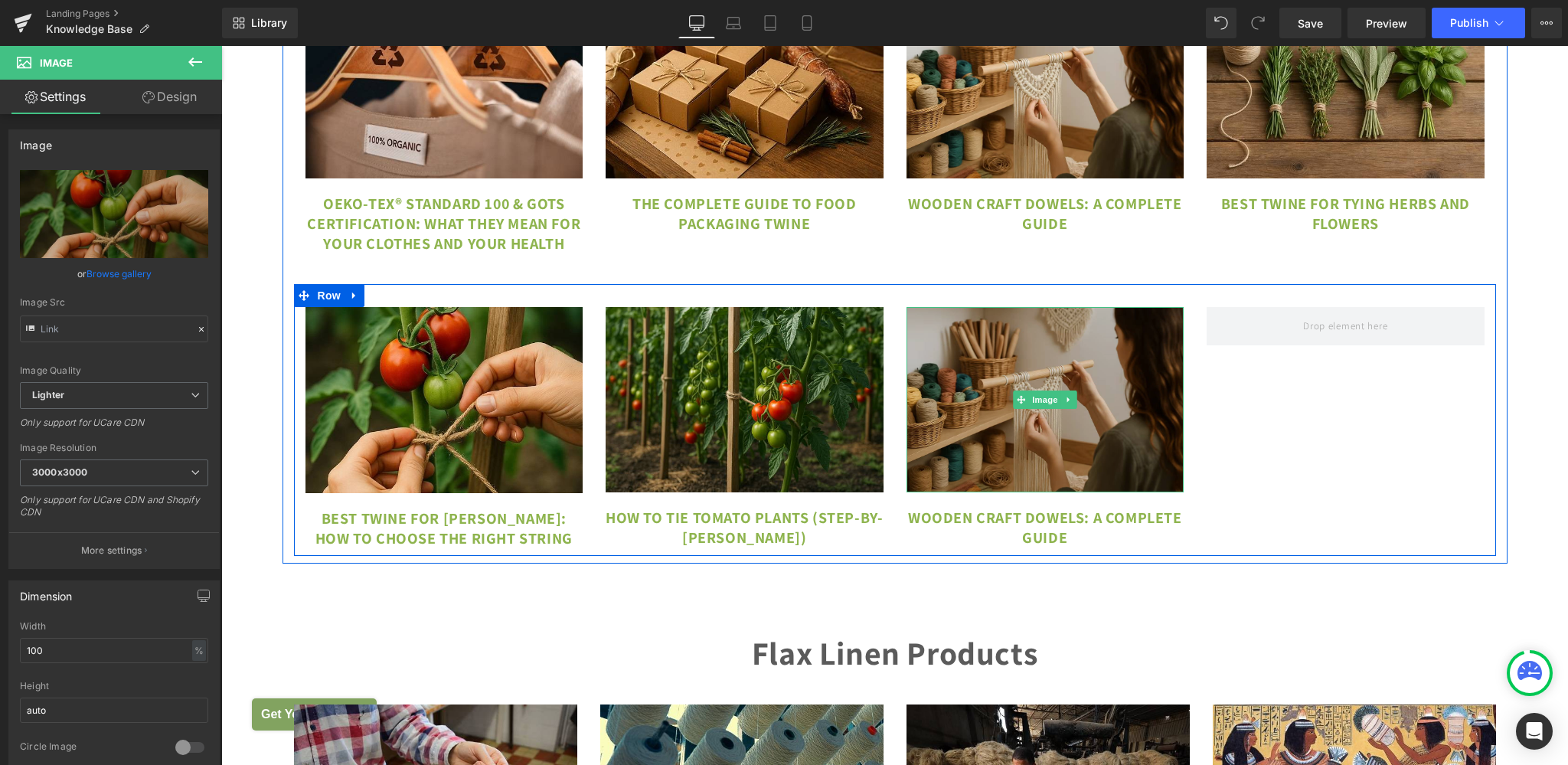
click at [936, 343] on img at bounding box center [1045, 399] width 278 height 186
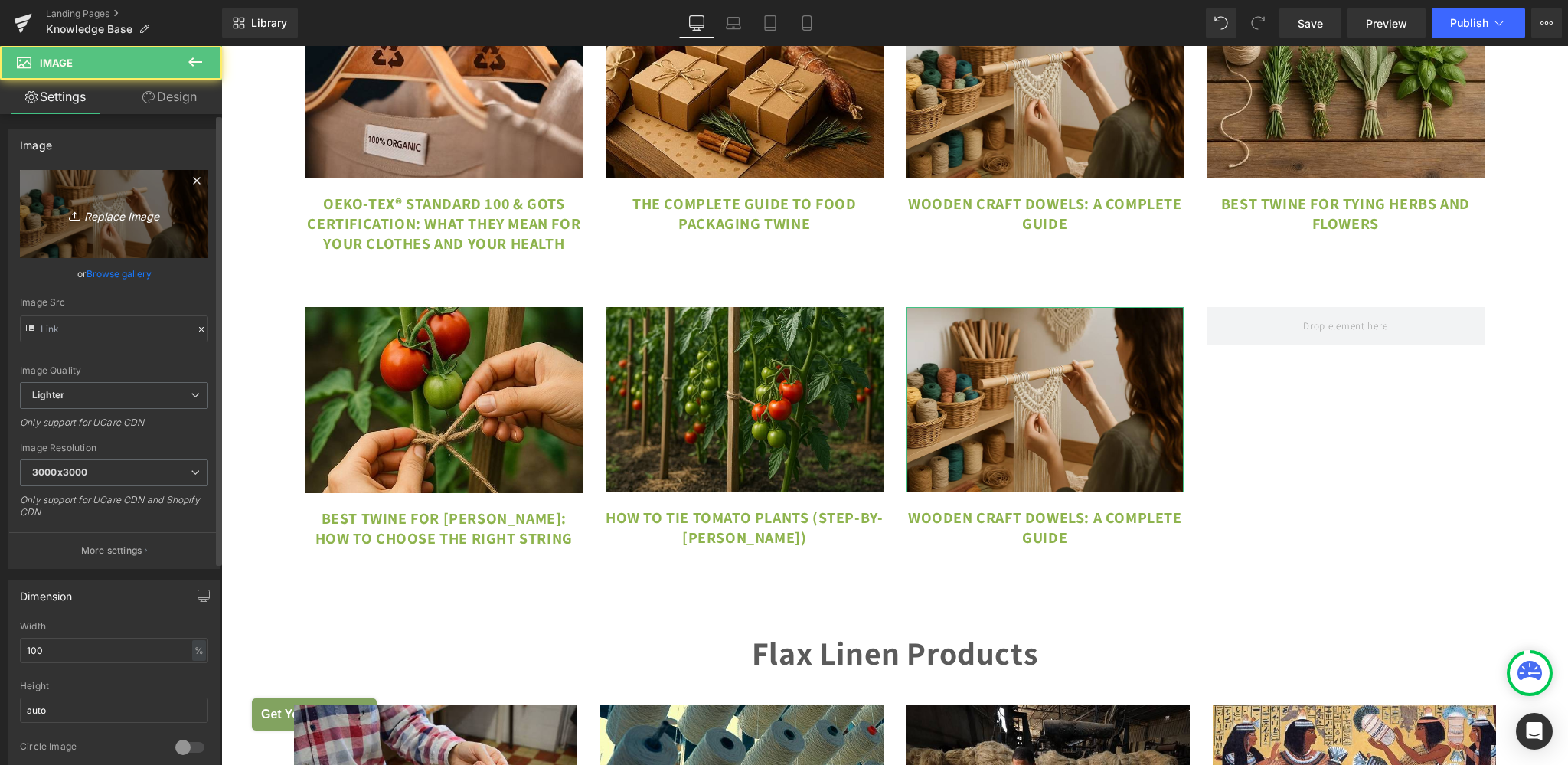
click at [147, 223] on icon "Replace Image" at bounding box center [114, 214] width 123 height 19
type input "C:\fakepath\fruit tree tying string.jpg"
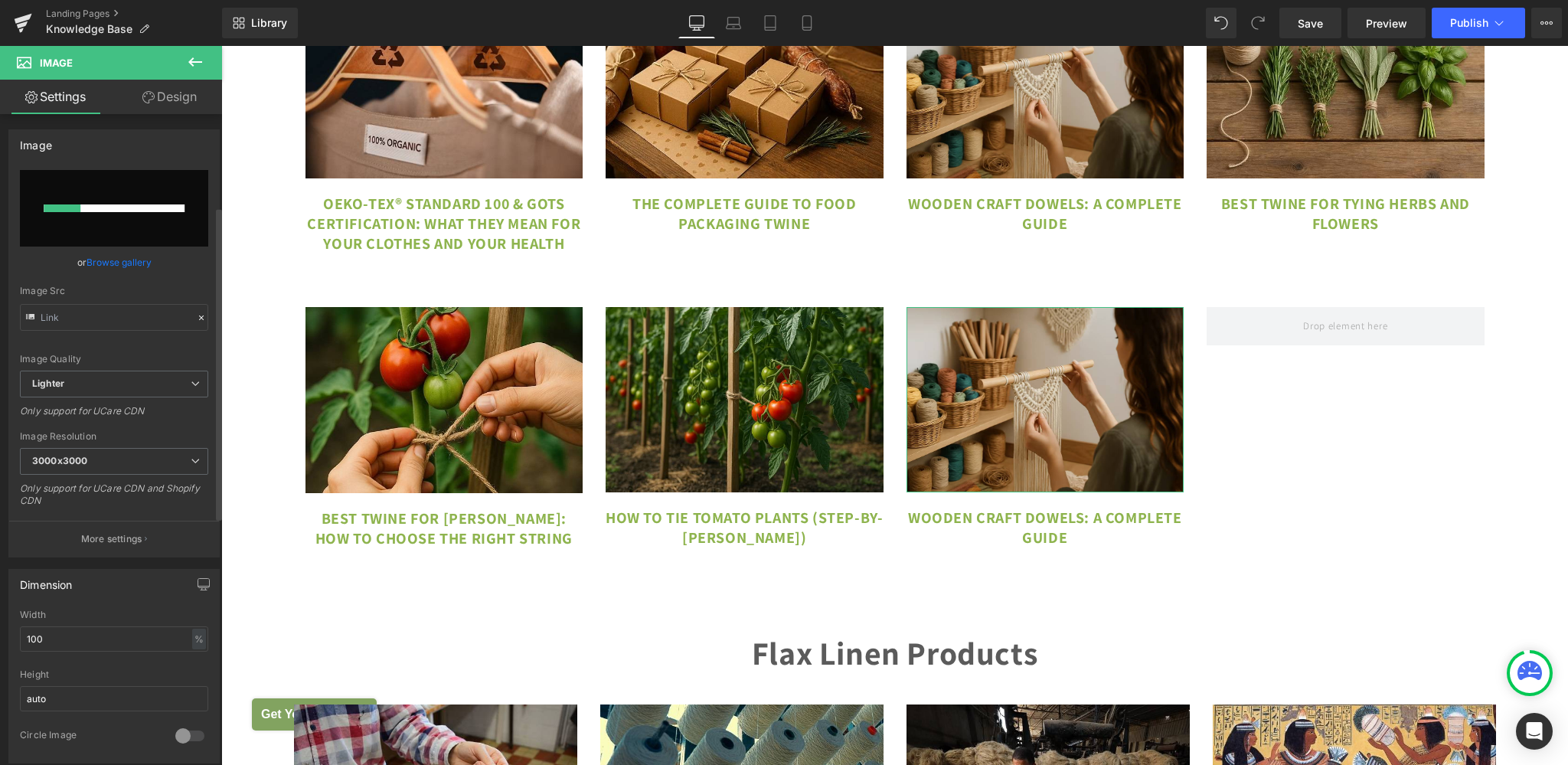
scroll to position [617, 0]
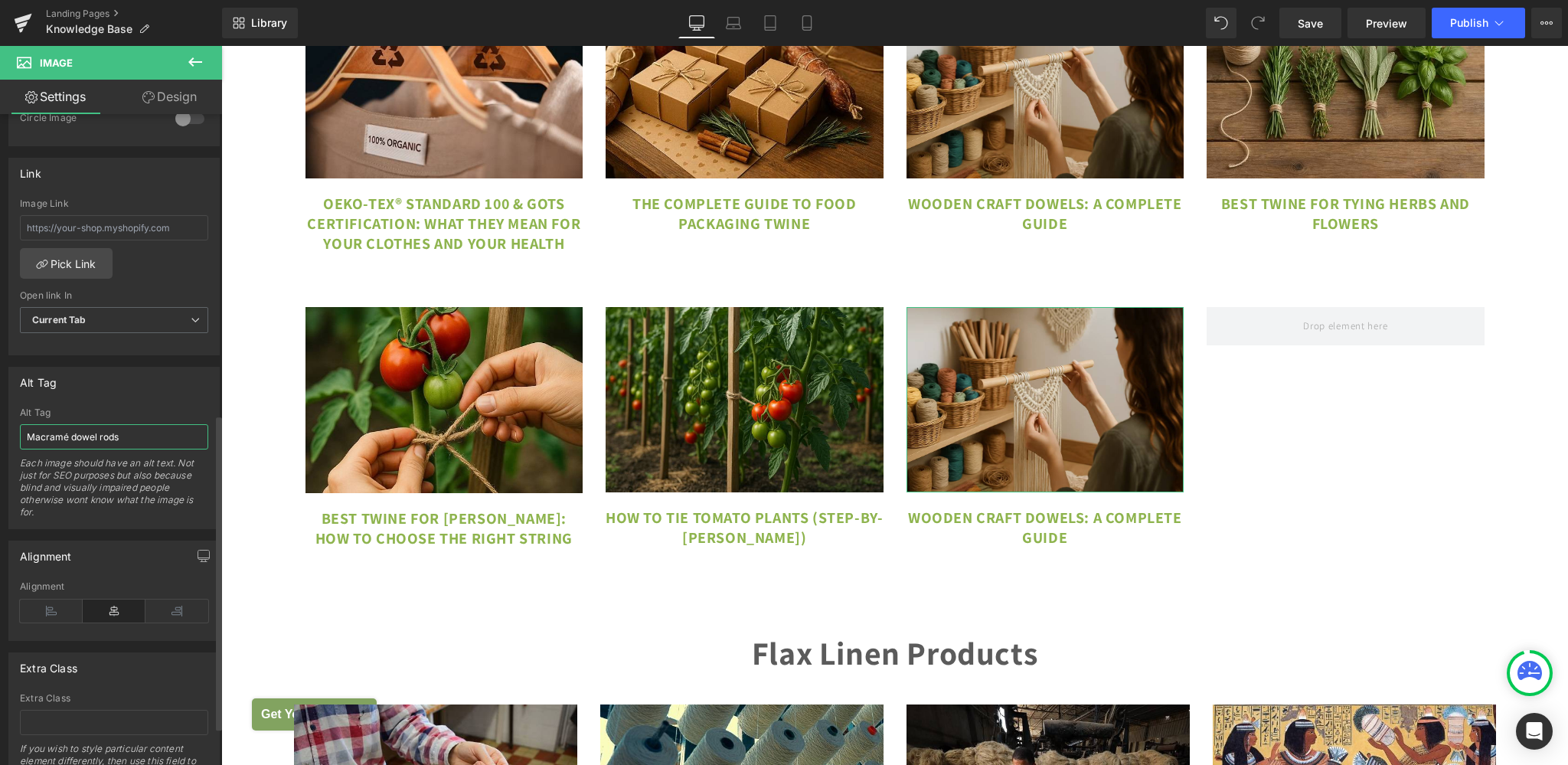
click at [127, 433] on input "Macramé dowel rods" at bounding box center [114, 437] width 188 height 25
paste input "fruit tree tying string"
type input "fruit tree tying string"
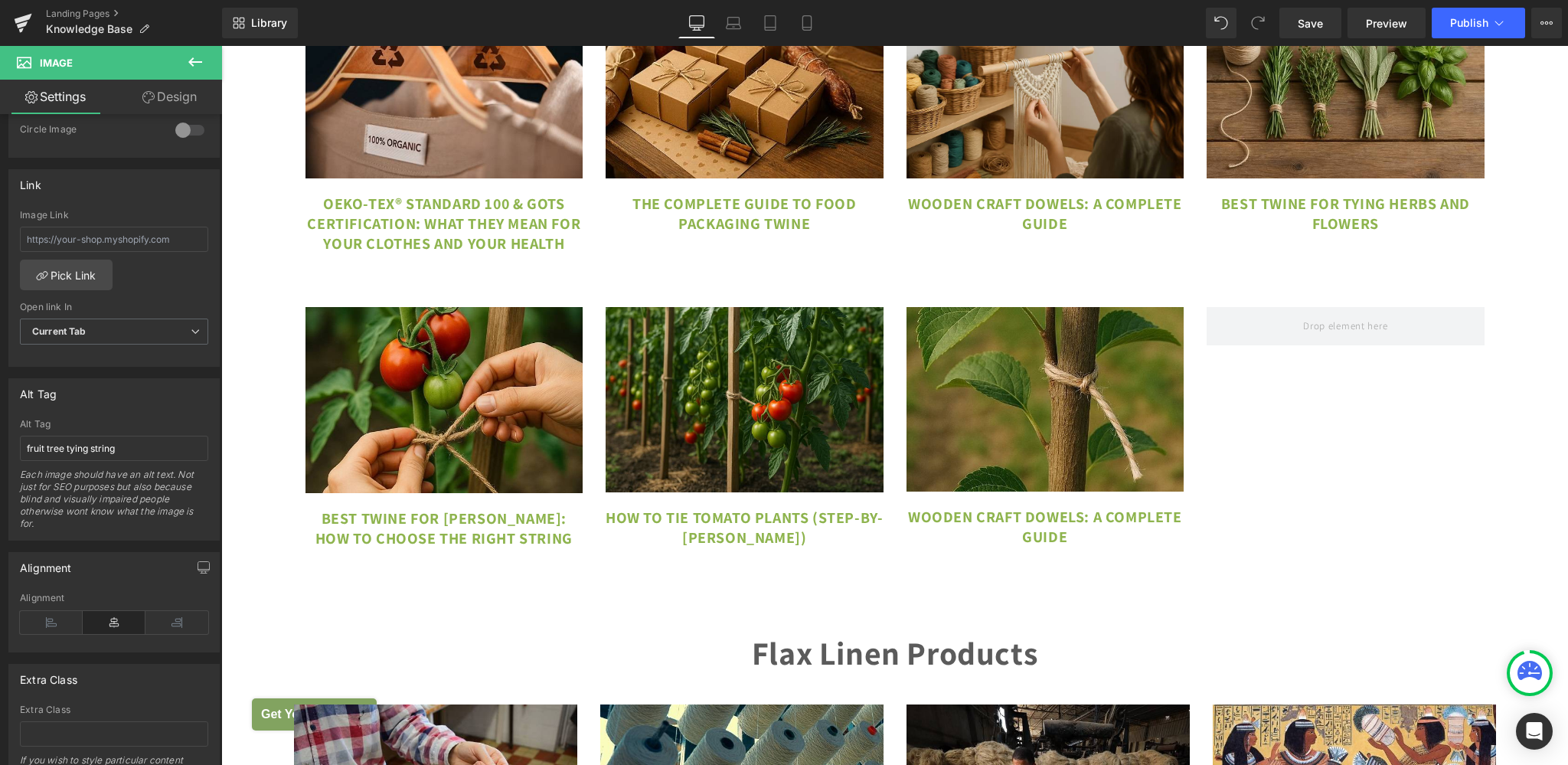
scroll to position [628, 0]
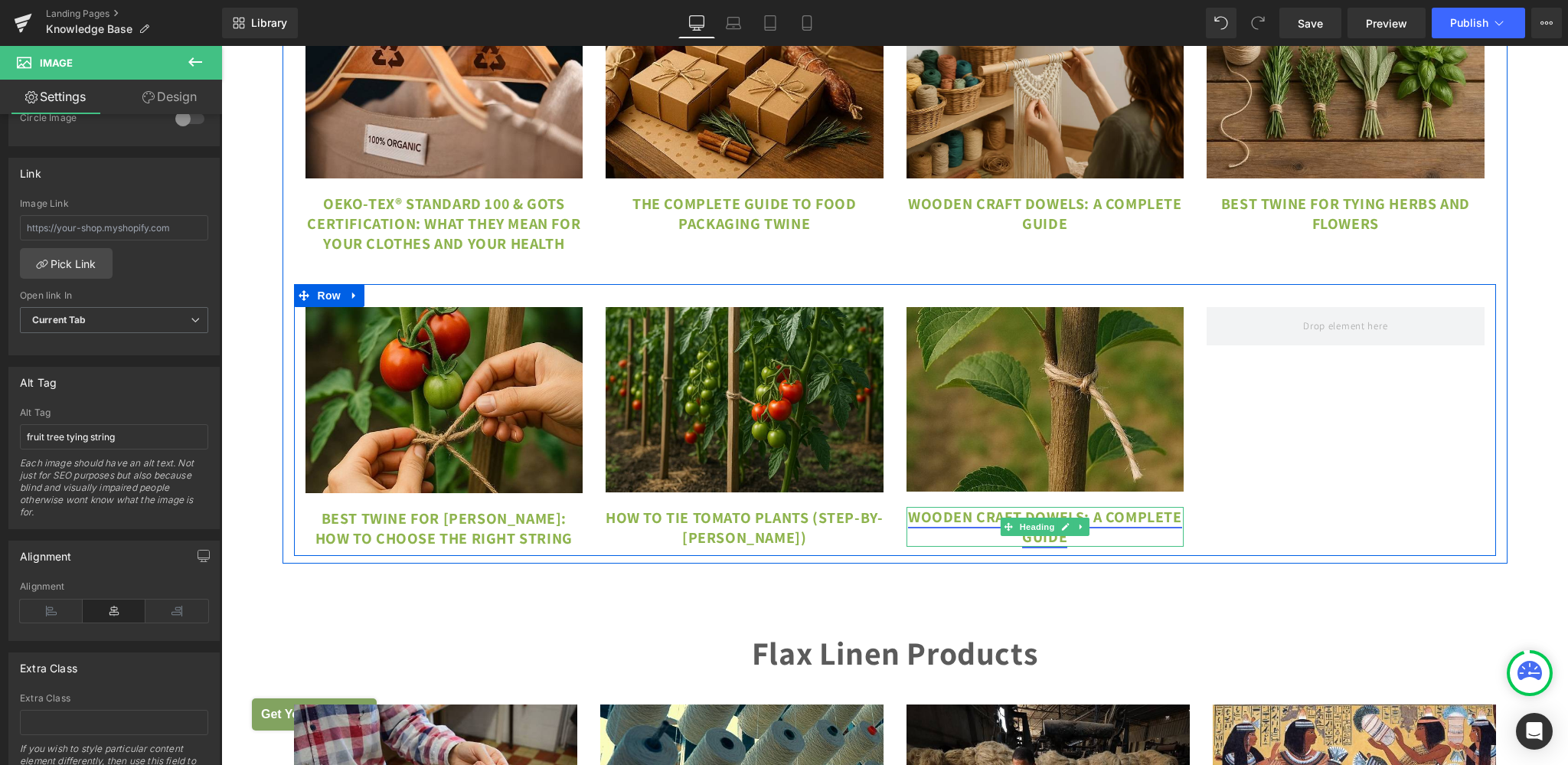
click at [1017, 536] on link "Wooden Craft Dowels: A Complete Guide" at bounding box center [1044, 526] width 274 height 40
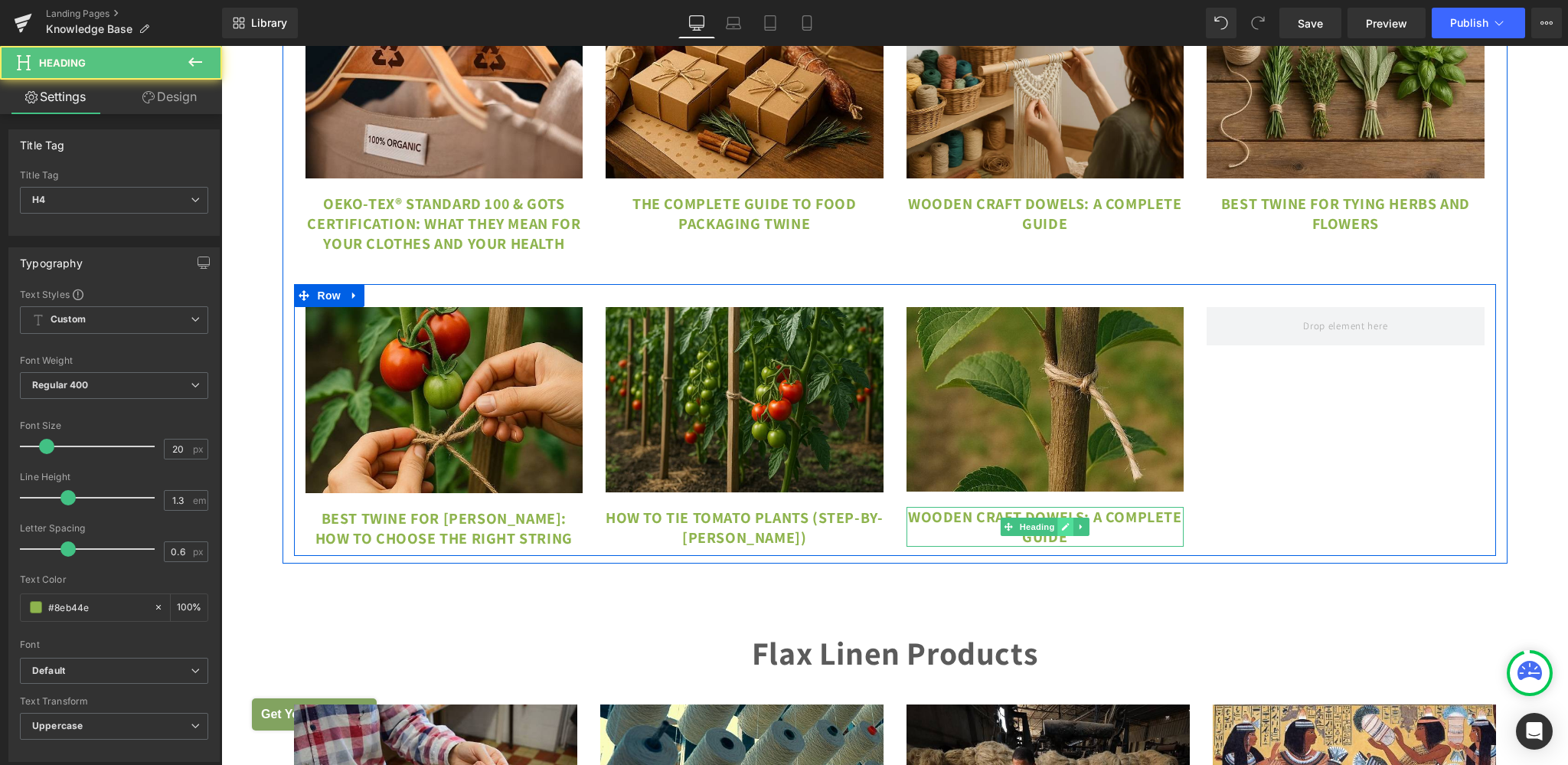
click at [1062, 530] on icon at bounding box center [1065, 526] width 7 height 7
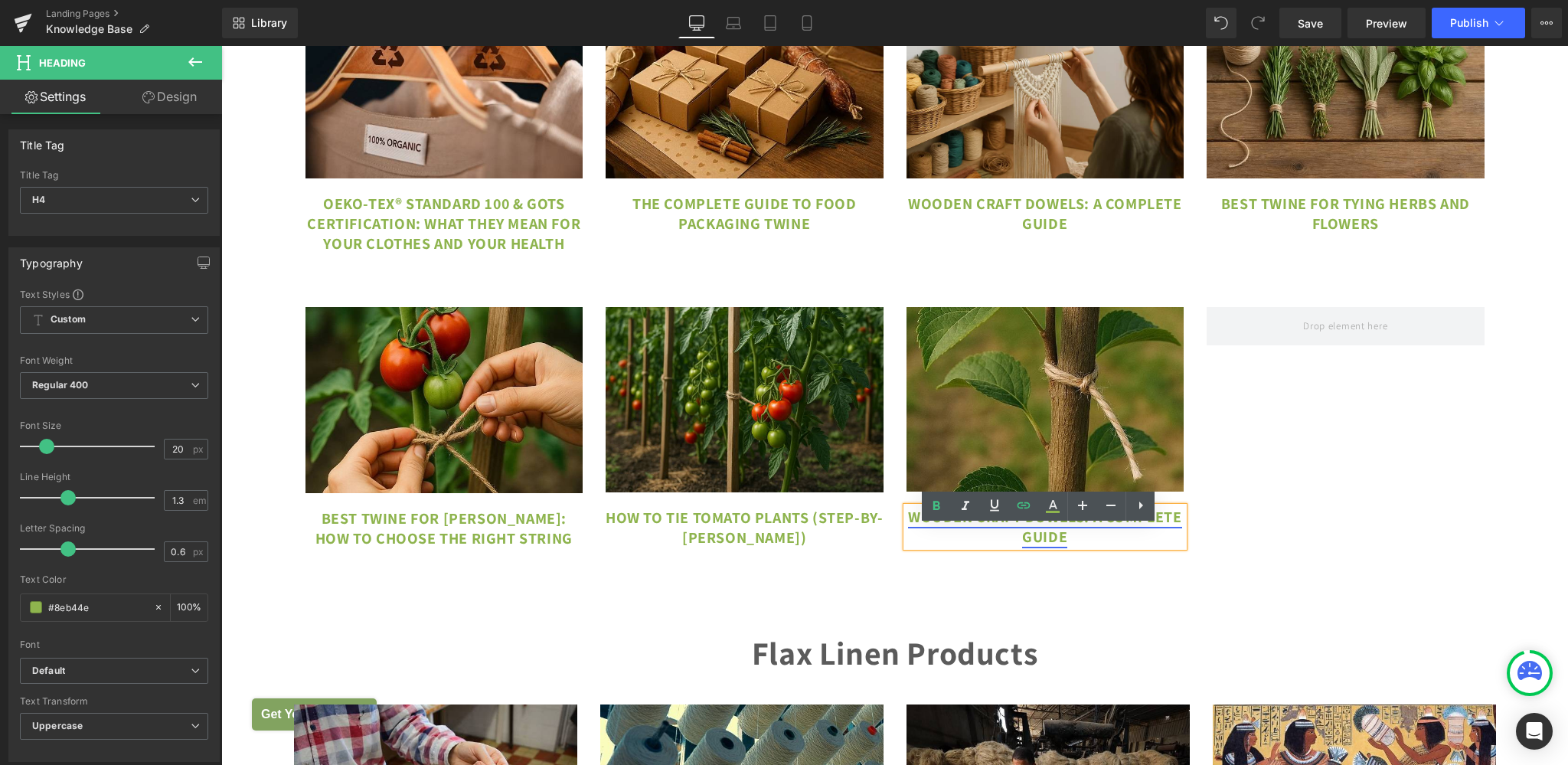
click at [962, 538] on link "Wooden Craft Dowels: A Complete Guide" at bounding box center [1044, 526] width 274 height 40
drag, startPoint x: 920, startPoint y: 538, endPoint x: 1164, endPoint y: 553, distance: 244.5
click at [1164, 546] on h4 "Wooden Craft Dowels: A Complete Guide" at bounding box center [1045, 526] width 278 height 40
paste div
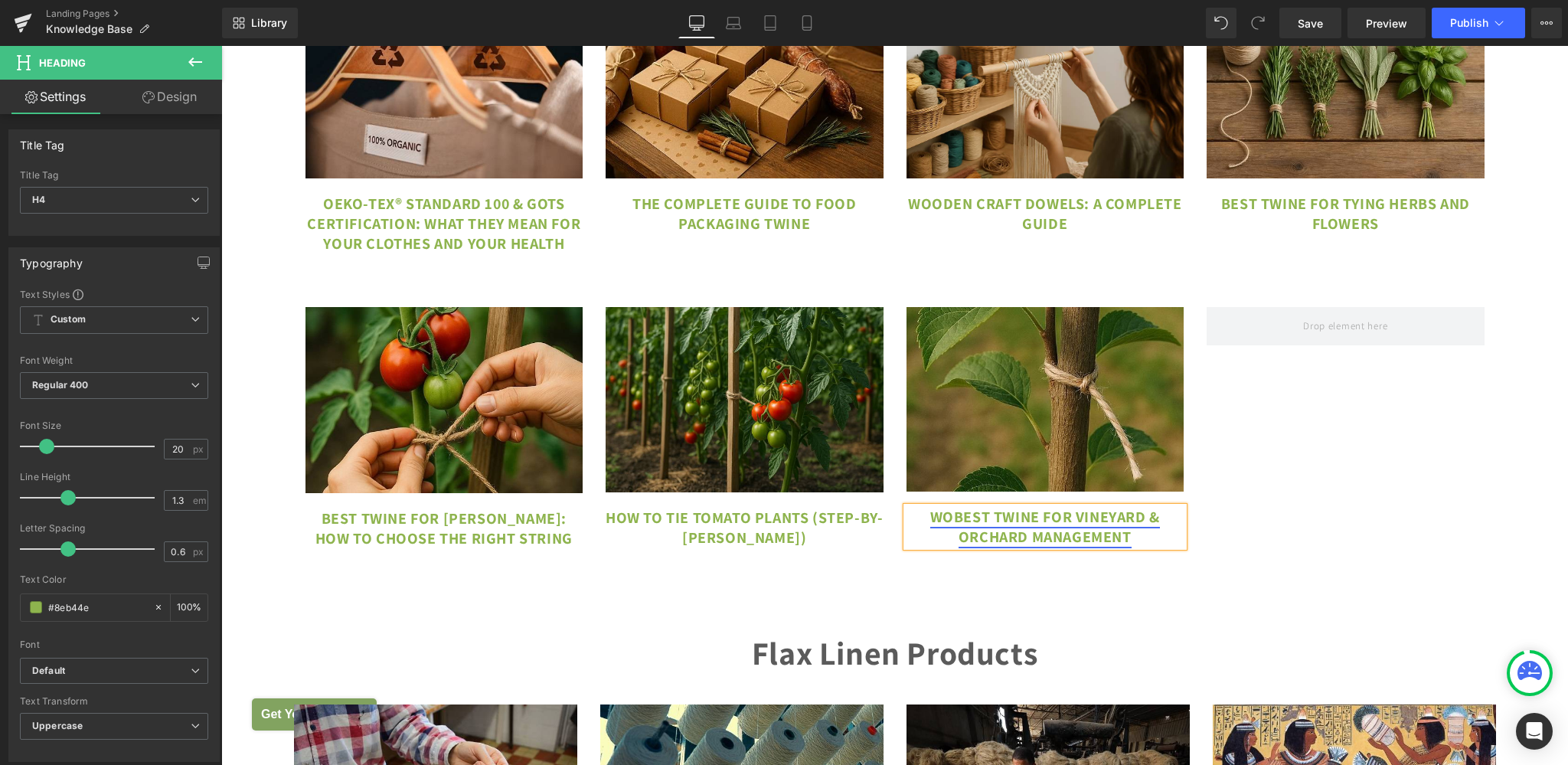
click at [938, 544] on link "WoBest Twine for Vineyard & Orchard Management" at bounding box center [1044, 526] width 230 height 40
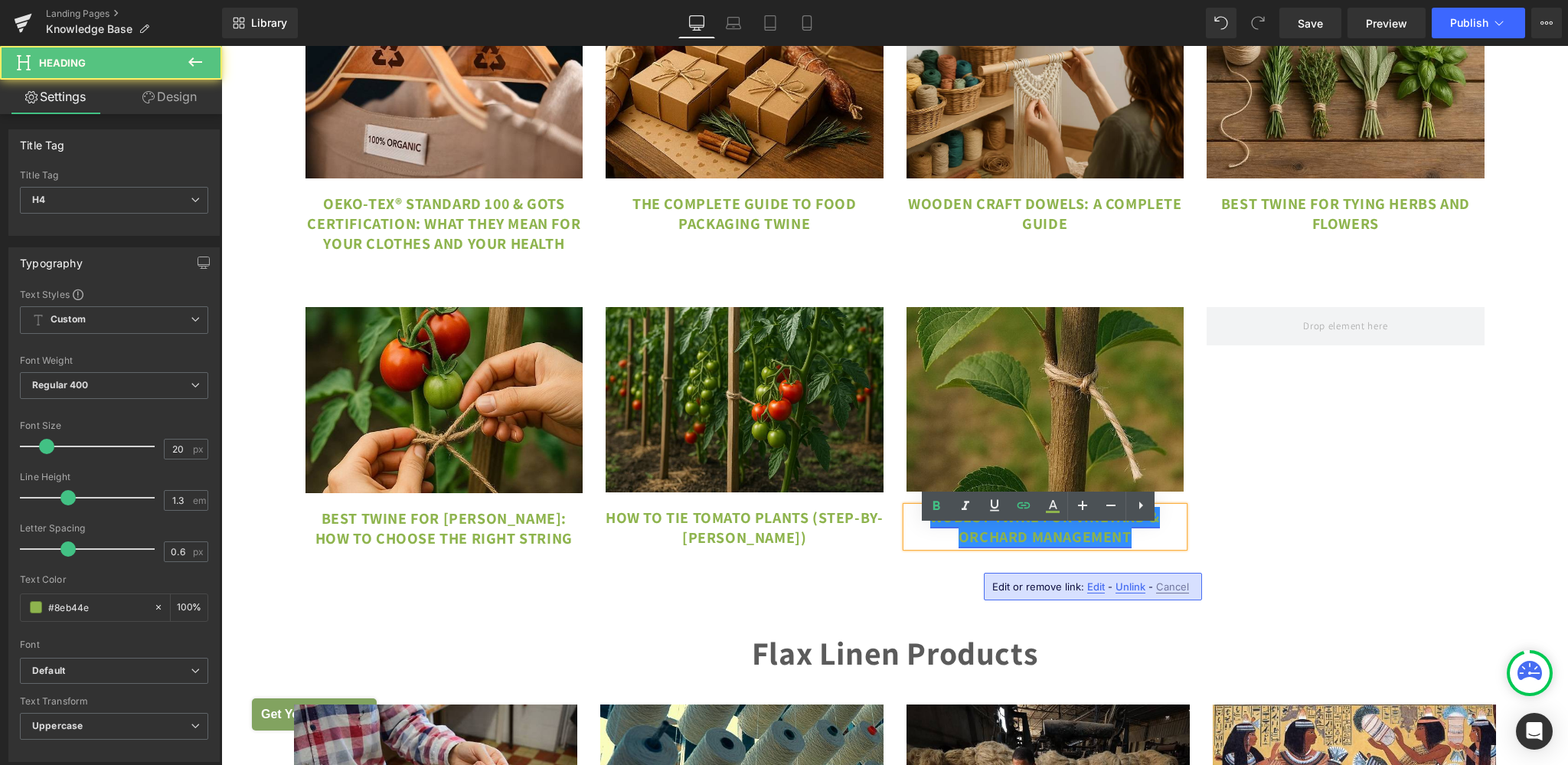
click at [941, 544] on link "WoBest Twine for Vineyard & Orchard Management" at bounding box center [1044, 526] width 230 height 40
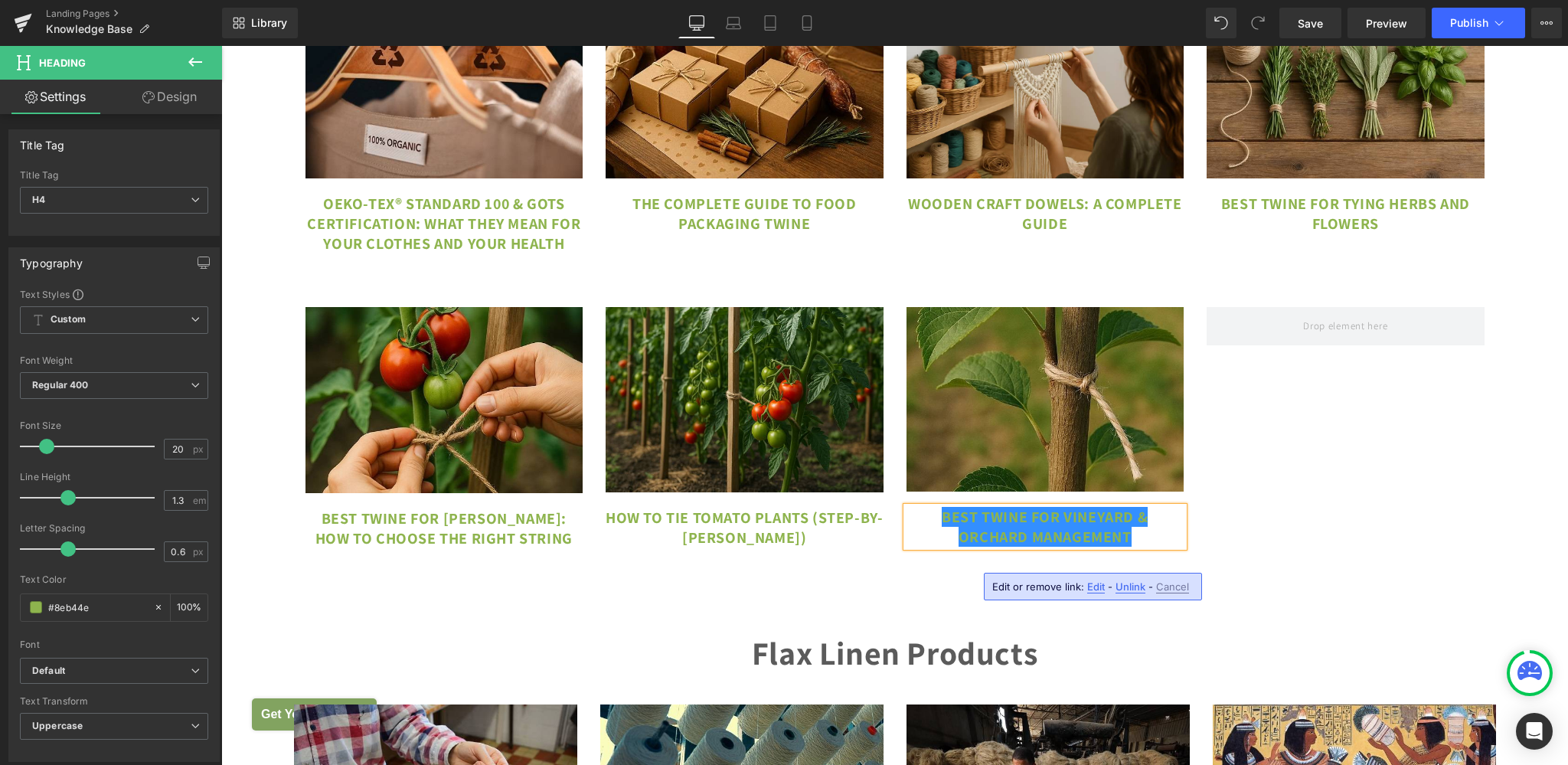
click at [1097, 585] on span "Edit" at bounding box center [1096, 587] width 17 height 13
click at [951, 597] on input "[URL][DOMAIN_NAME]" at bounding box center [989, 592] width 235 height 38
paste input "twine-for-vineyard-orchard"
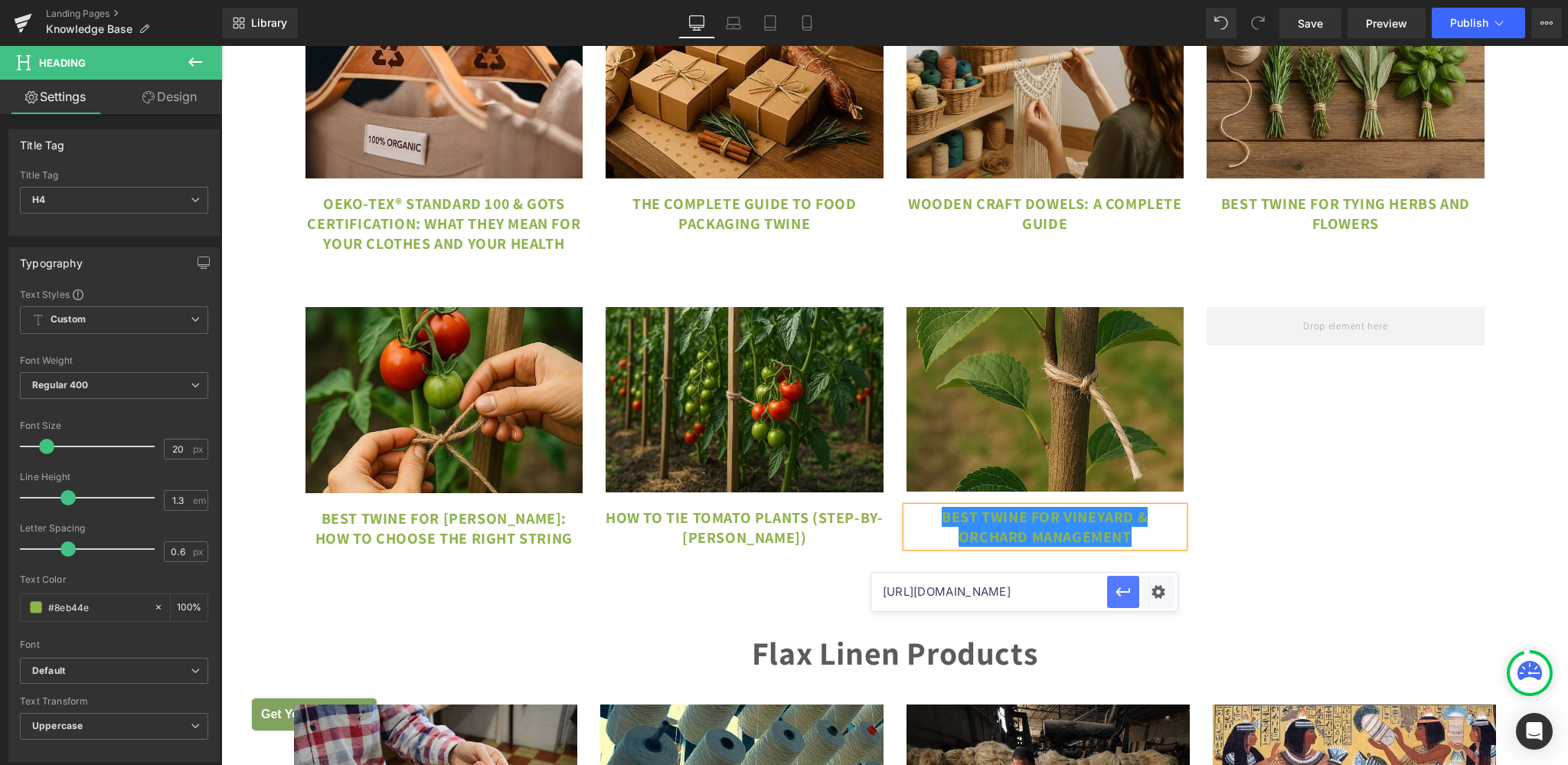
type input "[URL][DOMAIN_NAME]"
click at [1125, 590] on icon "button" at bounding box center [1123, 592] width 18 height 18
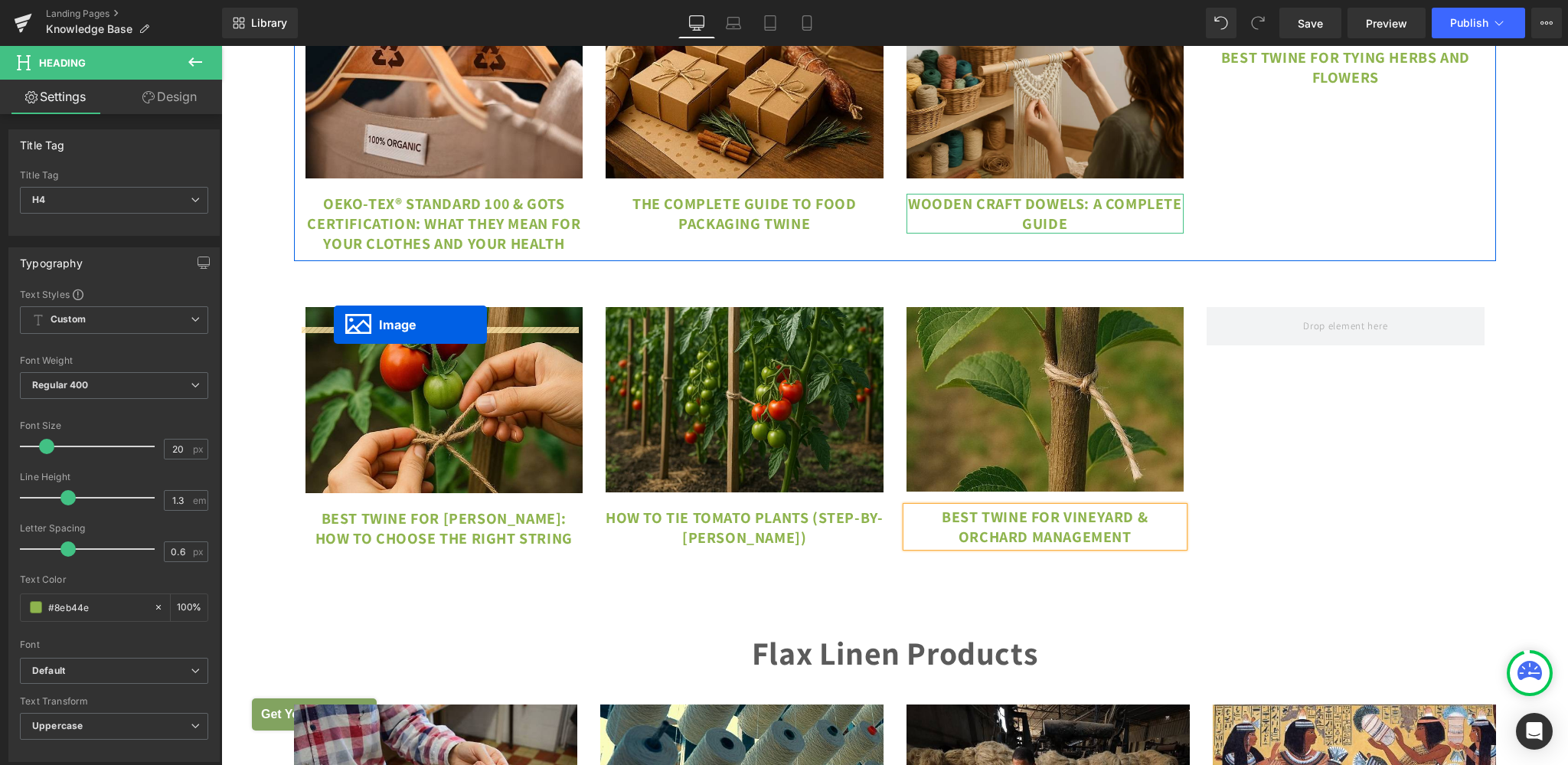
drag, startPoint x: 1330, startPoint y: 110, endPoint x: 334, endPoint y: 324, distance: 1018.7
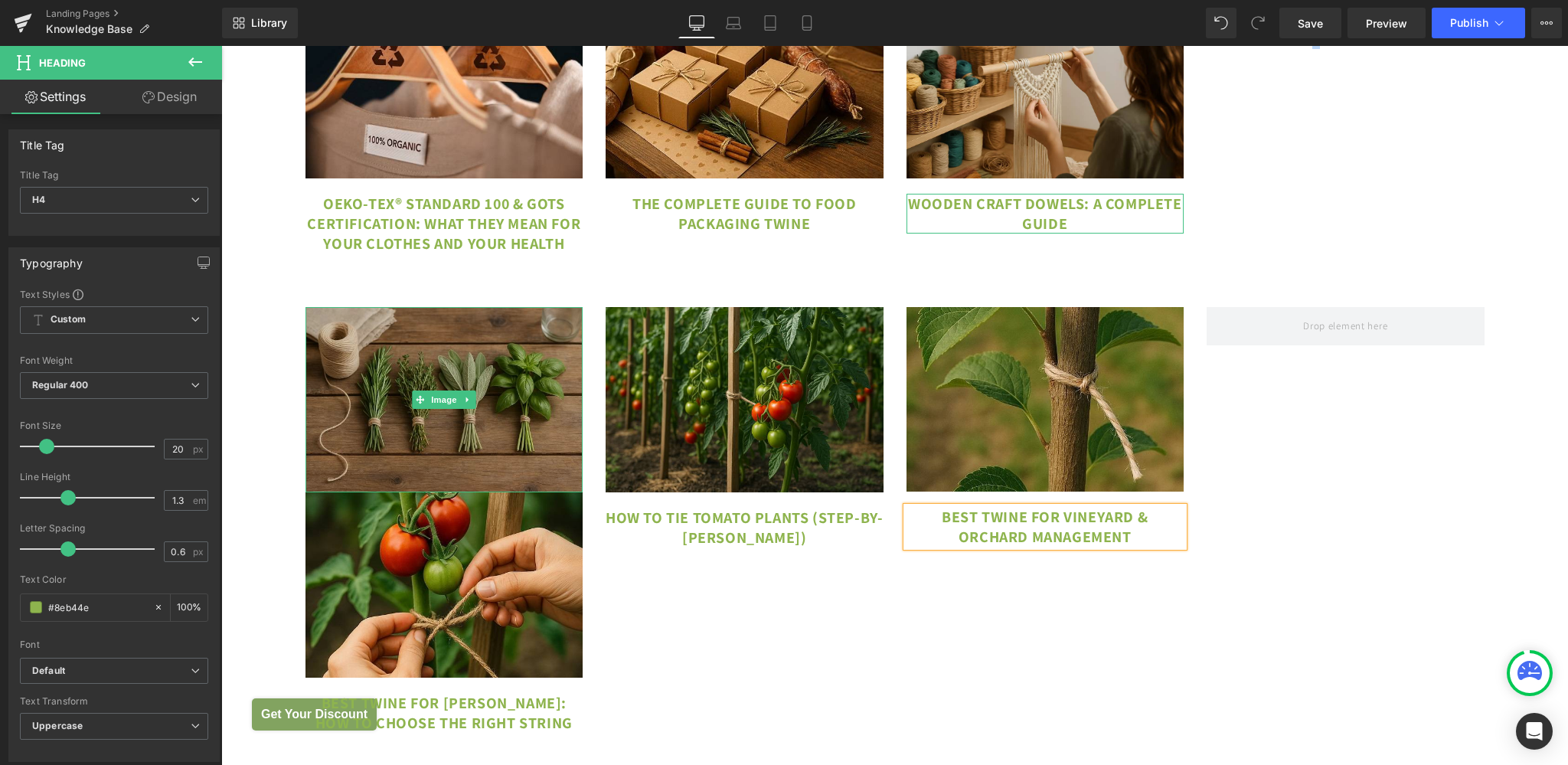
drag, startPoint x: 1313, startPoint y: 64, endPoint x: 392, endPoint y: 474, distance: 1008.1
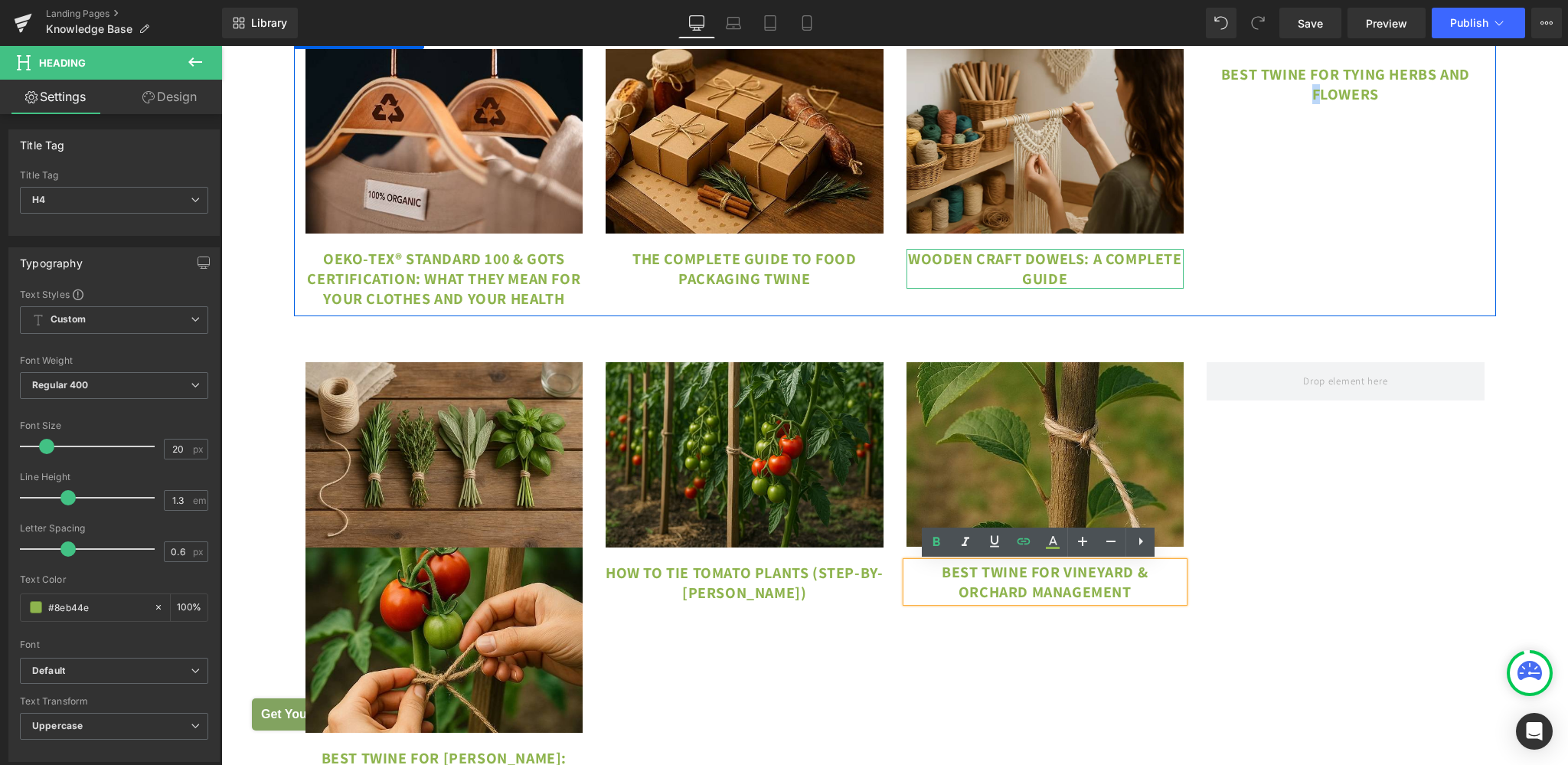
scroll to position [8819, 0]
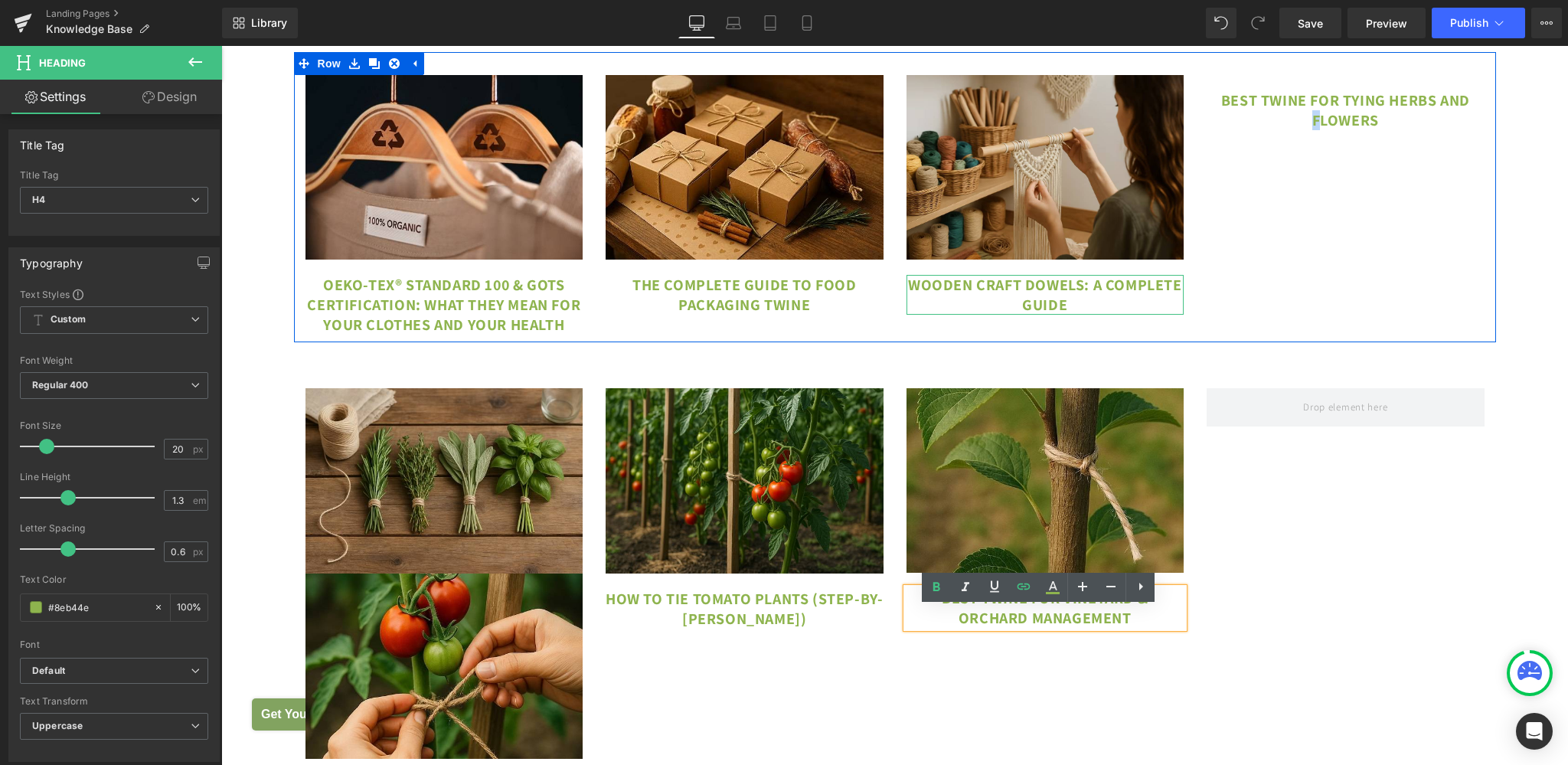
drag, startPoint x: 1431, startPoint y: 274, endPoint x: 1423, endPoint y: 262, distance: 14.4
click at [1430, 274] on div "Image OEKO-TEX® Standard 100 & GOTS Certification: What They Mean for Your Clot…" at bounding box center [895, 197] width 1202 height 291
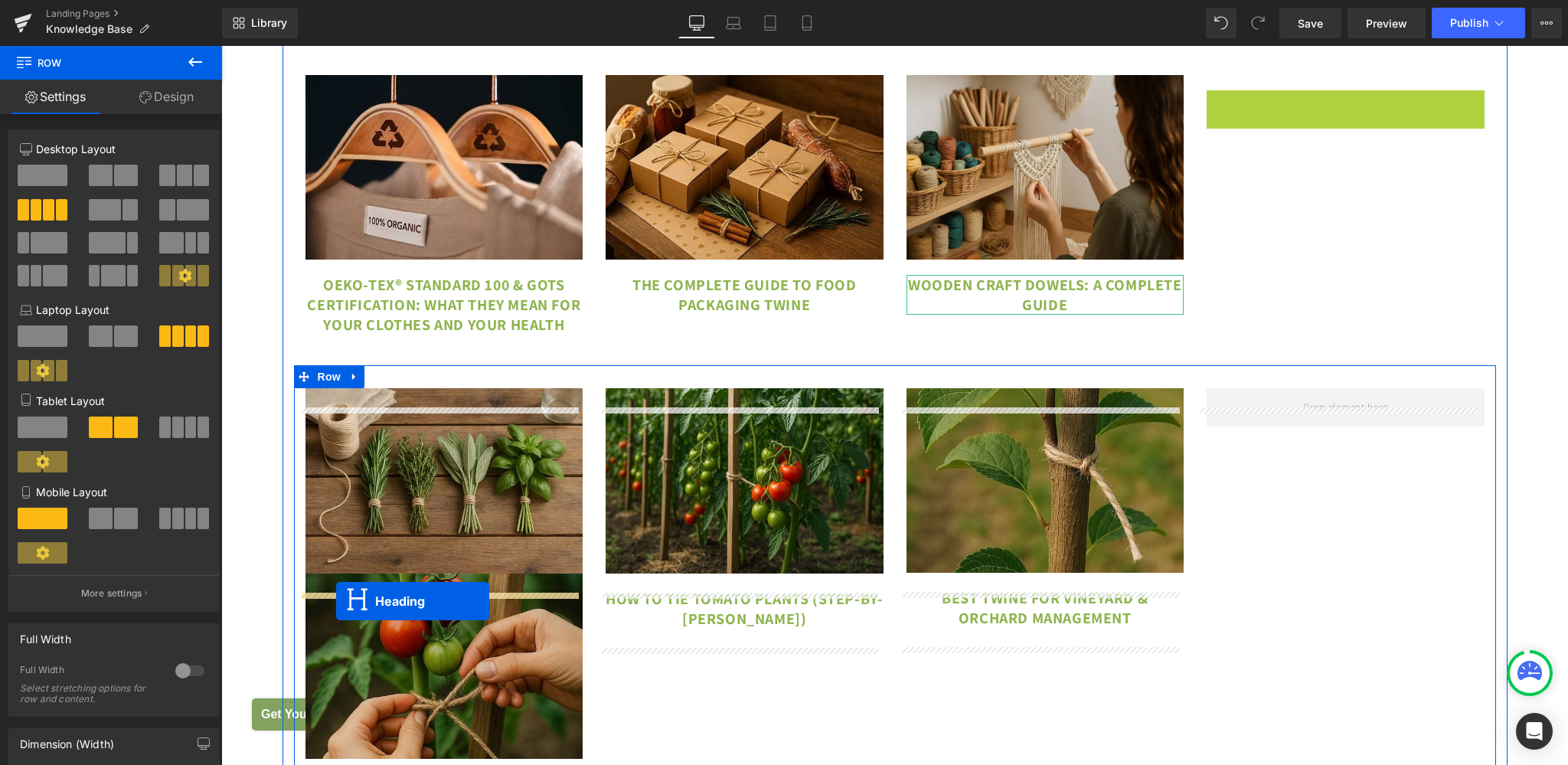
drag, startPoint x: 1337, startPoint y: 129, endPoint x: 338, endPoint y: 597, distance: 1103.2
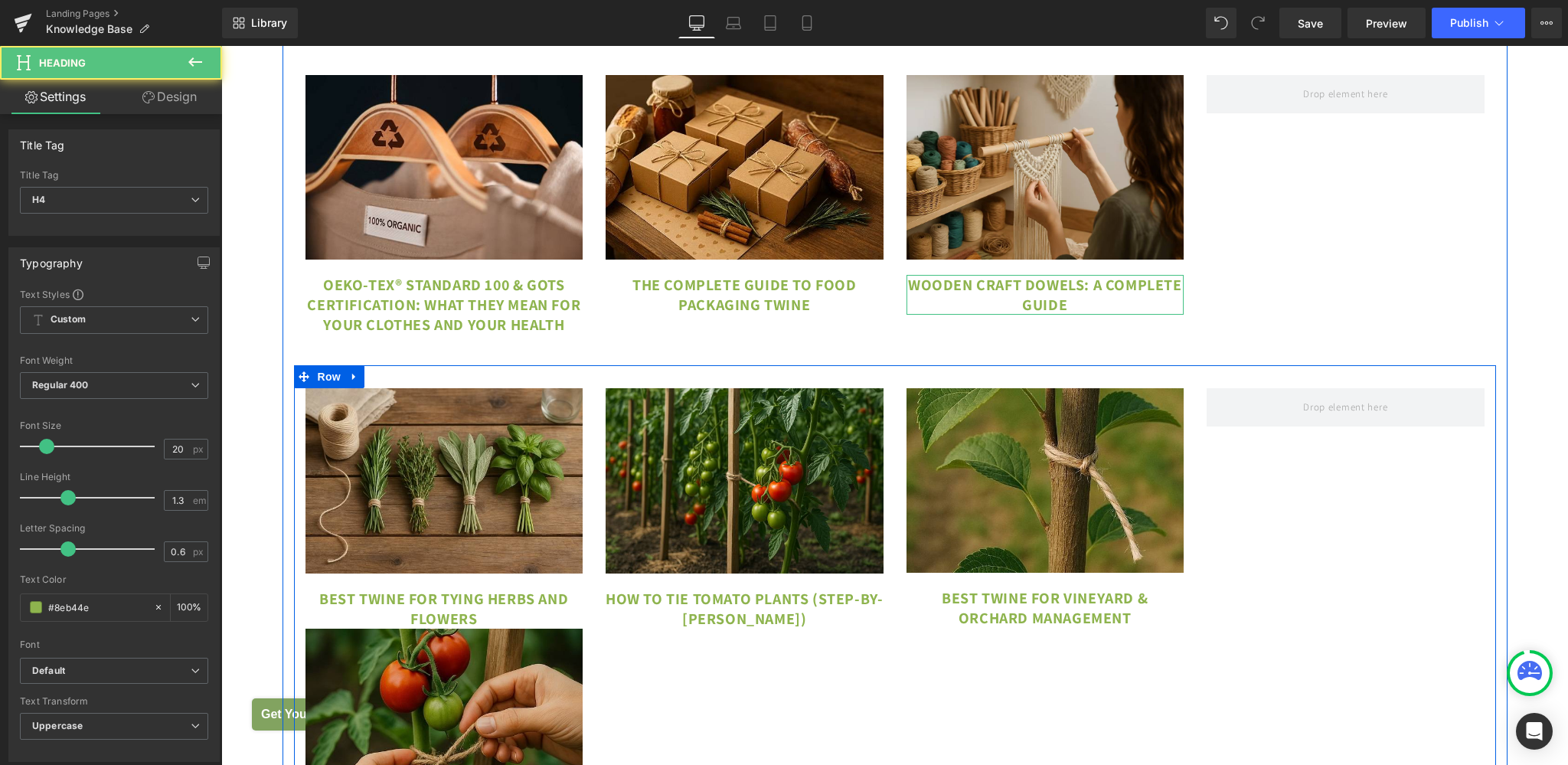
scroll to position [8900, 0]
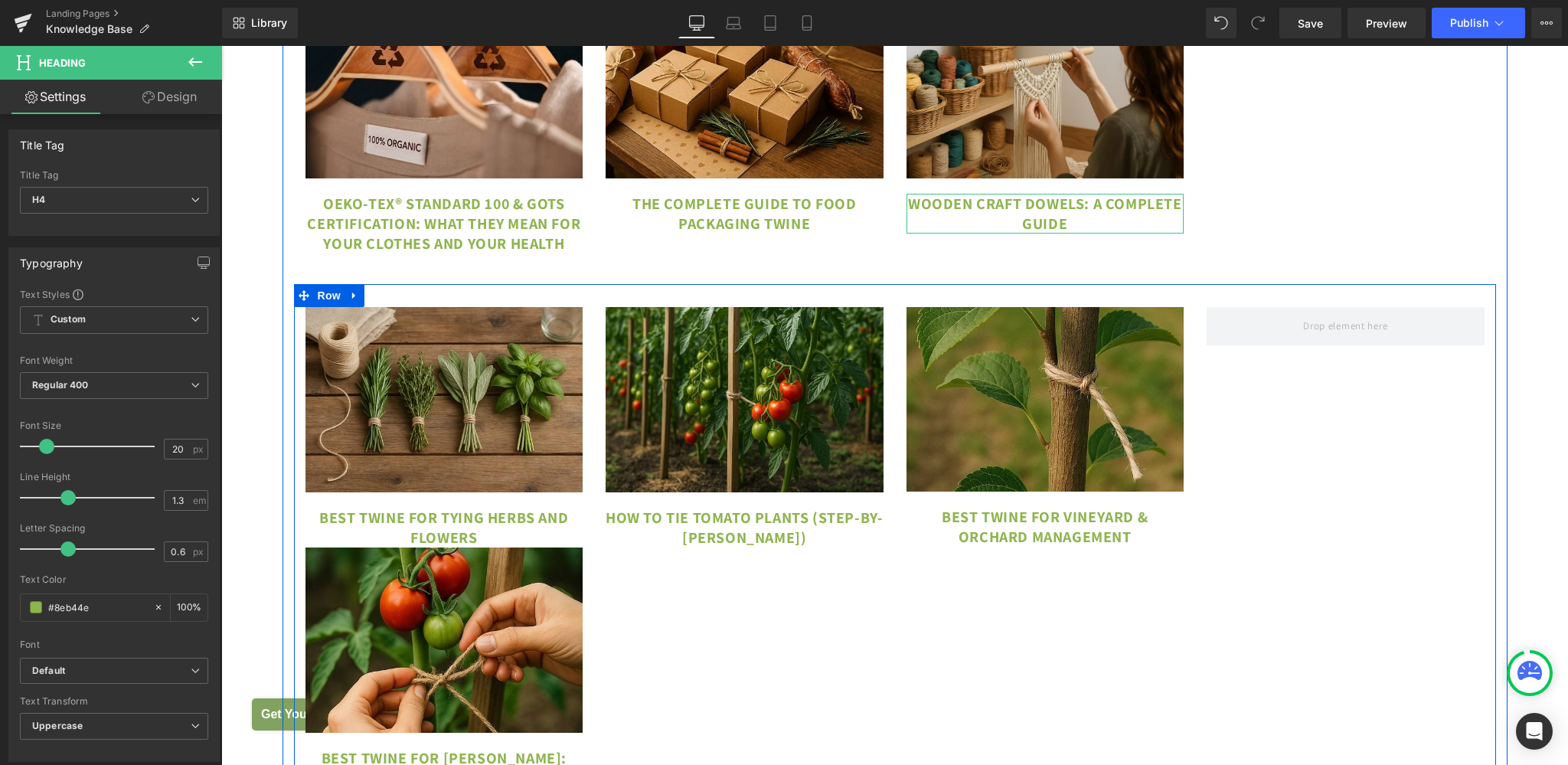
click at [757, 669] on div "Image Best Twine for Tying Herbs and Flowers Heading Image Best Twine for [PERS…" at bounding box center [895, 540] width 1202 height 511
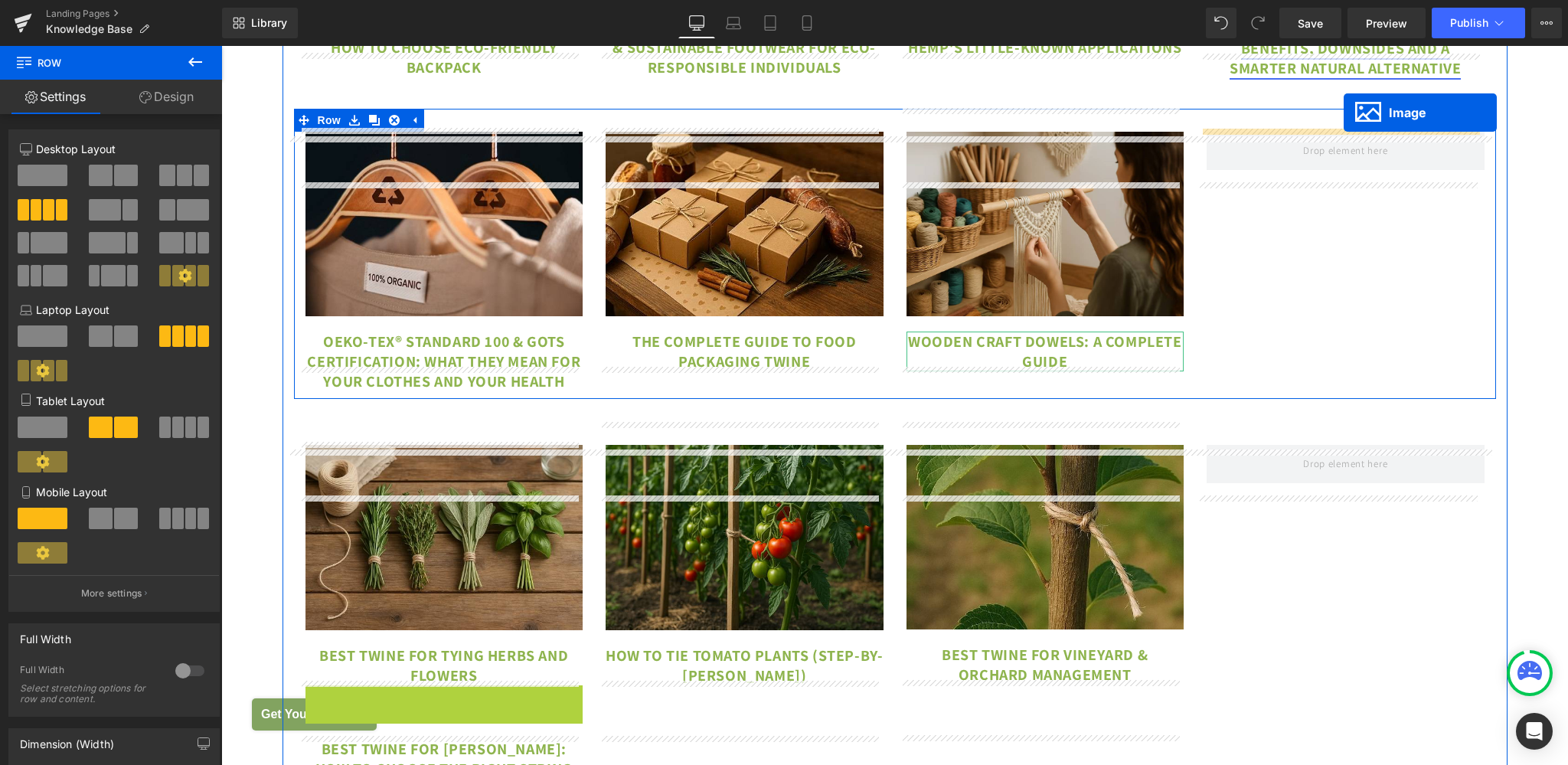
scroll to position [8732, 0]
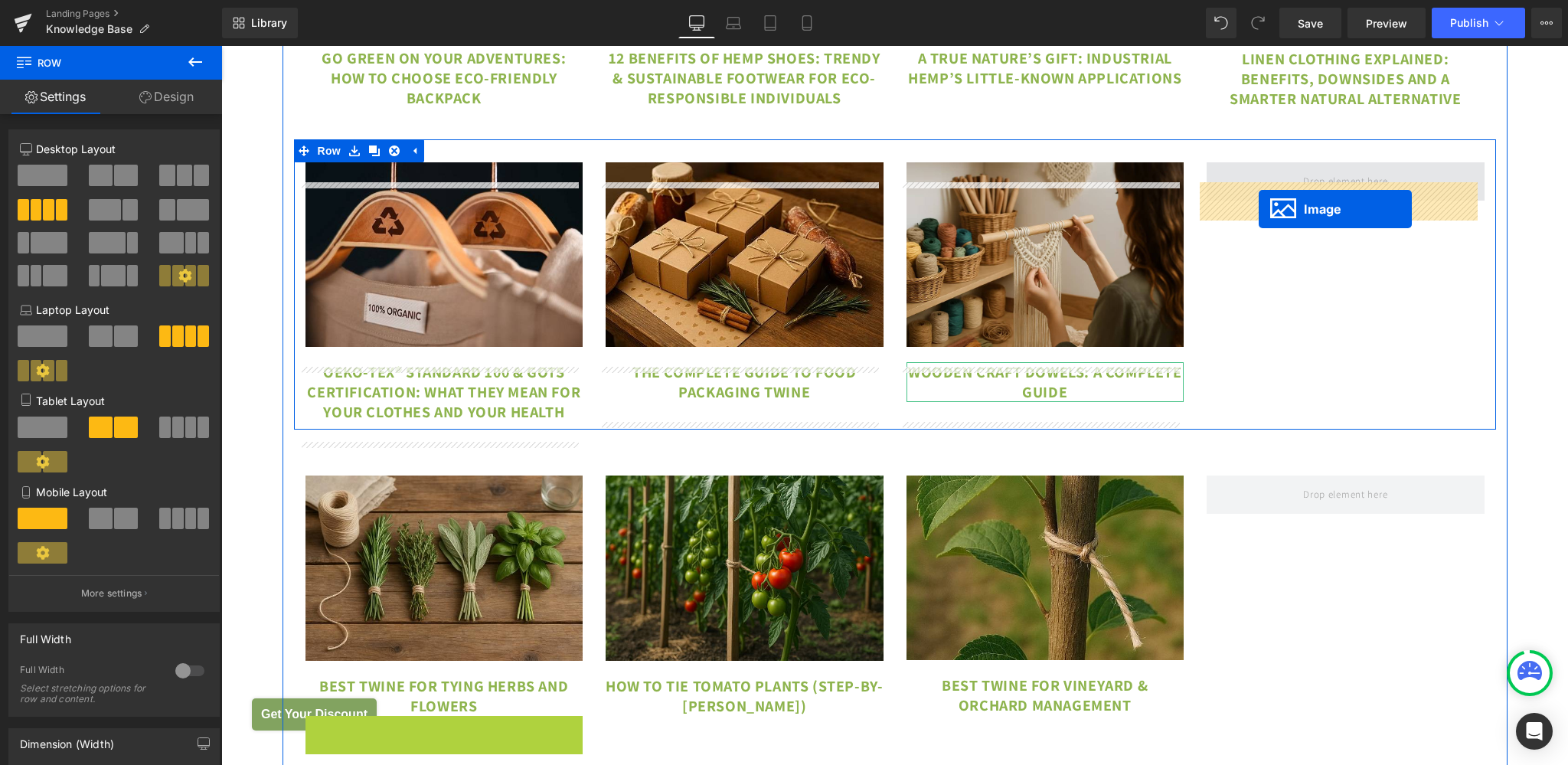
drag, startPoint x: 433, startPoint y: 653, endPoint x: 1258, endPoint y: 209, distance: 936.9
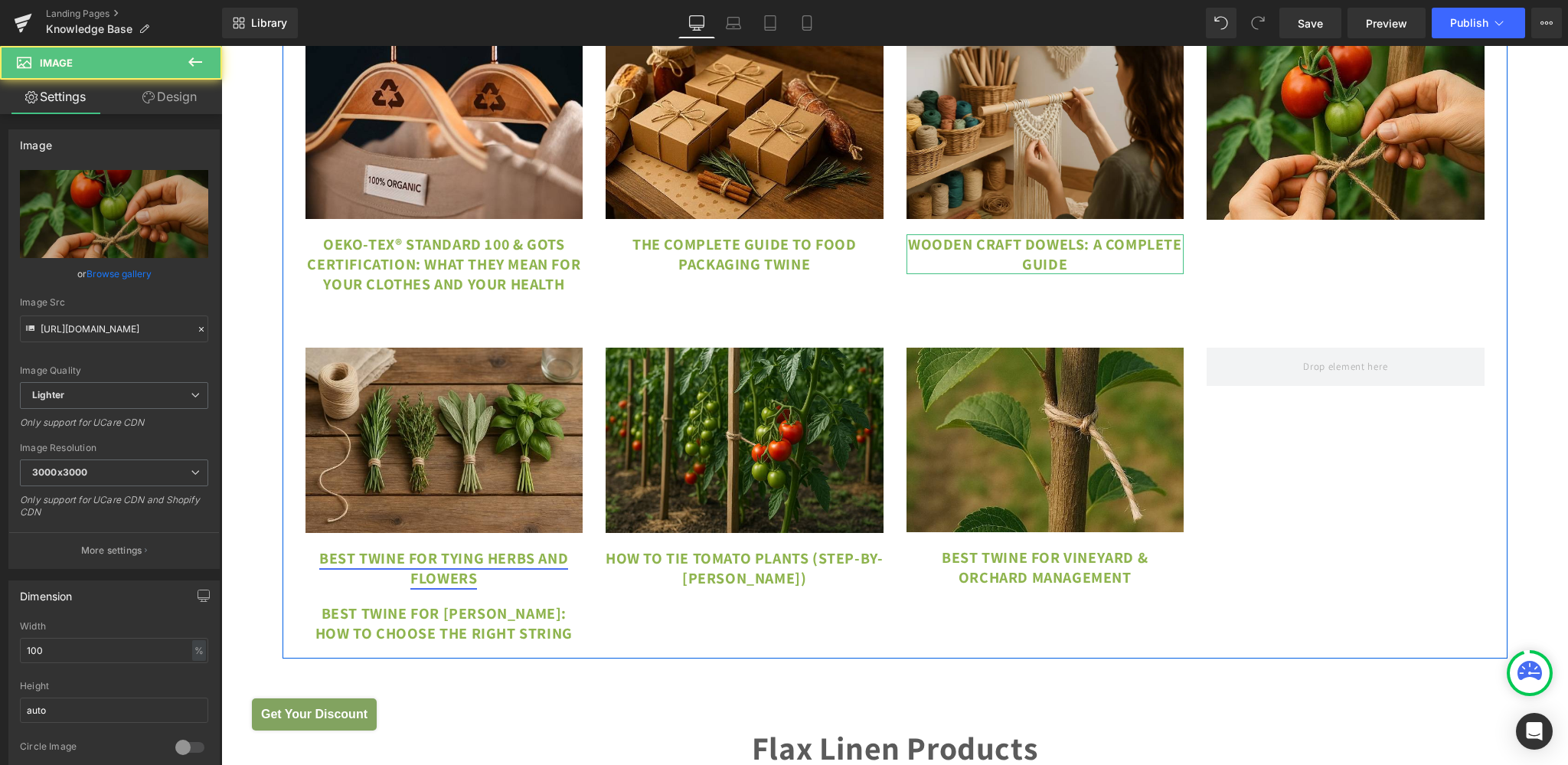
scroll to position [8893, 0]
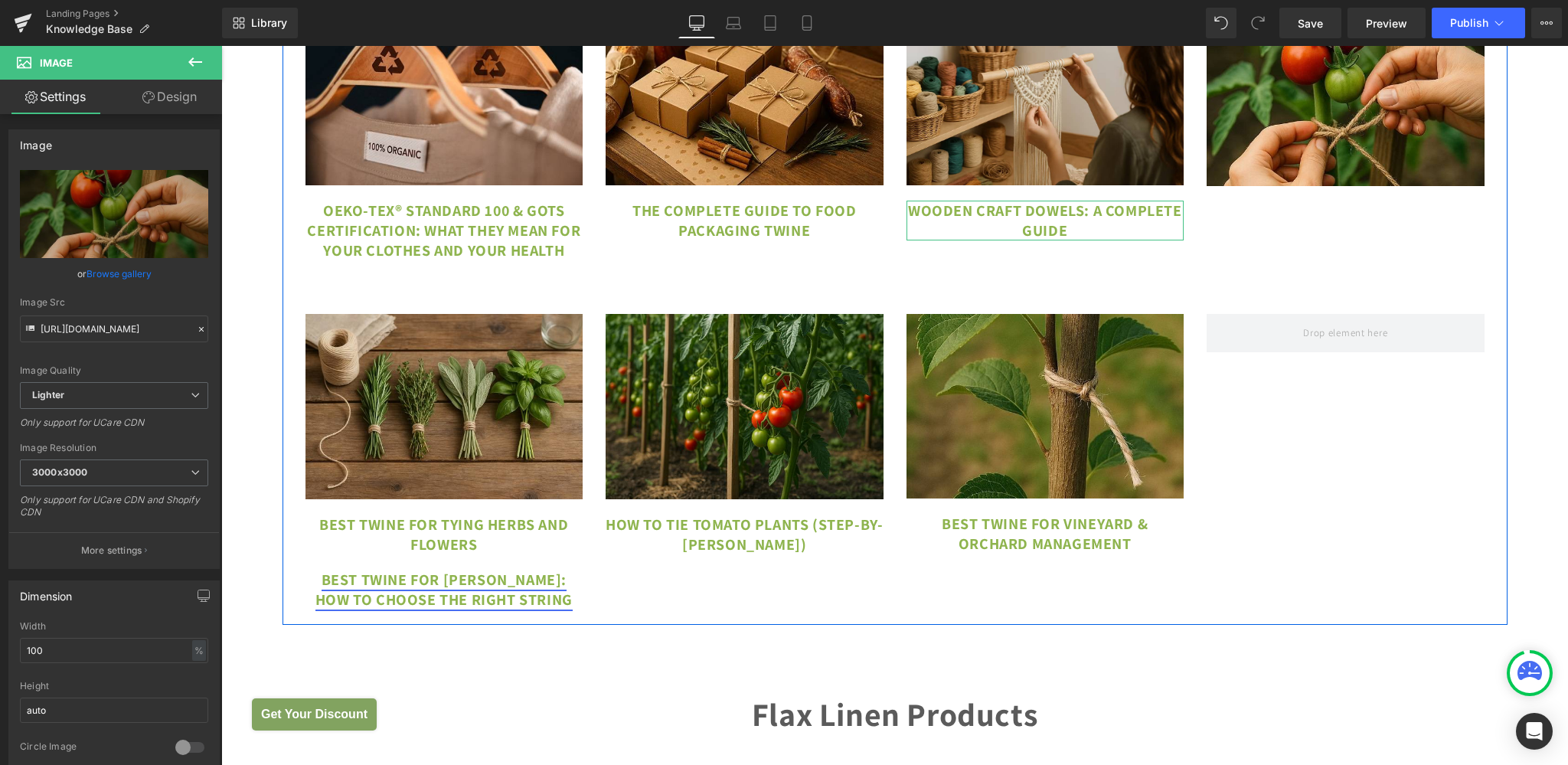
click at [657, 603] on div "Image Best Twine for Tying Herbs and Flowers Heading Best Twine for [PERSON_NAM…" at bounding box center [895, 453] width 1202 height 326
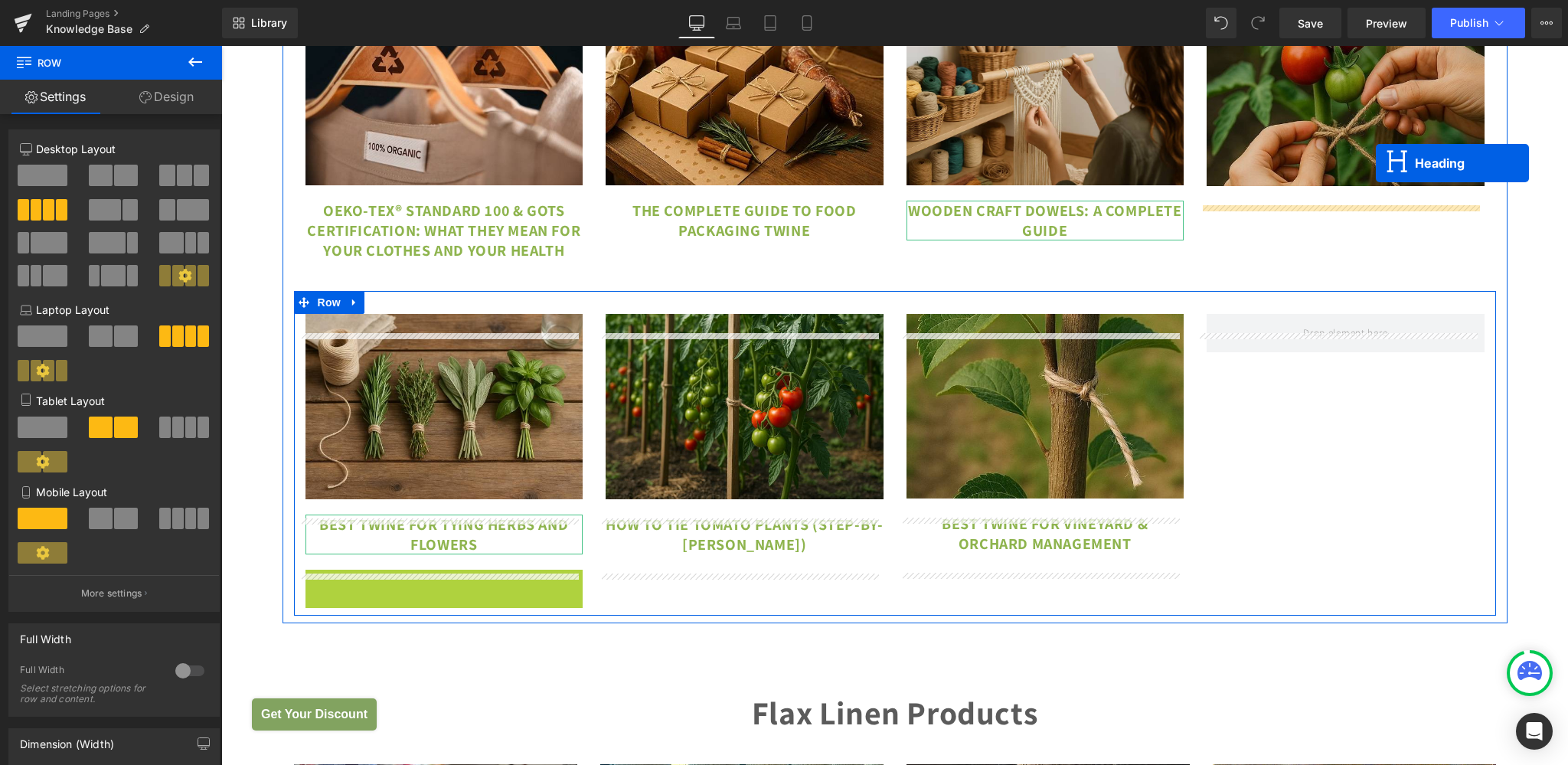
drag, startPoint x: 443, startPoint y: 608, endPoint x: 1376, endPoint y: 164, distance: 1033.3
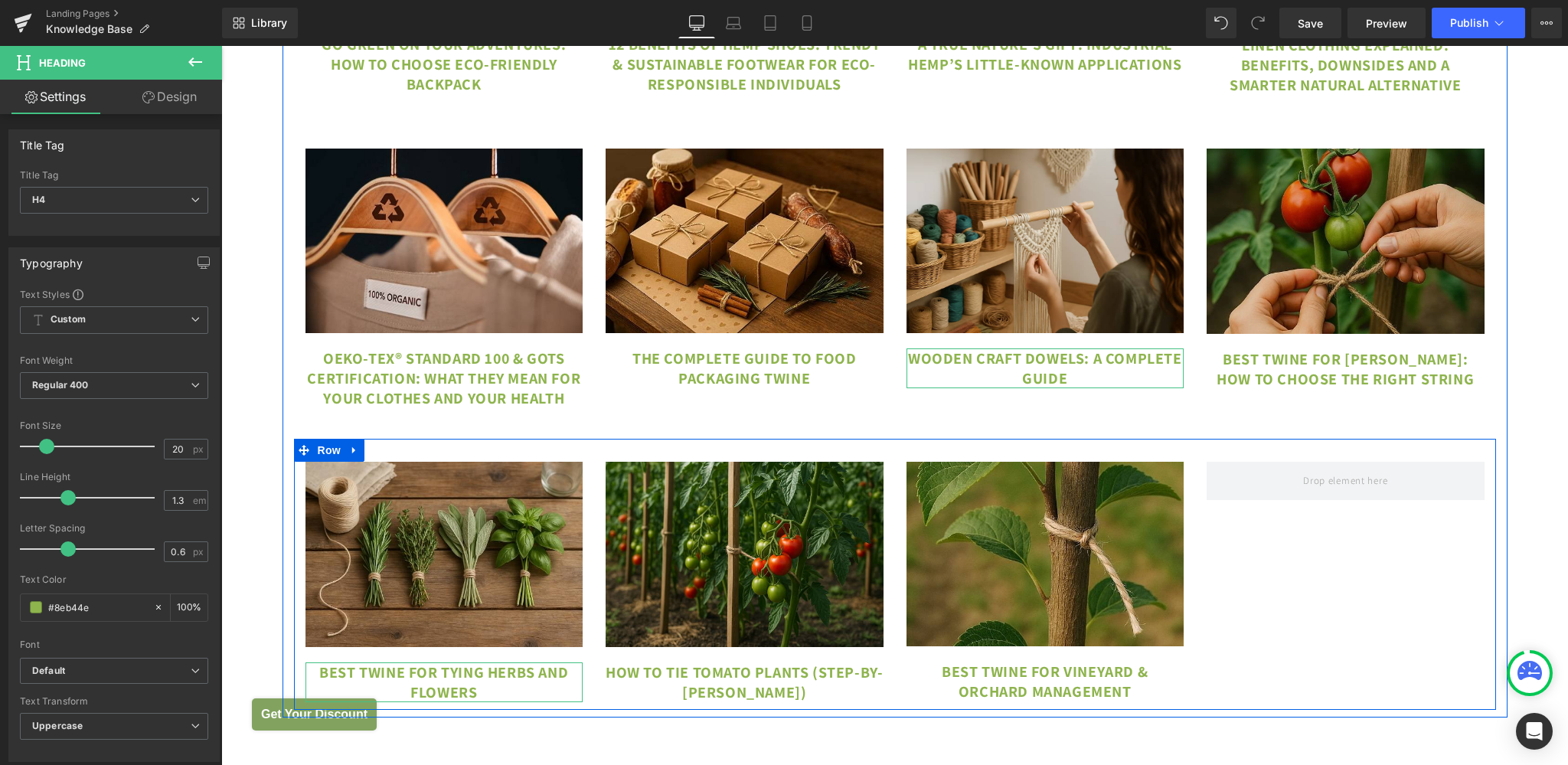
scroll to position [8732, 0]
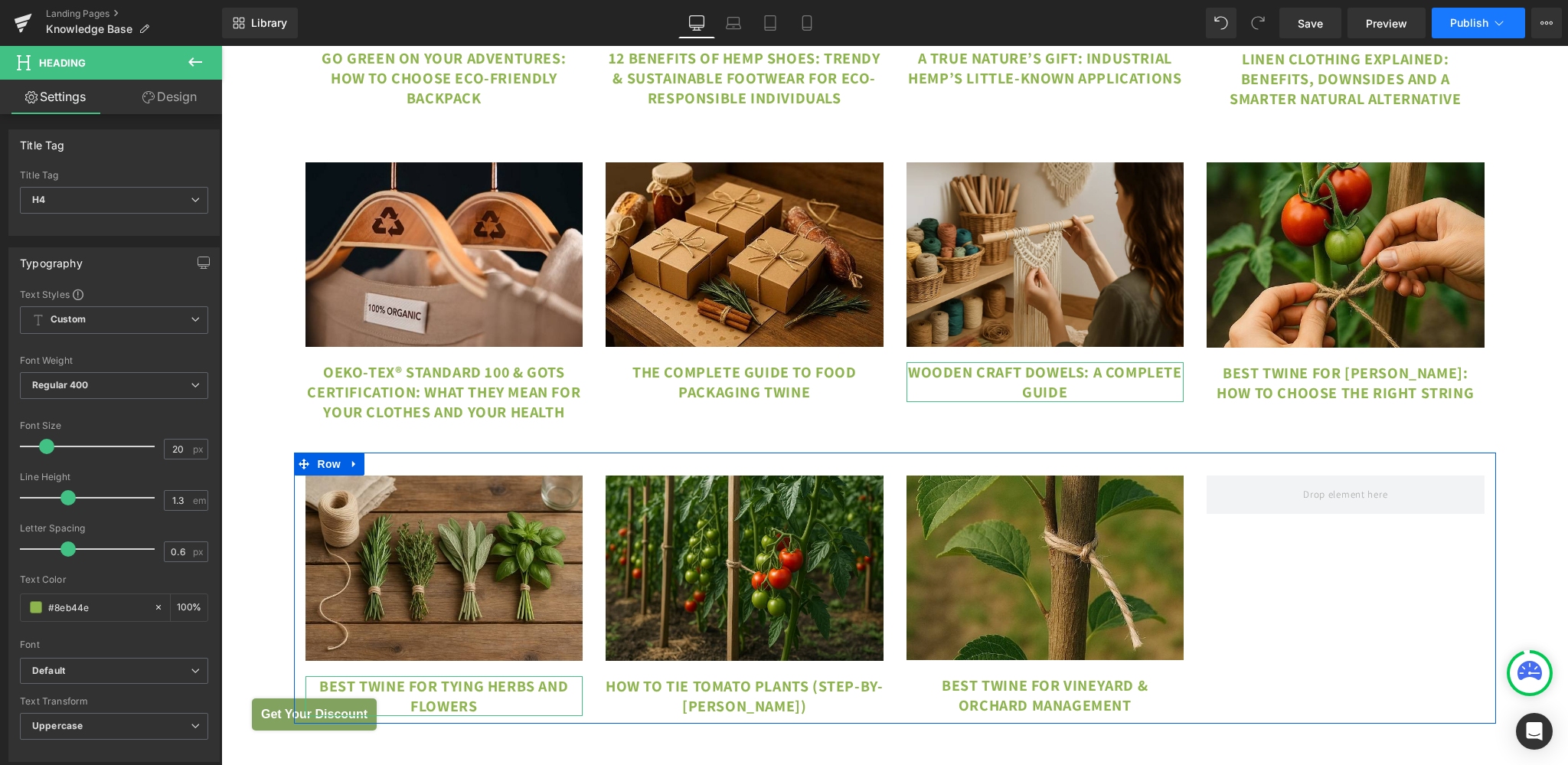
click at [1465, 25] on span "Publish" at bounding box center [1469, 22] width 38 height 12
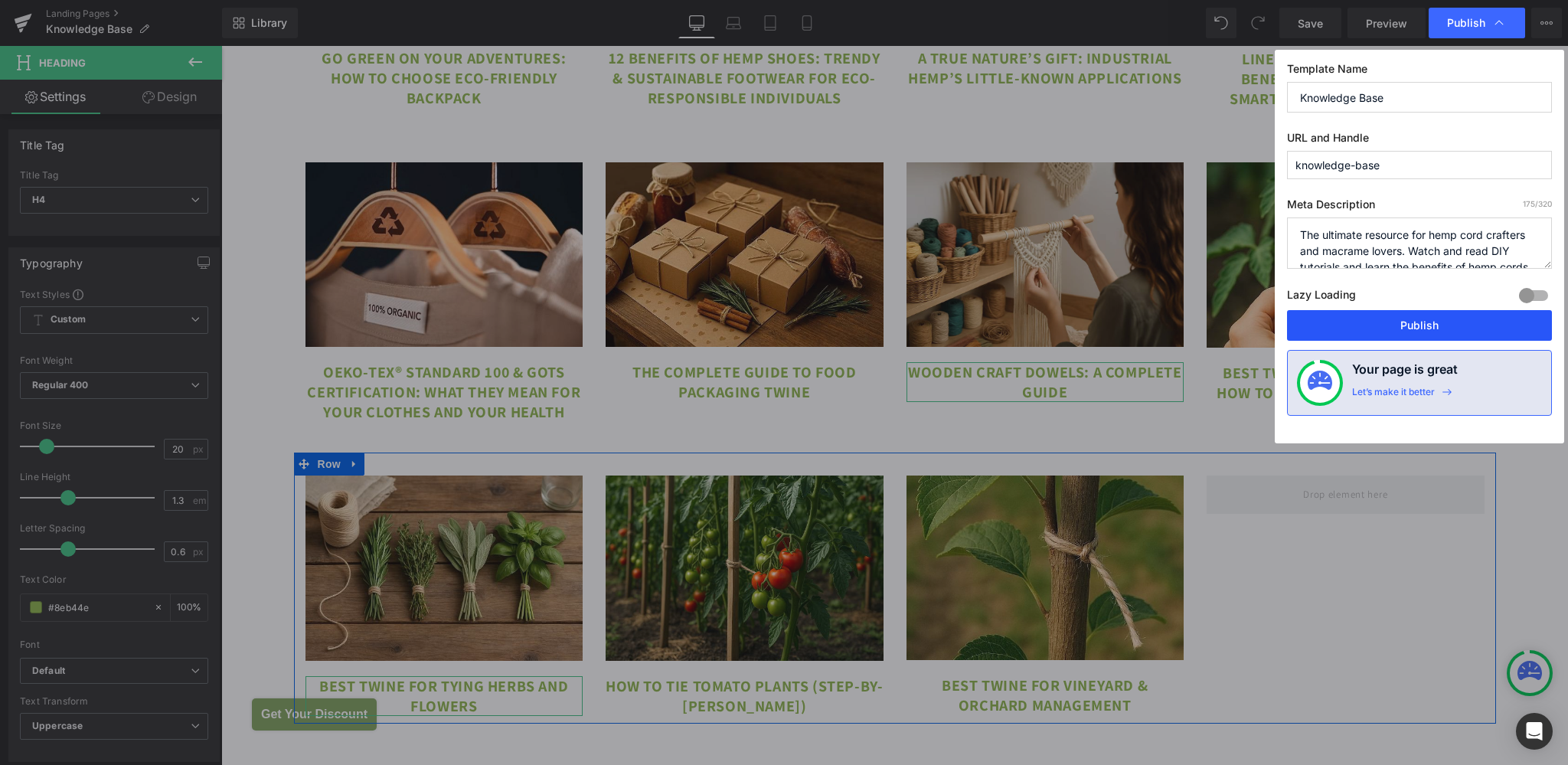
click at [1419, 322] on button "Publish" at bounding box center [1420, 325] width 265 height 31
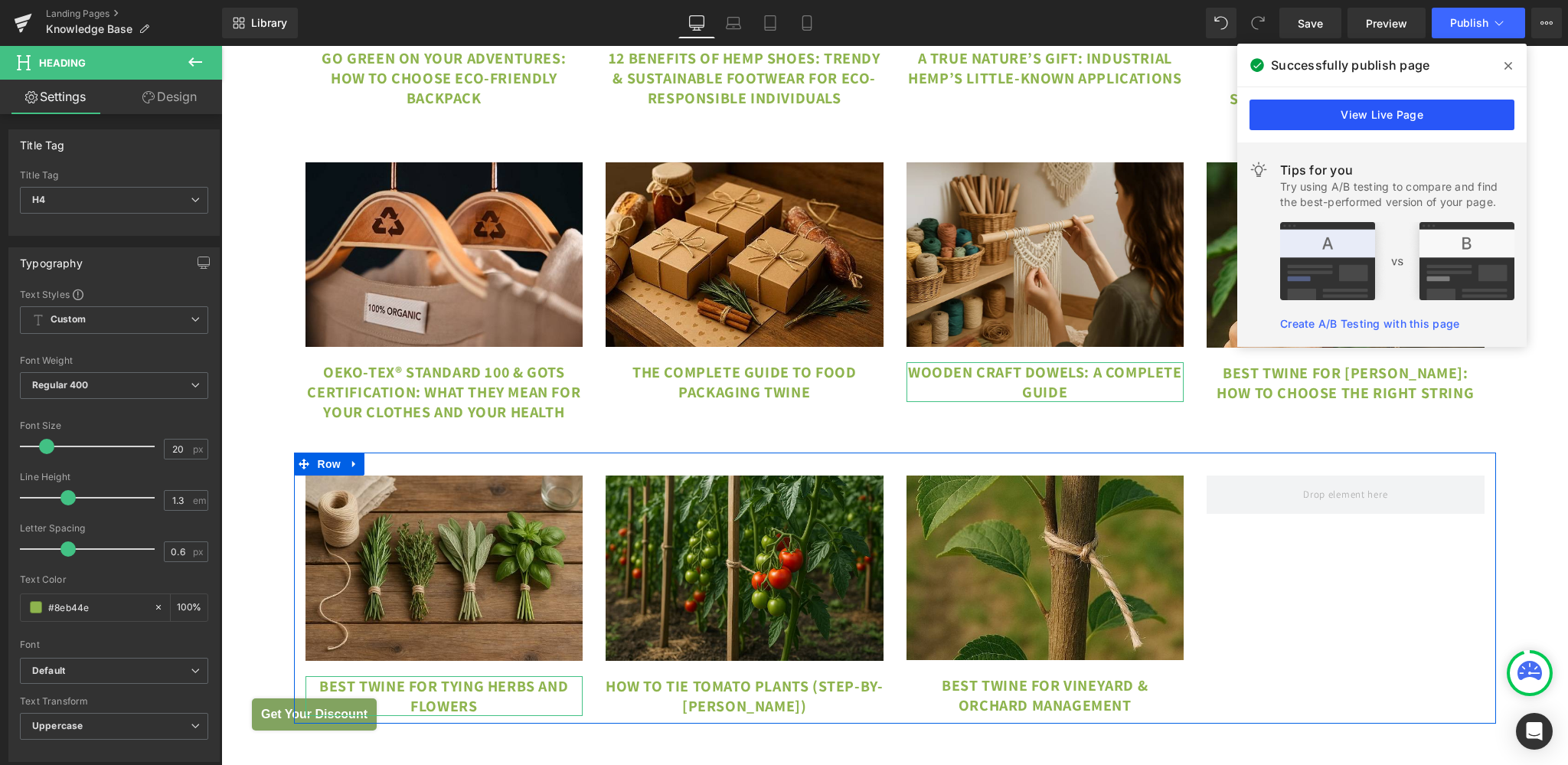
click at [1377, 105] on link "View Live Page" at bounding box center [1382, 114] width 265 height 31
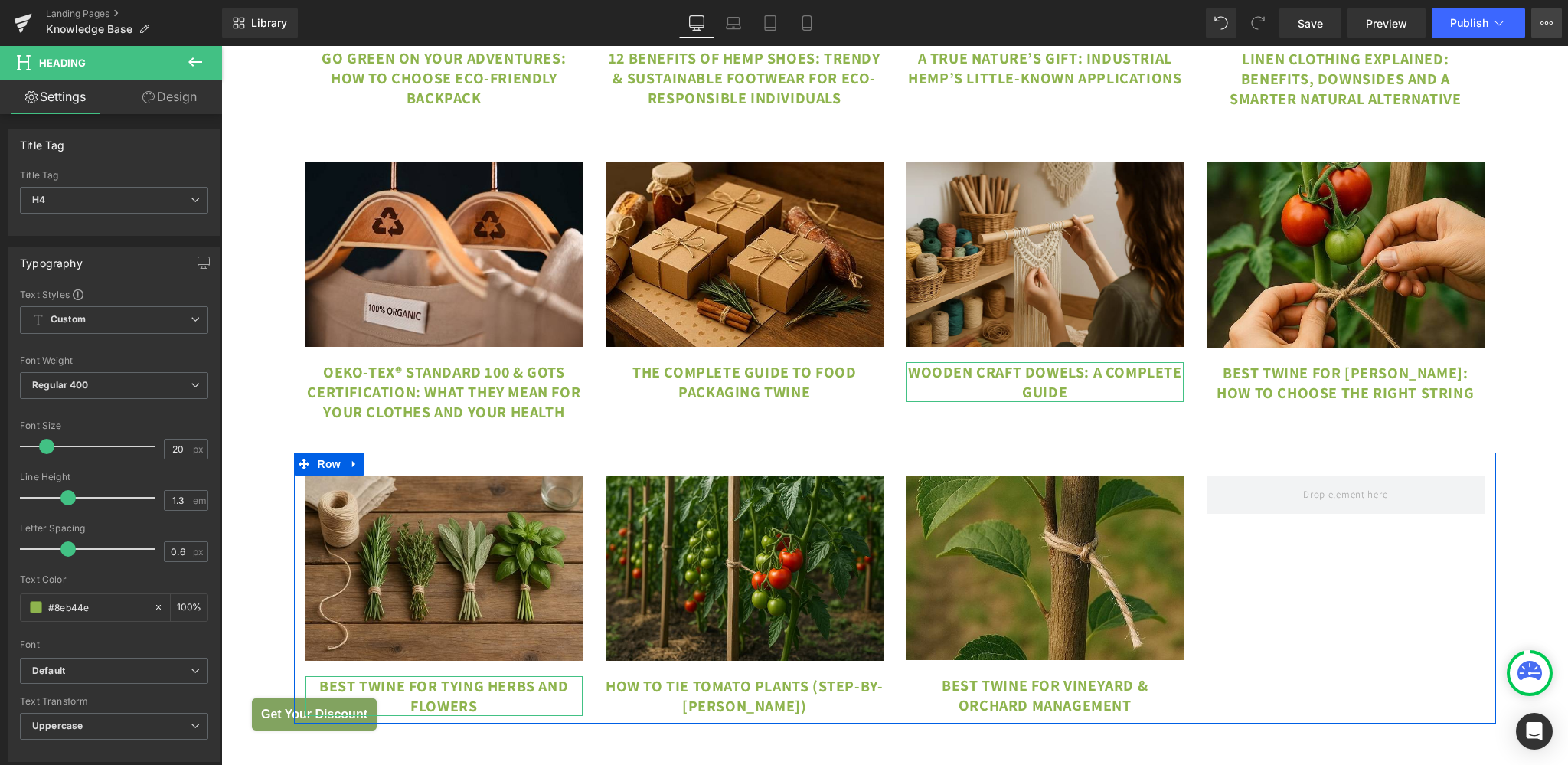
click at [1537, 24] on button "View Live Page View with current Template Save Template to Library Schedule Pub…" at bounding box center [1546, 22] width 31 height 31
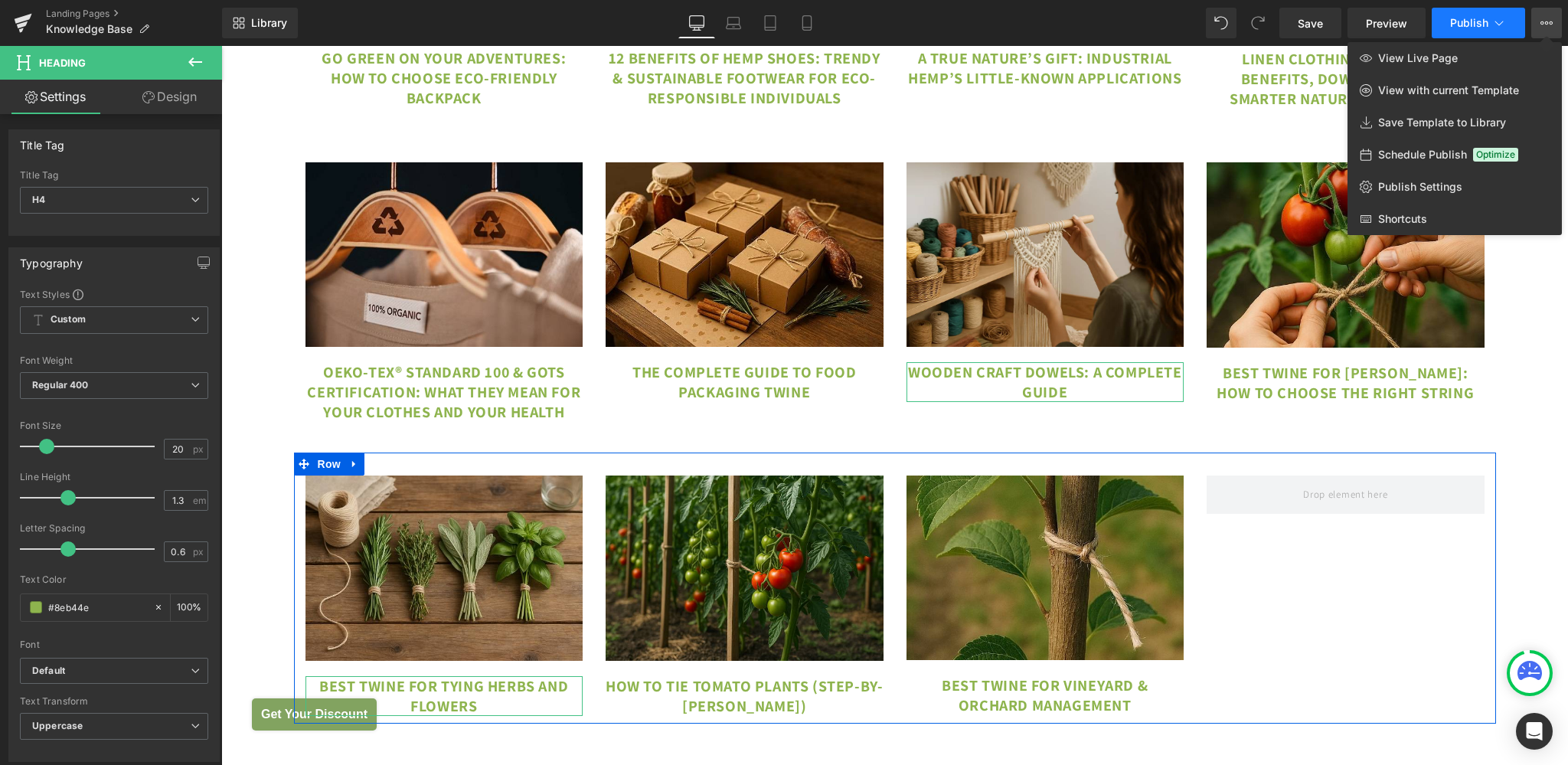
click at [1506, 25] on icon at bounding box center [1498, 22] width 15 height 15
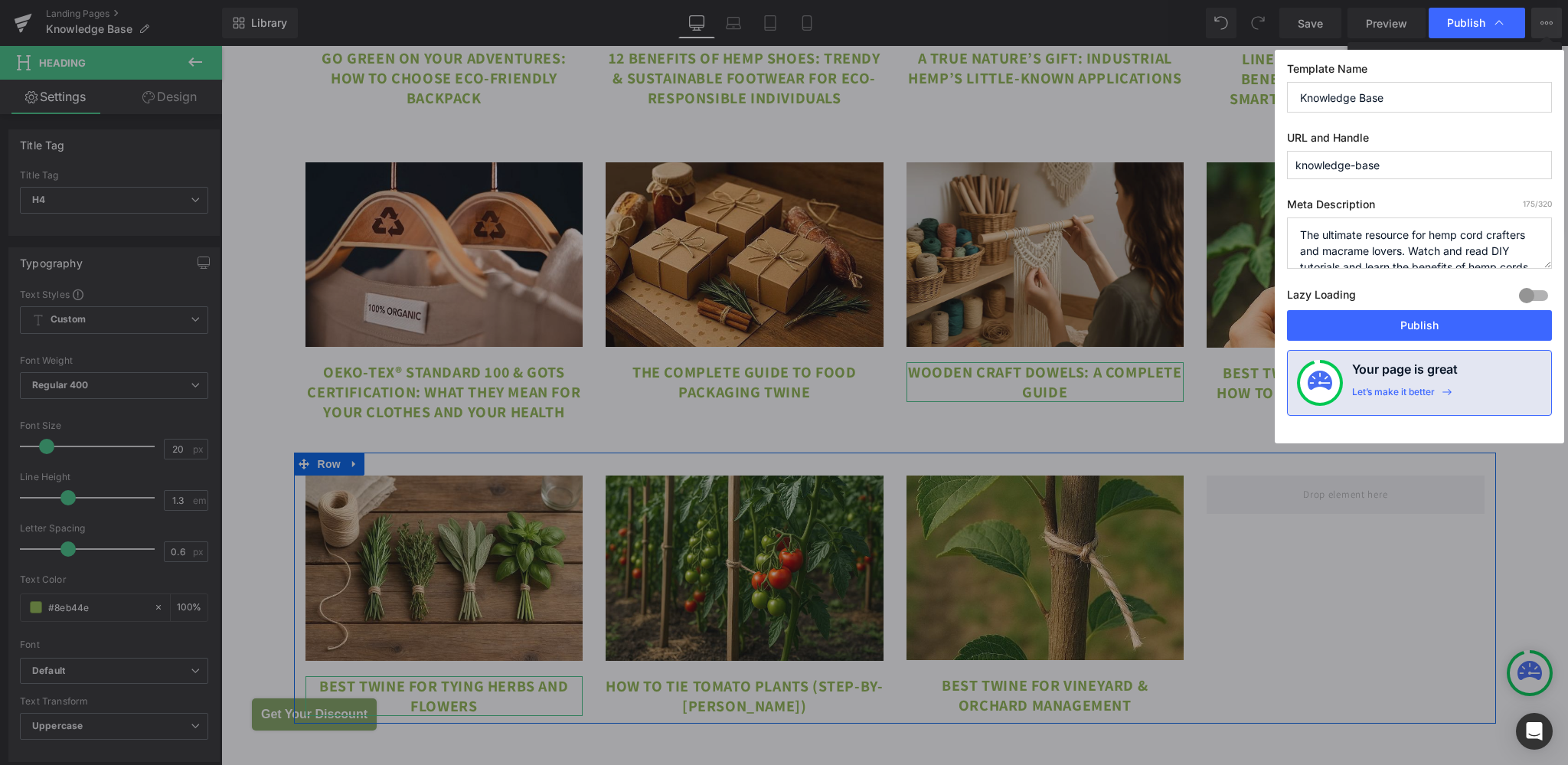
click at [1539, 285] on div at bounding box center [1533, 296] width 36 height 25
click at [1437, 317] on button "Publish" at bounding box center [1420, 325] width 265 height 31
